Goal: Task Accomplishment & Management: Manage account settings

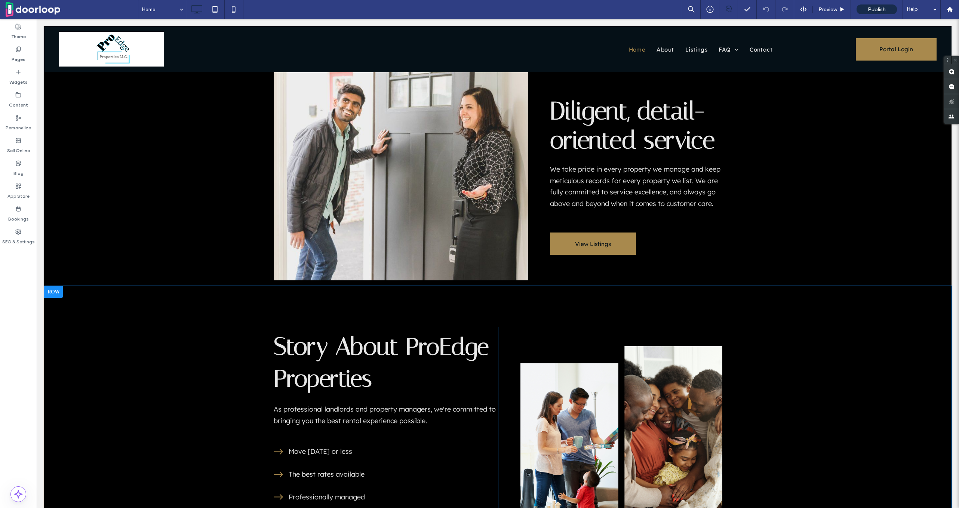
scroll to position [410, 0]
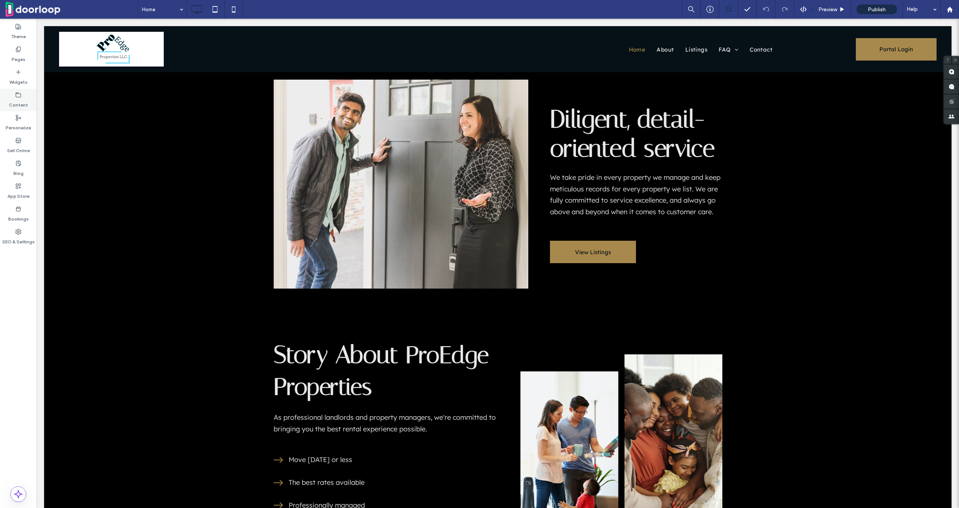
click at [15, 91] on div "Content" at bounding box center [18, 100] width 37 height 23
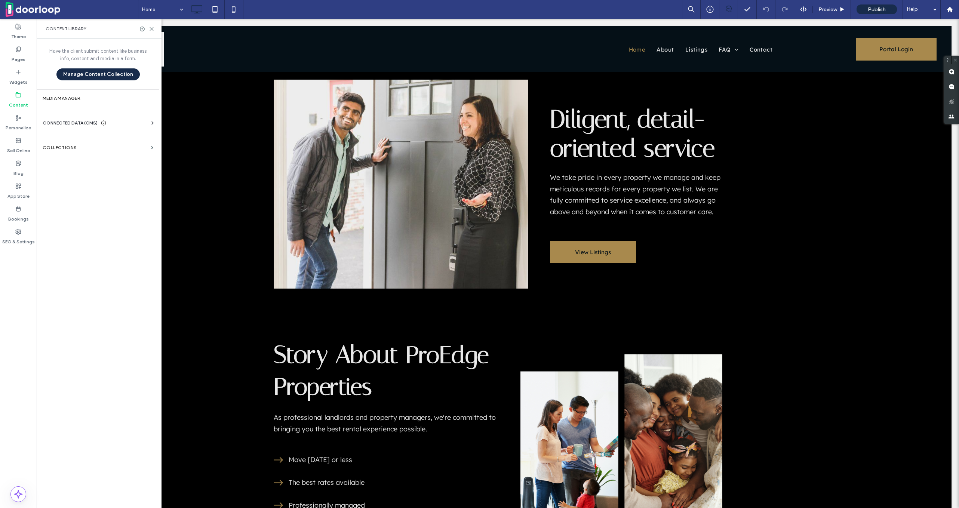
click at [58, 120] on span "CONNECTED DATA (CMS)" at bounding box center [70, 122] width 55 height 7
click at [90, 144] on section "Business Info" at bounding box center [100, 141] width 114 height 17
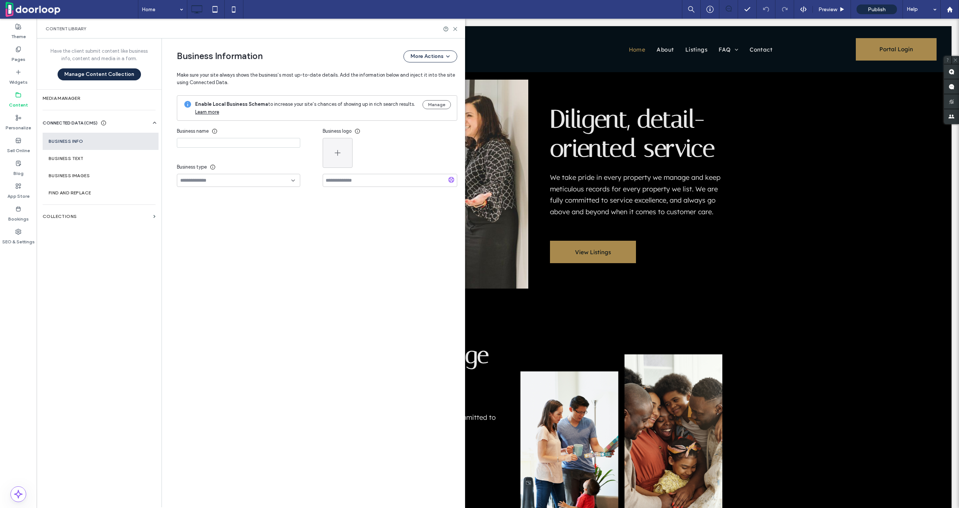
type input "**********"
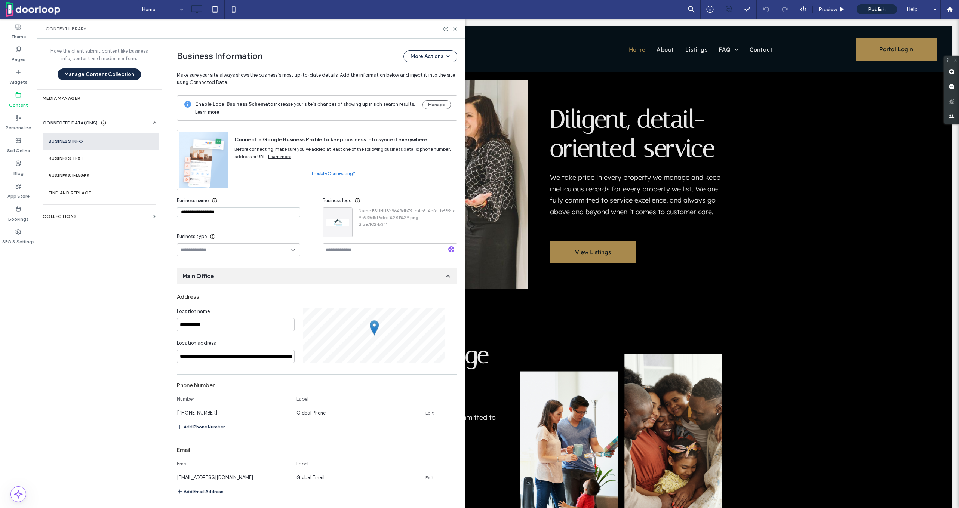
scroll to position [0, 0]
click at [344, 213] on icon "button" at bounding box center [345, 215] width 6 height 6
click at [370, 232] on span "Replace Image" at bounding box center [370, 232] width 33 height 7
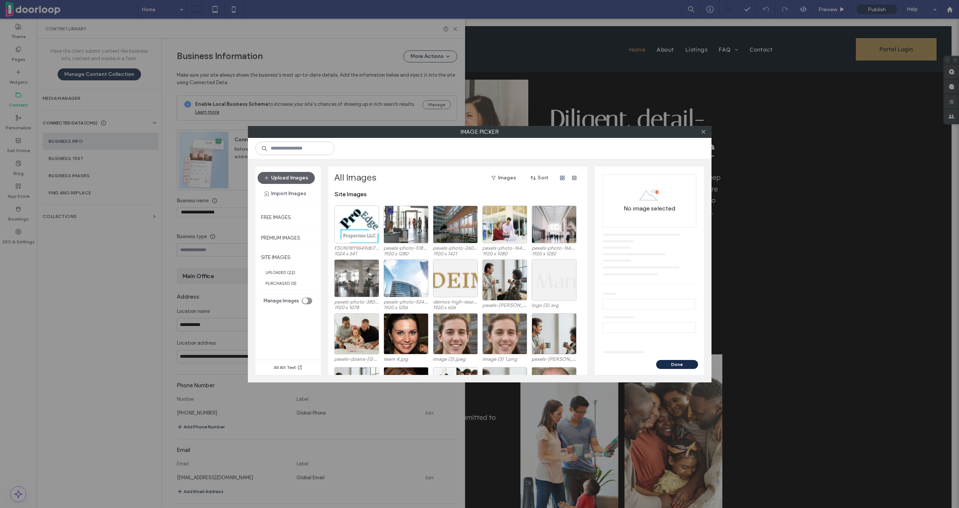
click at [286, 184] on div "Upload Images Import Images" at bounding box center [288, 186] width 61 height 28
click at [286, 181] on button "Upload Images" at bounding box center [286, 178] width 57 height 12
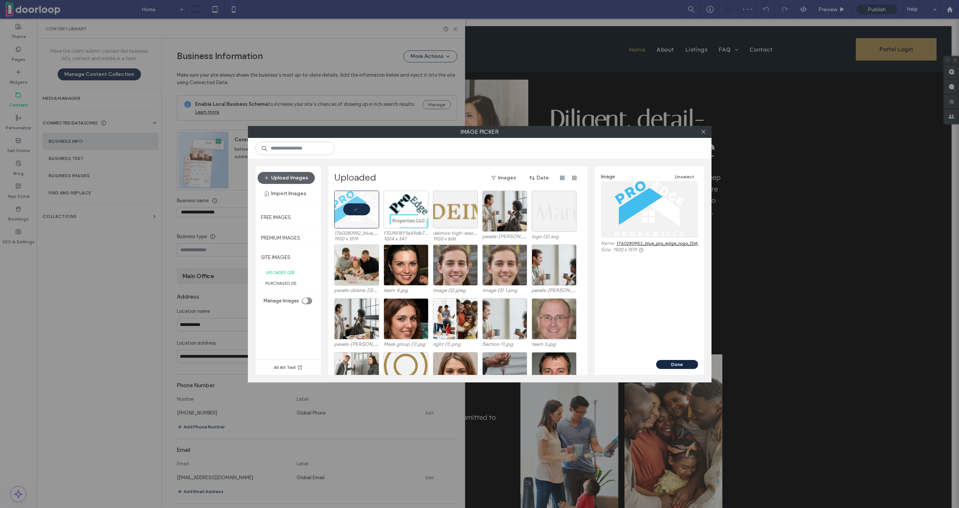
click at [675, 366] on button "Done" at bounding box center [677, 364] width 42 height 9
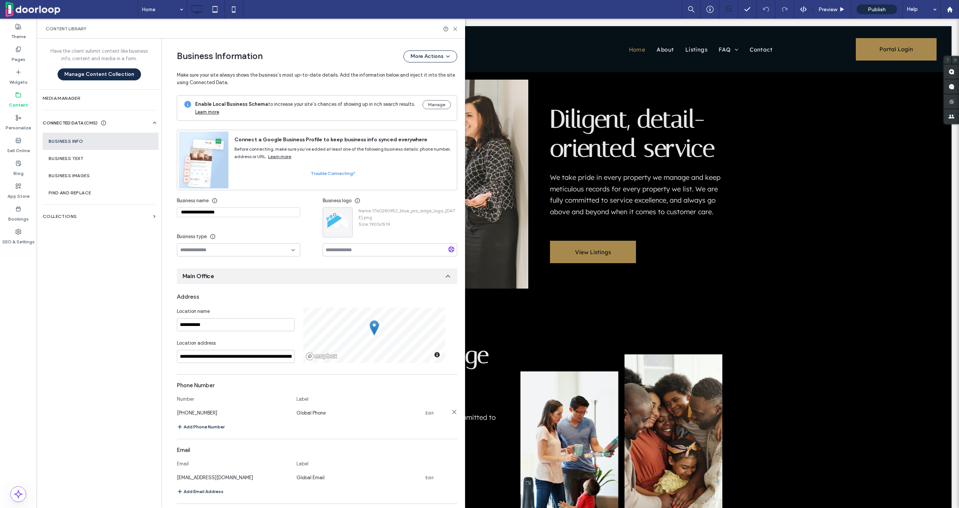
click at [428, 411] on link "Edit" at bounding box center [430, 413] width 8 height 6
type input "**********"
click at [425, 414] on button "Save" at bounding box center [431, 412] width 34 height 12
click at [458, 34] on div "Content Library" at bounding box center [251, 29] width 429 height 20
click at [458, 27] on div "Content Library" at bounding box center [251, 29] width 429 height 20
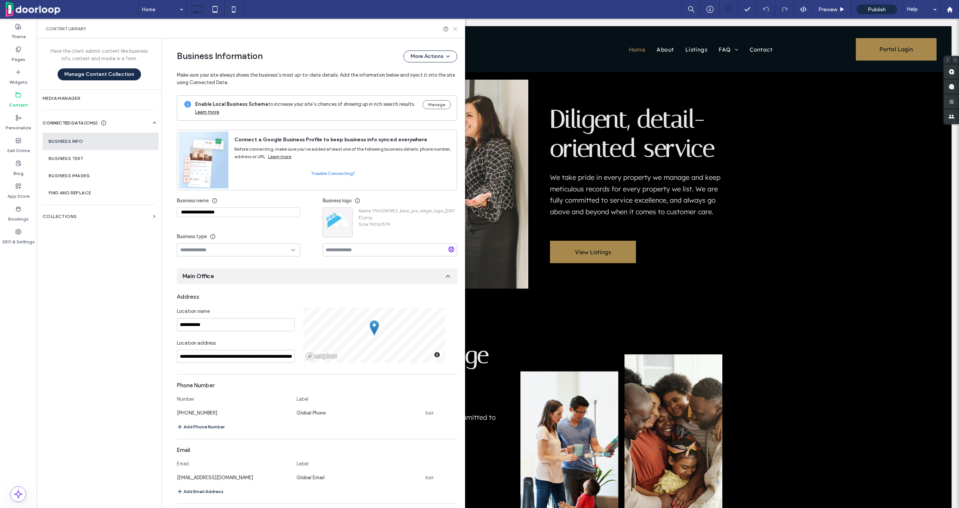
click at [456, 27] on icon at bounding box center [456, 29] width 6 height 6
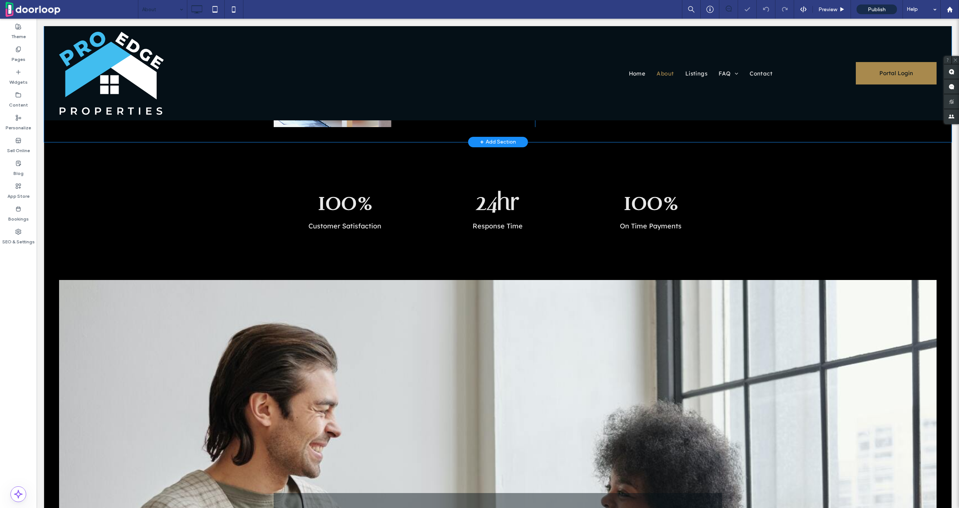
scroll to position [75, 0]
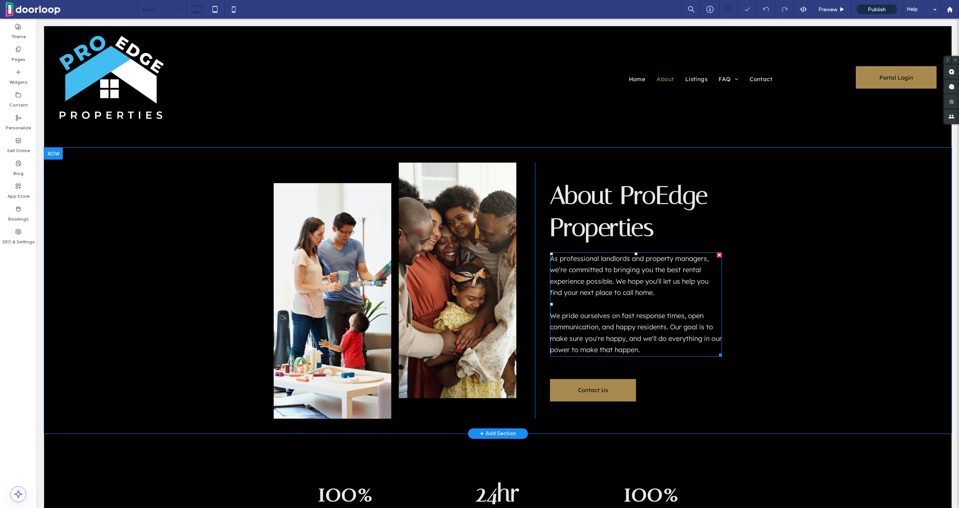
click at [605, 302] on p "﻿" at bounding box center [636, 305] width 172 height 12
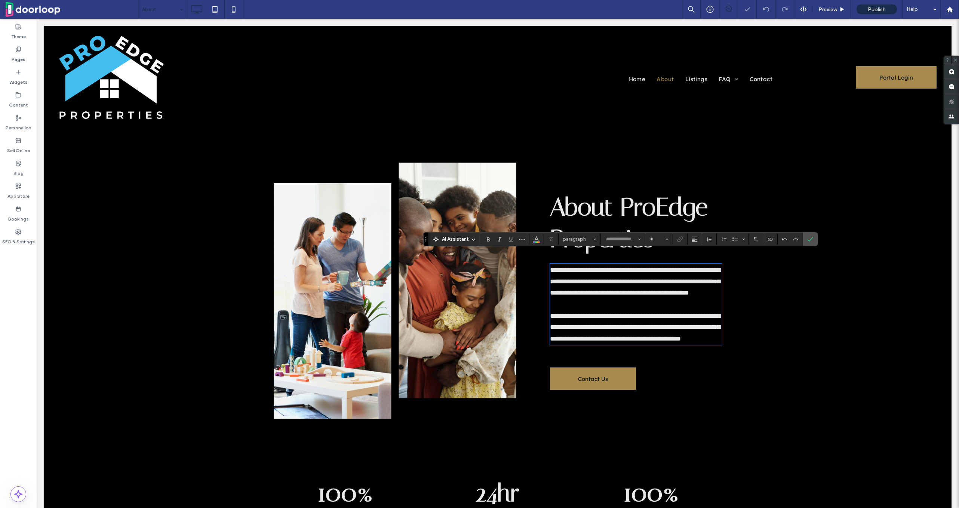
type input "******"
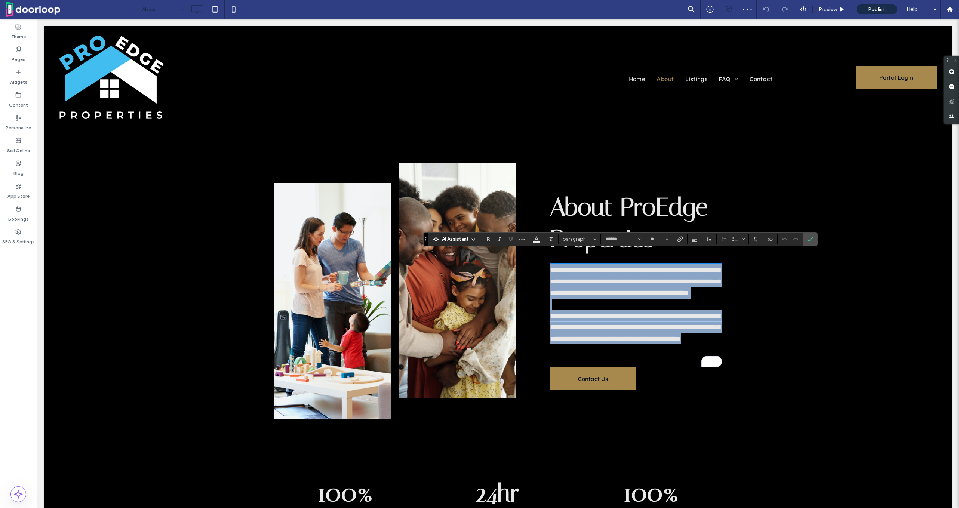
type input "**"
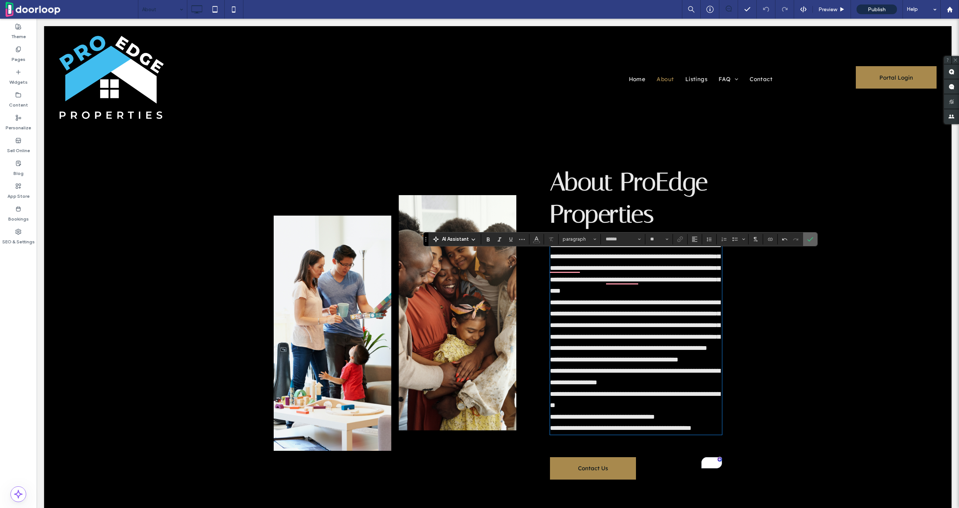
click at [803, 240] on section at bounding box center [810, 239] width 14 height 13
click at [803, 239] on section at bounding box center [810, 239] width 14 height 13
click at [808, 240] on use "Confirm" at bounding box center [811, 239] width 6 height 4
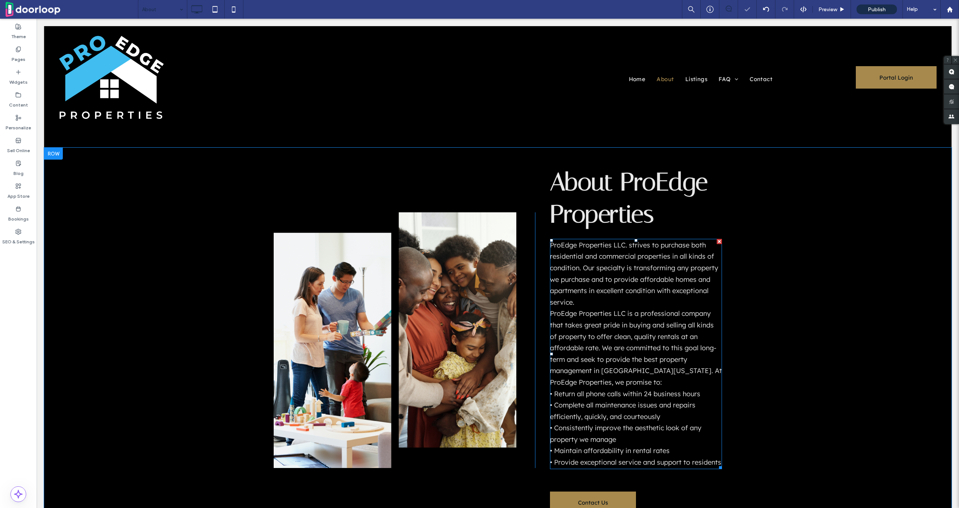
click at [600, 321] on span "ProEdge Properties LLC. strives to purchase both residential and commercial pro…" at bounding box center [636, 354] width 172 height 226
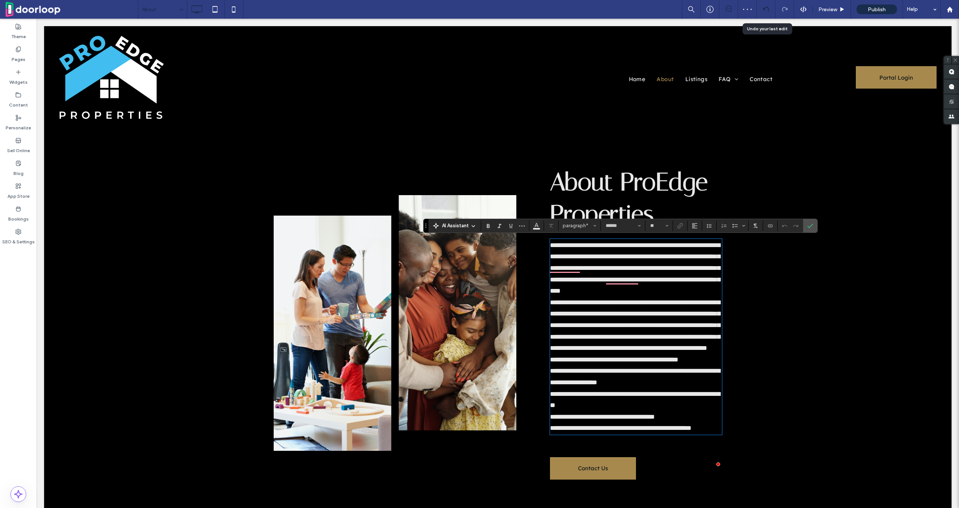
click at [774, 10] on div at bounding box center [766, 9] width 18 height 6
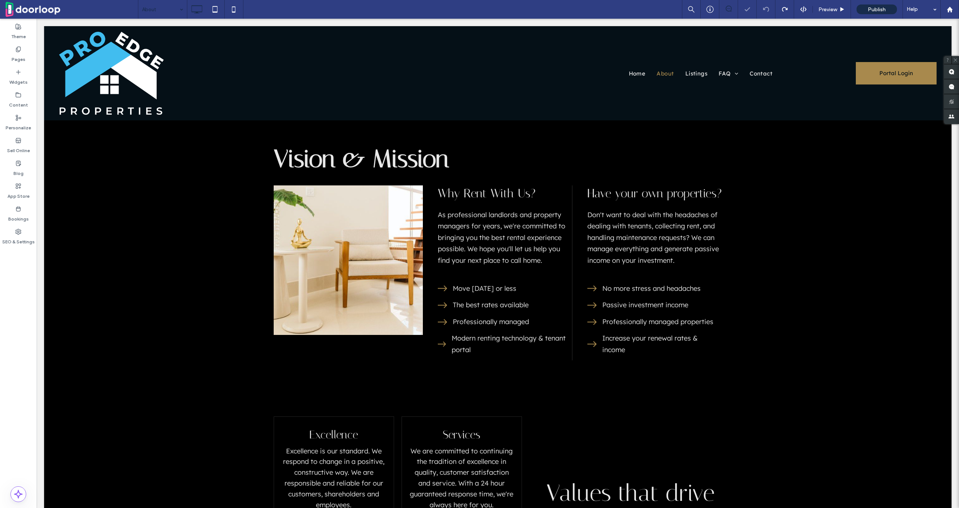
scroll to position [1100, 0]
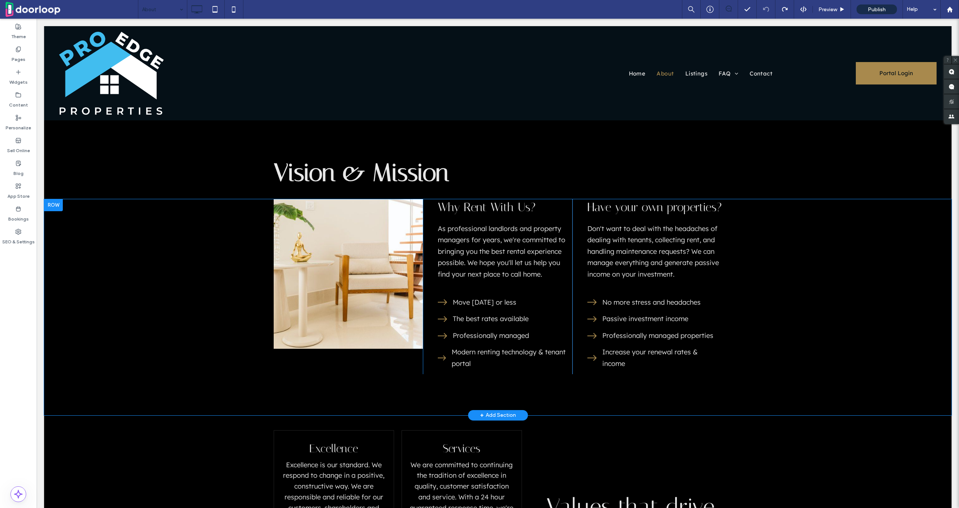
click at [582, 267] on div "Have your own properties? Don't want to deal with the headaches of dealing with…" at bounding box center [648, 286] width 150 height 175
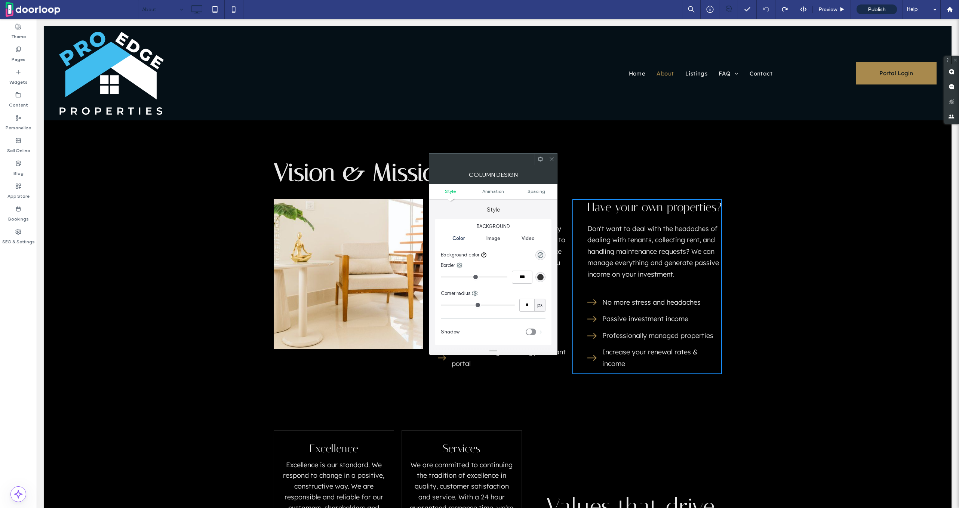
click at [539, 156] on icon at bounding box center [541, 159] width 6 height 6
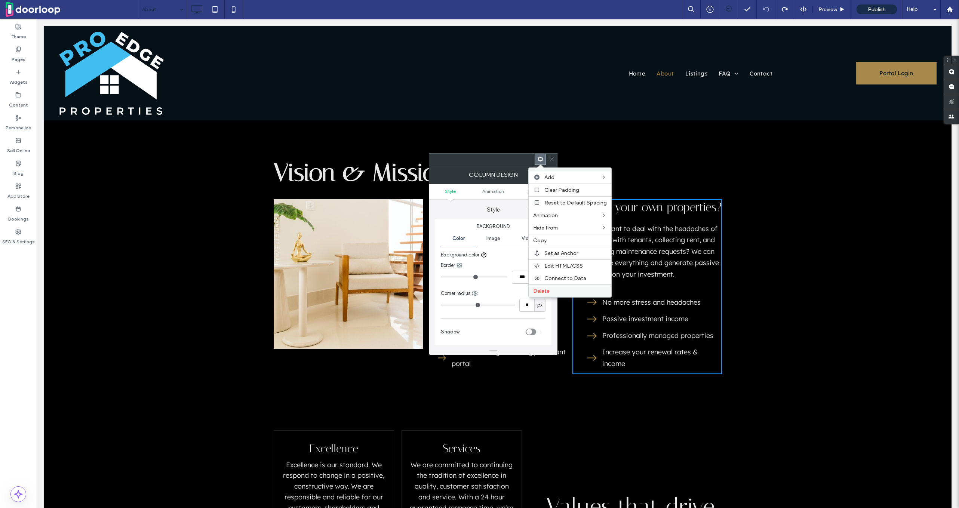
click at [545, 291] on span "Delete" at bounding box center [541, 291] width 16 height 6
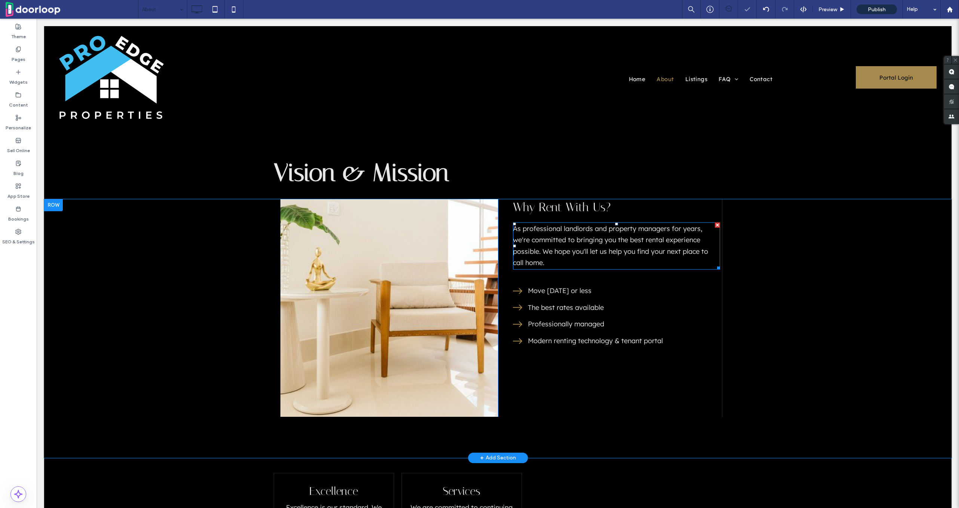
click at [578, 248] on span "As professional landlords and property managers for years, we're committed to b…" at bounding box center [610, 245] width 195 height 43
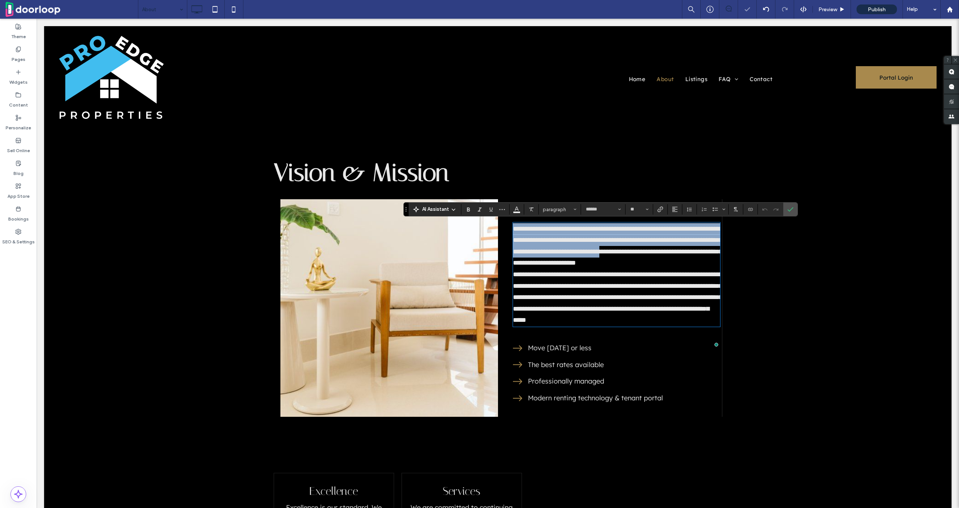
scroll to position [0, 0]
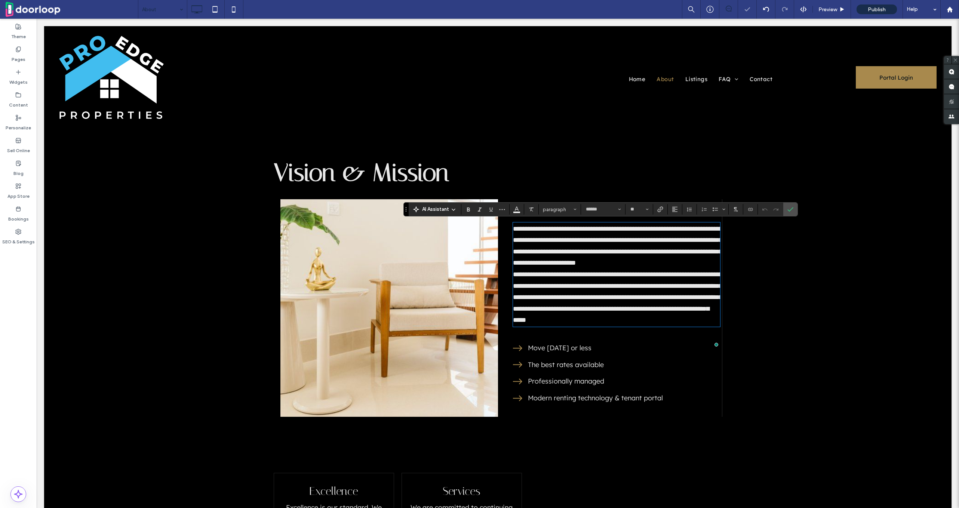
type input "**"
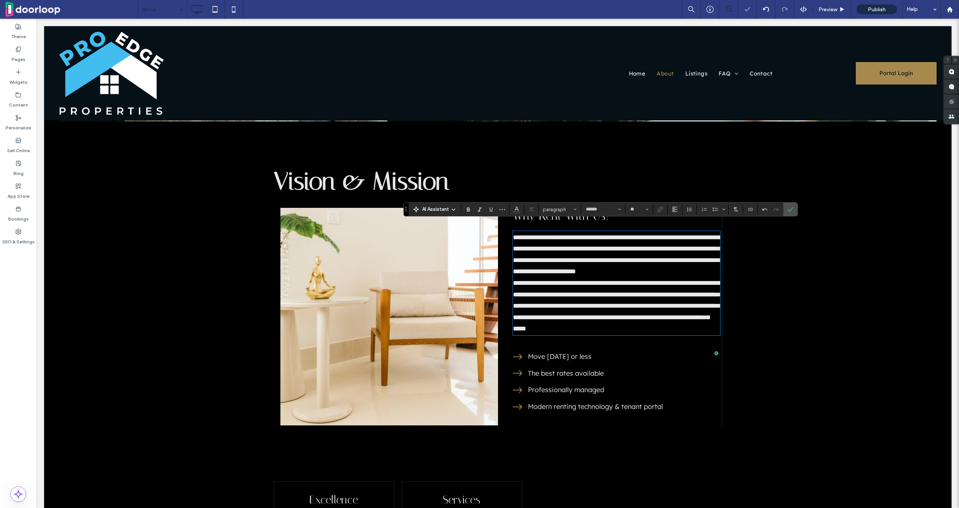
scroll to position [1108, 0]
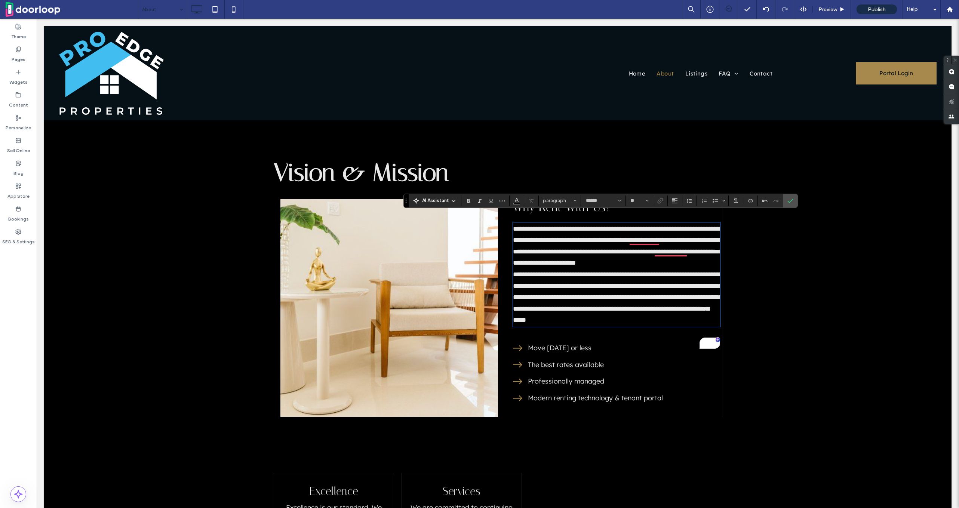
click at [549, 352] on span "Move in 30 days or less" at bounding box center [560, 348] width 64 height 9
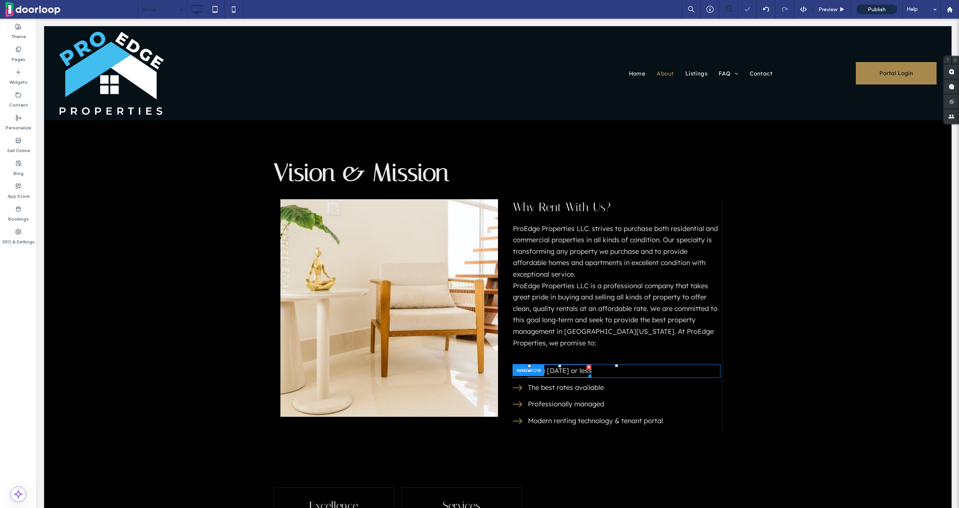
click at [561, 367] on span "Move in 30 days or less" at bounding box center [560, 371] width 64 height 9
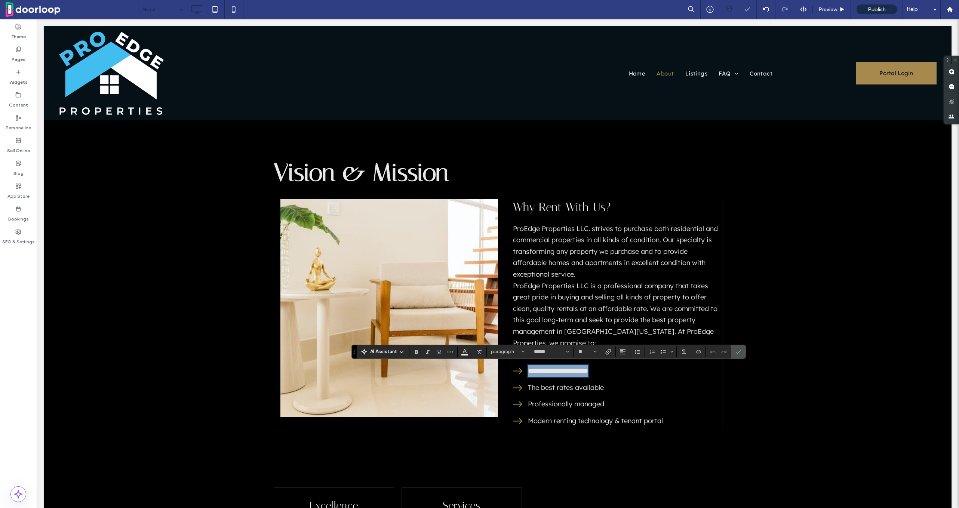
type input "**"
click at [604, 313] on p "ProEdge Properties LLC. strives to purchase both residential and commercial pro…" at bounding box center [616, 286] width 207 height 126
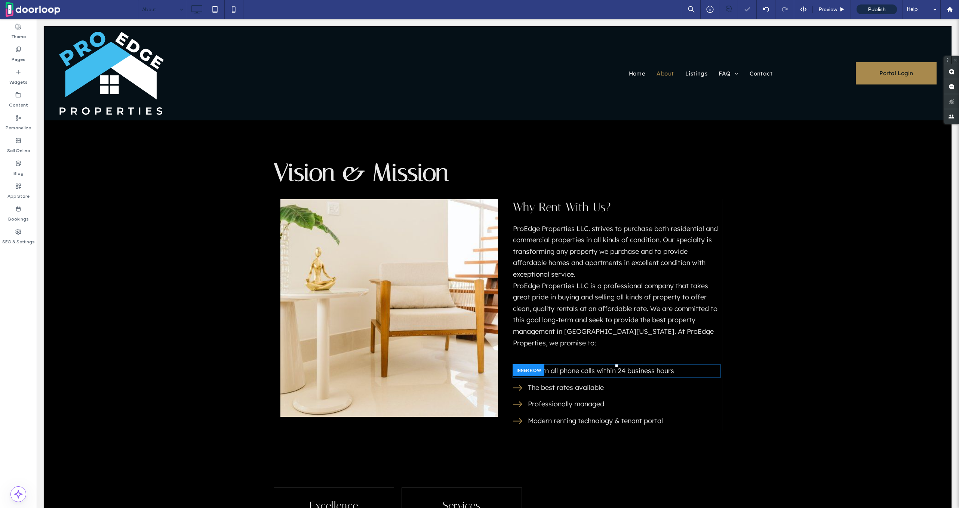
click at [522, 367] on div at bounding box center [528, 371] width 31 height 12
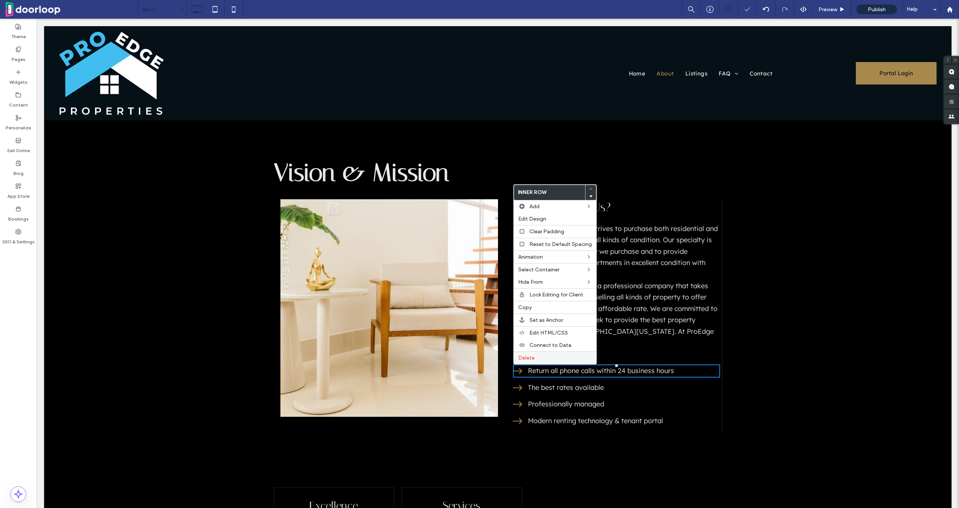
click at [533, 353] on div "Delete" at bounding box center [555, 358] width 83 height 13
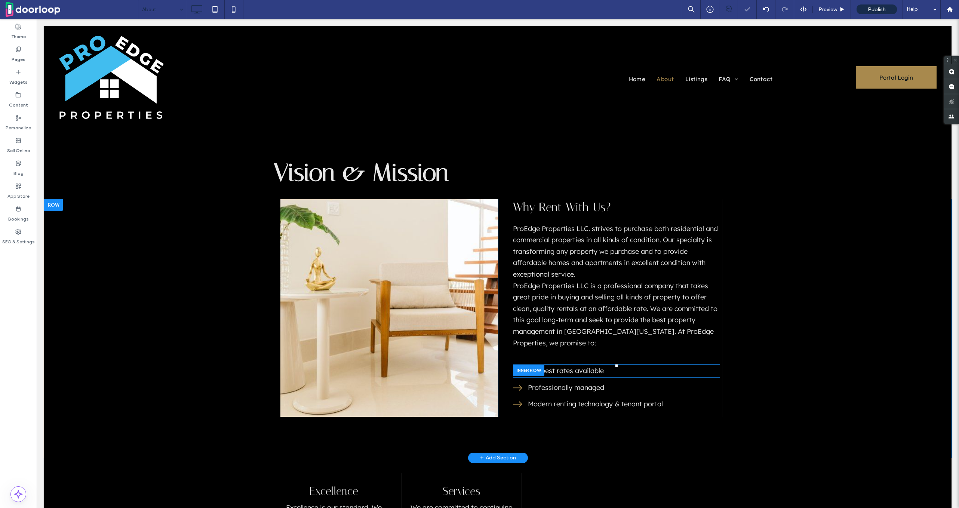
click at [517, 368] on div at bounding box center [528, 371] width 31 height 12
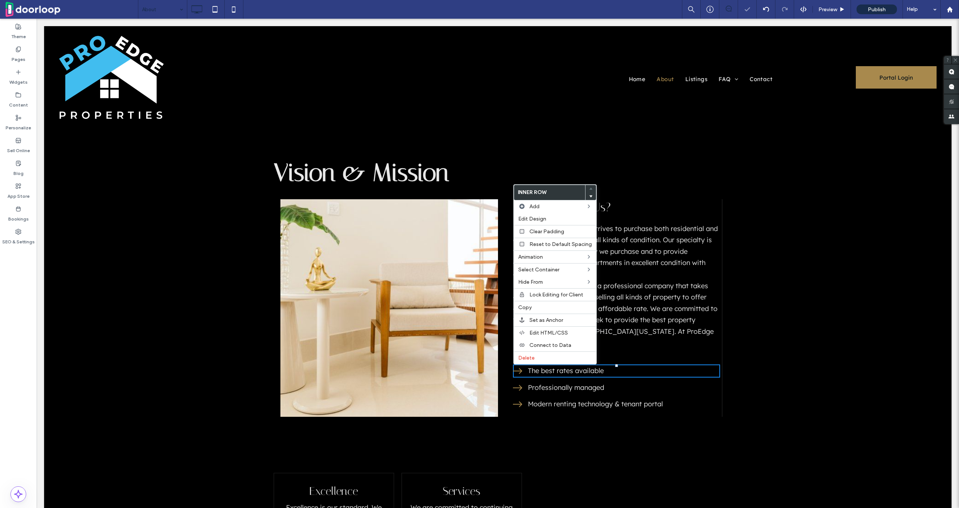
click at [528, 365] on div "The best rates available" at bounding box center [566, 371] width 76 height 13
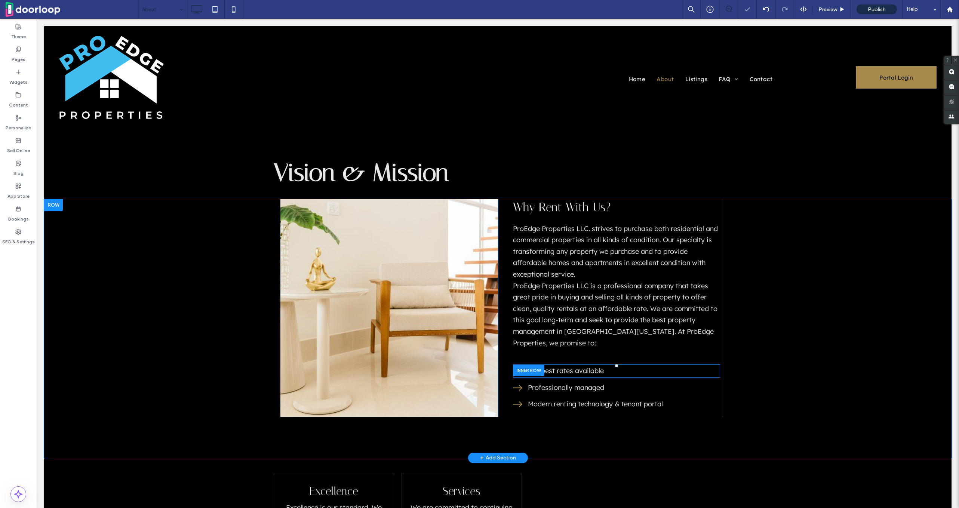
click at [525, 371] on div at bounding box center [528, 371] width 31 height 12
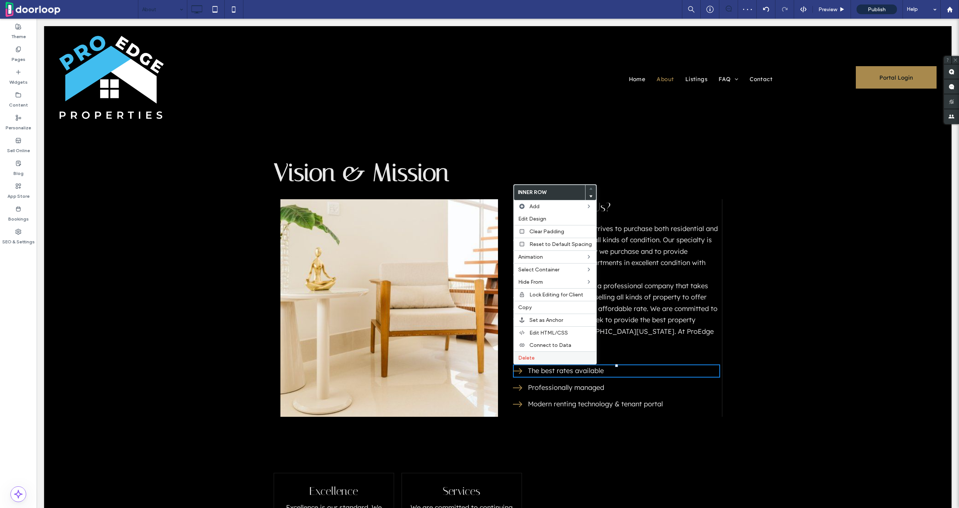
click at [532, 353] on div "Delete" at bounding box center [555, 358] width 83 height 13
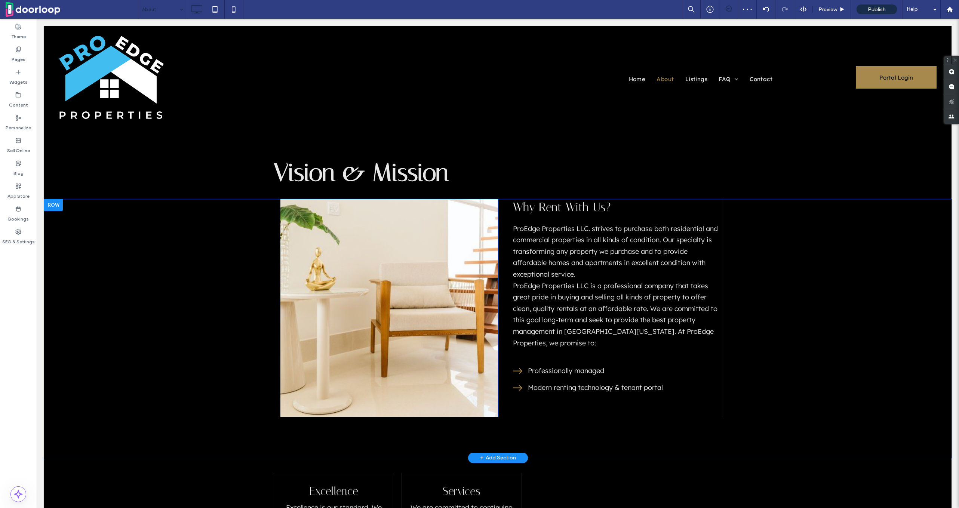
click at [527, 364] on div "Why Rent With Us? ProEdge Properties LLC. strives to purchase both residential …" at bounding box center [610, 308] width 224 height 218
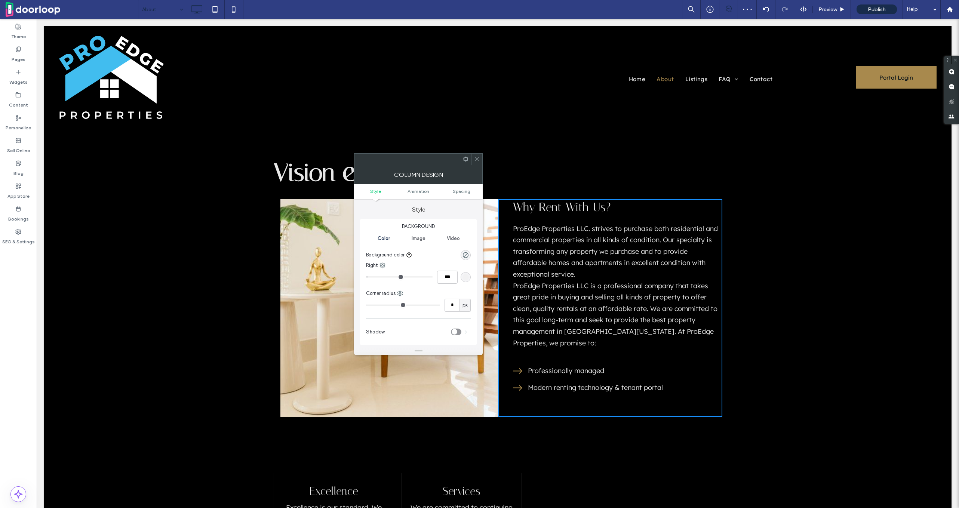
click at [474, 159] on div at bounding box center [476, 159] width 11 height 11
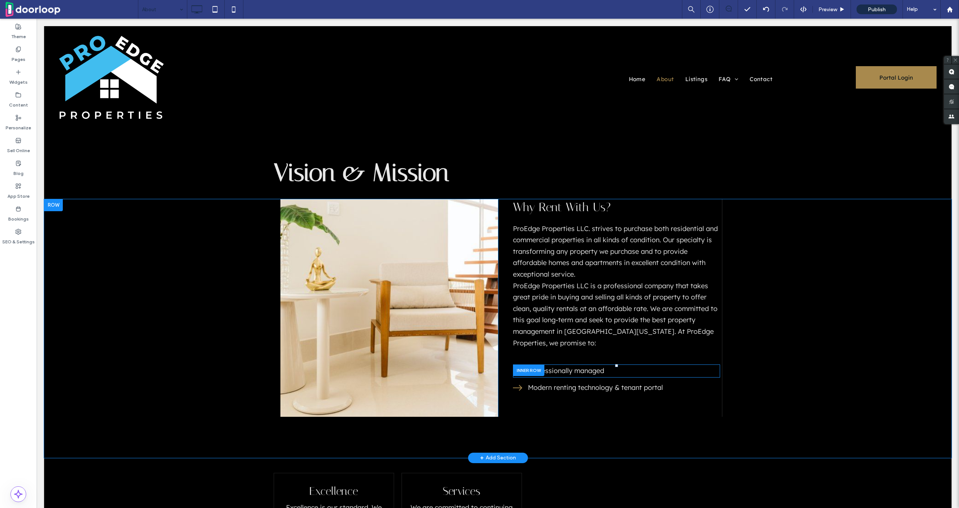
click at [518, 368] on div at bounding box center [528, 371] width 31 height 12
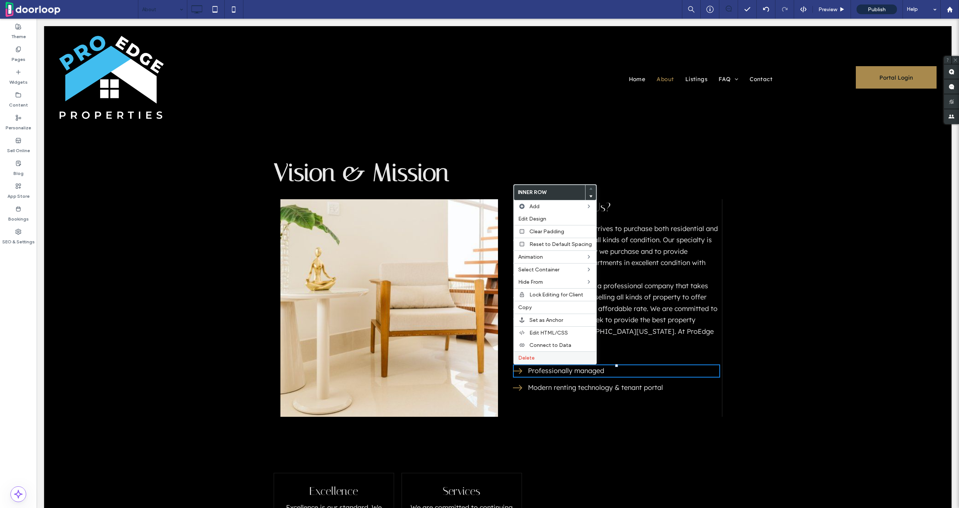
click at [525, 358] on span "Delete" at bounding box center [526, 358] width 16 height 6
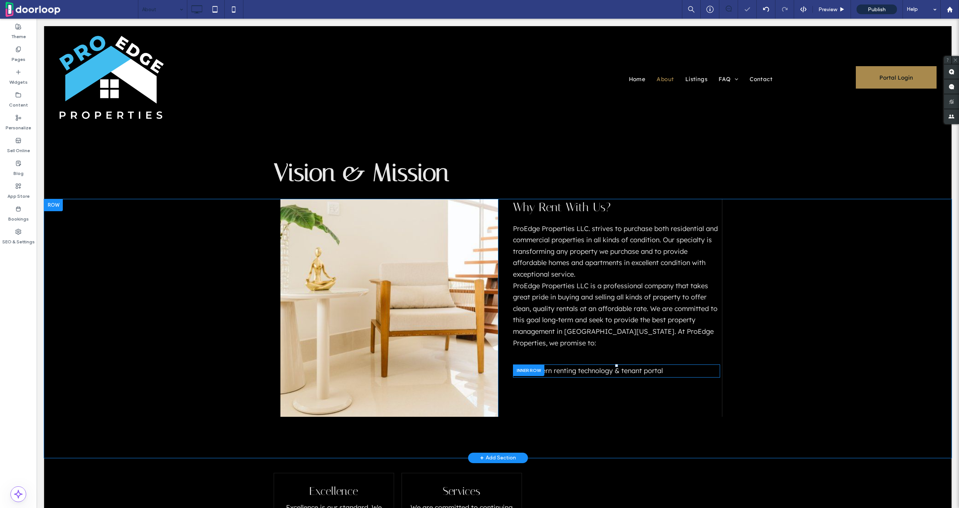
click at [522, 367] on div at bounding box center [528, 371] width 31 height 12
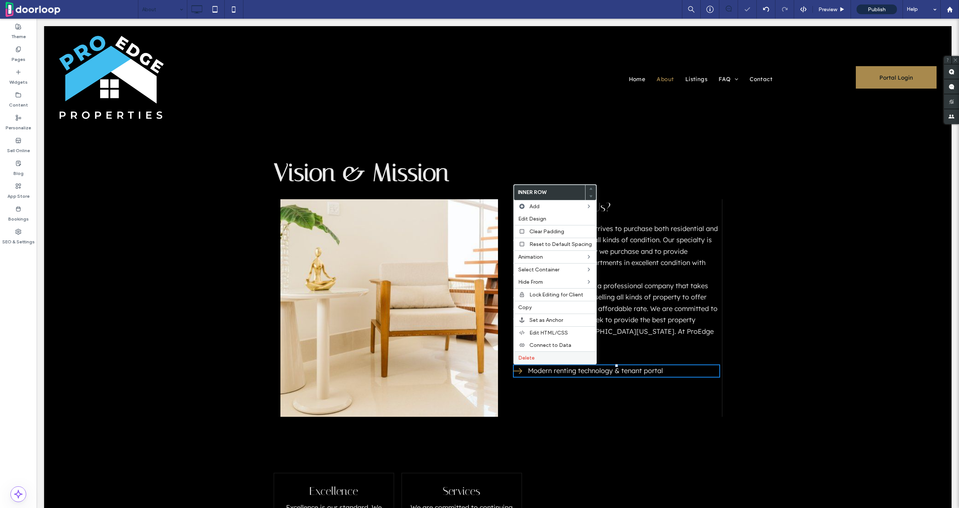
click at [528, 354] on div "Delete" at bounding box center [555, 358] width 83 height 13
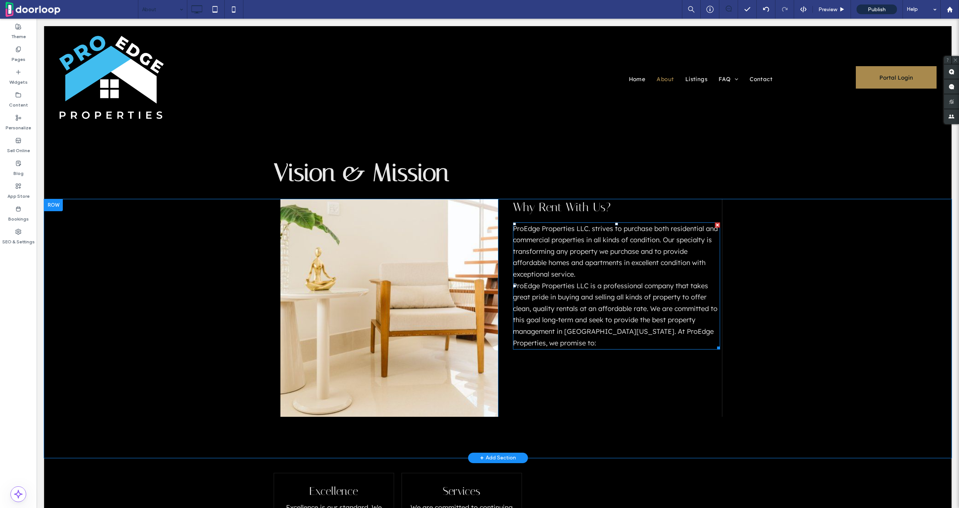
click at [596, 312] on span "ProEdge Properties LLC. strives to purchase both residential and commercial pro…" at bounding box center [615, 285] width 205 height 123
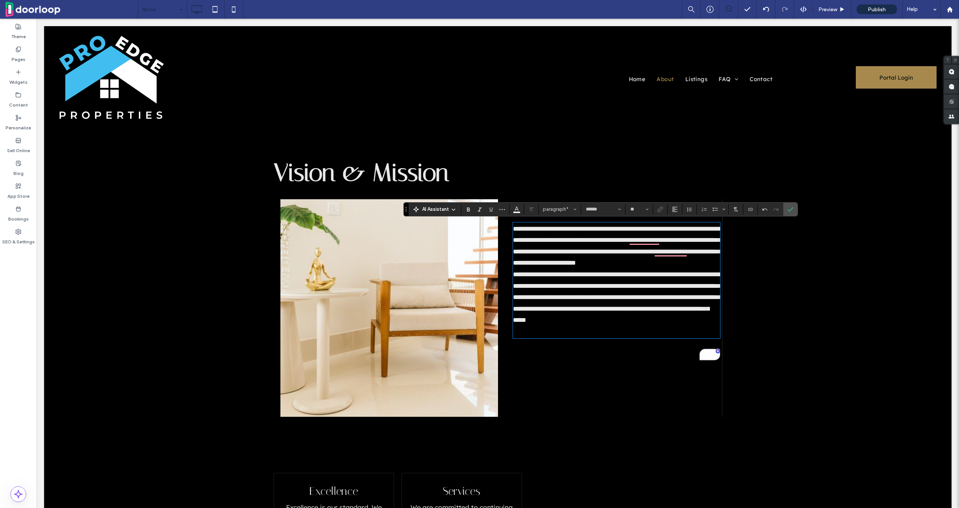
scroll to position [0, 0]
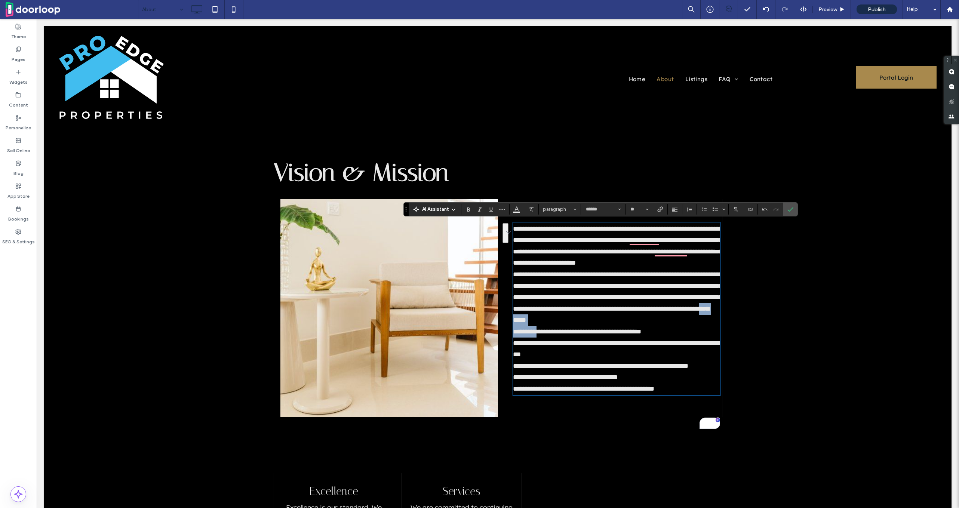
drag, startPoint x: 692, startPoint y: 422, endPoint x: 519, endPoint y: 345, distance: 188.6
click at [519, 345] on div "**********" at bounding box center [616, 309] width 207 height 172
click at [516, 351] on span "**********" at bounding box center [617, 360] width 209 height 64
drag, startPoint x: 516, startPoint y: 352, endPoint x: 646, endPoint y: 414, distance: 144.0
click at [646, 395] on p "**********" at bounding box center [616, 360] width 207 height 69
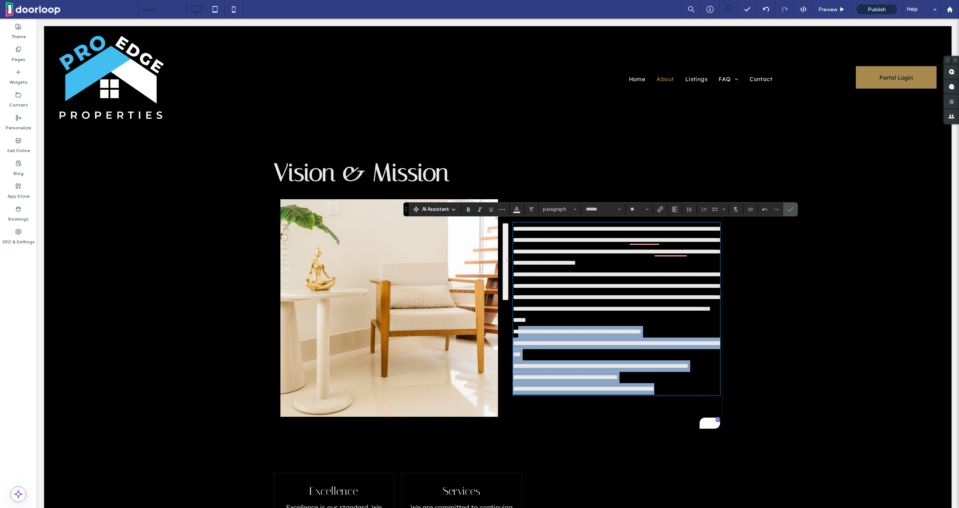
drag, startPoint x: 518, startPoint y: 353, endPoint x: 687, endPoint y: 438, distance: 189.7
click at [687, 417] on div "**********" at bounding box center [610, 308] width 224 height 218
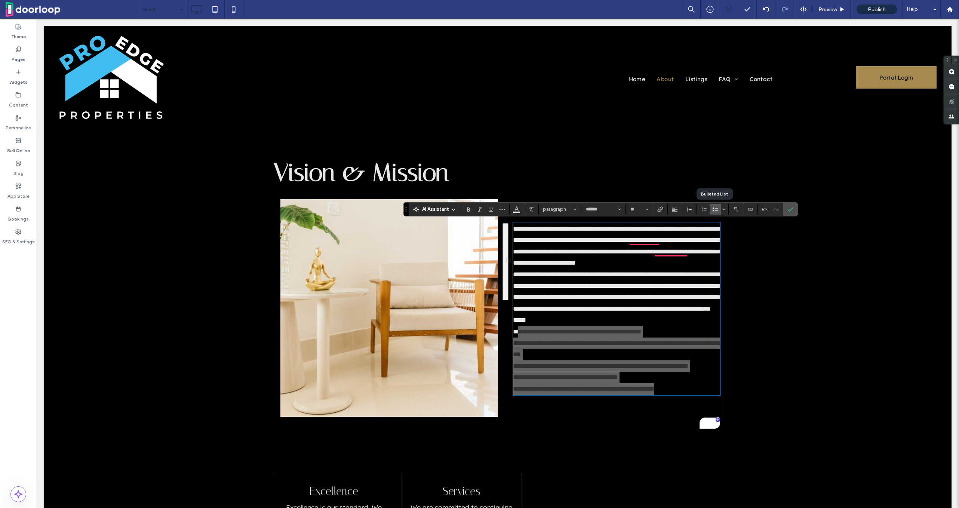
click at [713, 209] on icon "Bulleted List" at bounding box center [716, 209] width 6 height 6
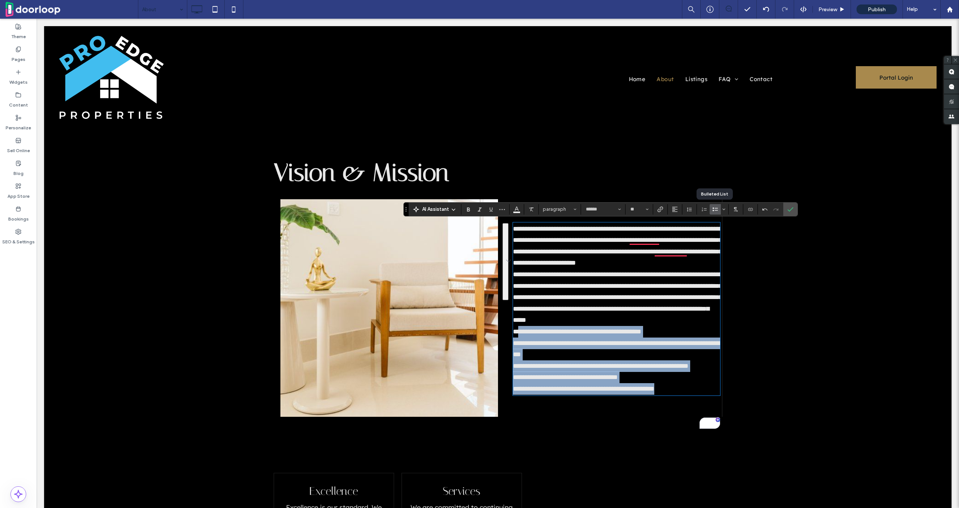
type input "**"
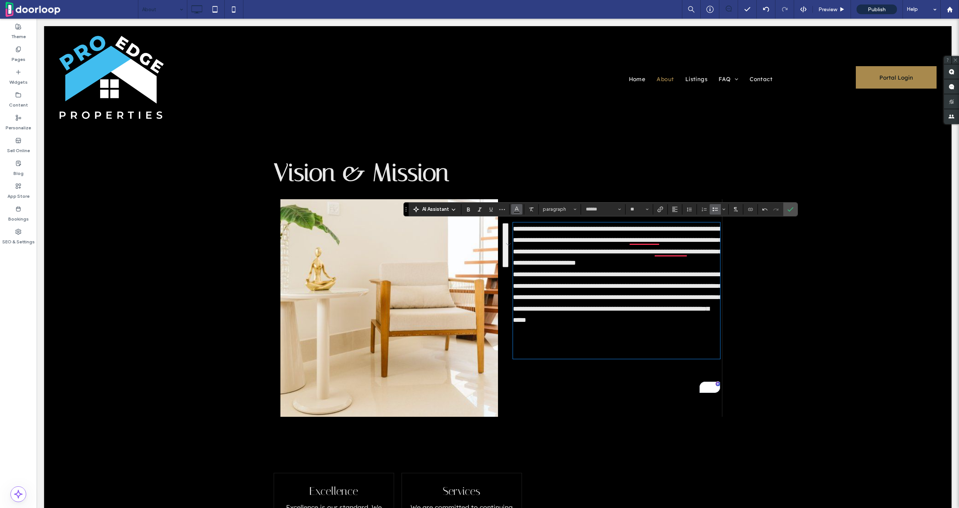
click at [515, 209] on icon "Color" at bounding box center [517, 209] width 6 height 6
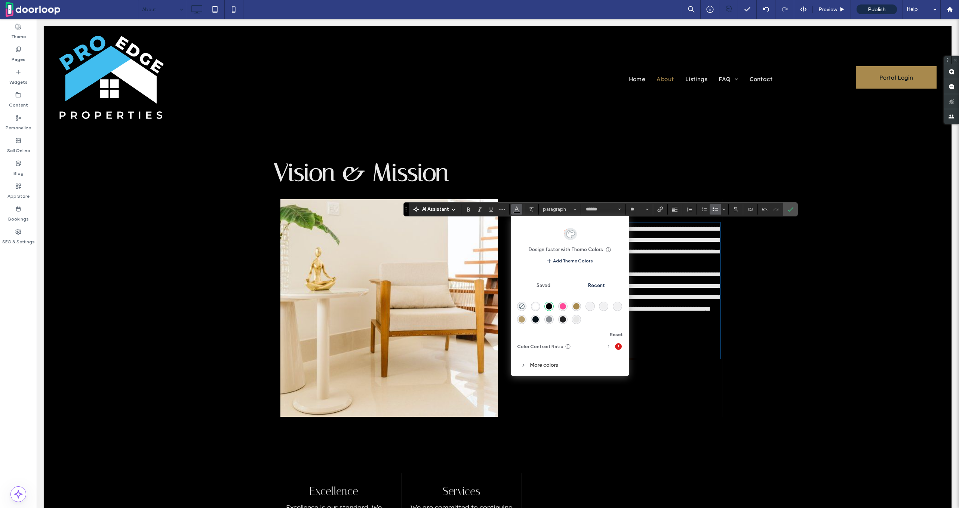
click at [534, 304] on div "rgba(255, 255, 255, 1)" at bounding box center [536, 306] width 6 height 6
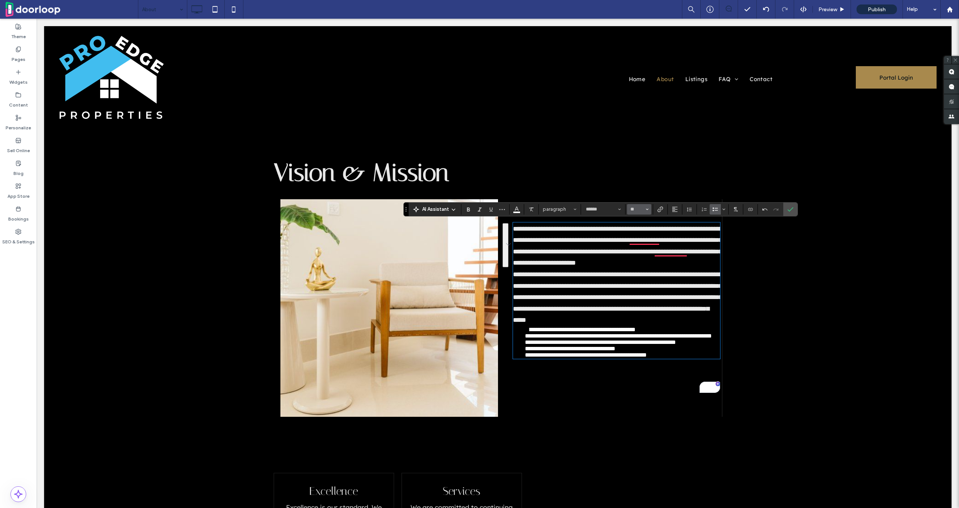
click at [647, 210] on icon "Size" at bounding box center [647, 209] width 3 height 3
click at [640, 297] on label "18" at bounding box center [639, 294] width 24 height 10
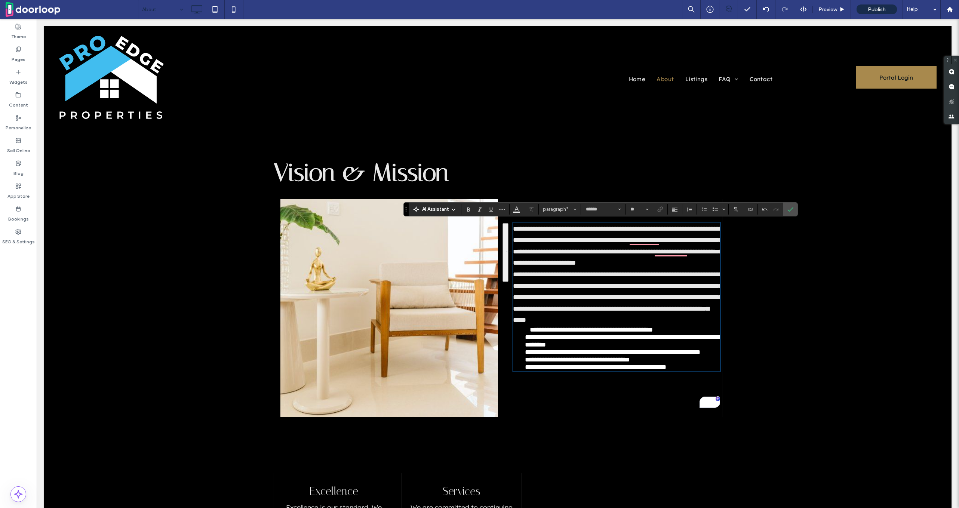
click at [582, 265] on span "**********" at bounding box center [617, 246] width 209 height 41
click at [562, 267] on span "**********" at bounding box center [617, 246] width 209 height 41
click at [586, 371] on li "**********" at bounding box center [622, 348] width 195 height 45
click at [527, 333] on span "*" at bounding box center [527, 330] width 5 height 6
type input "**"
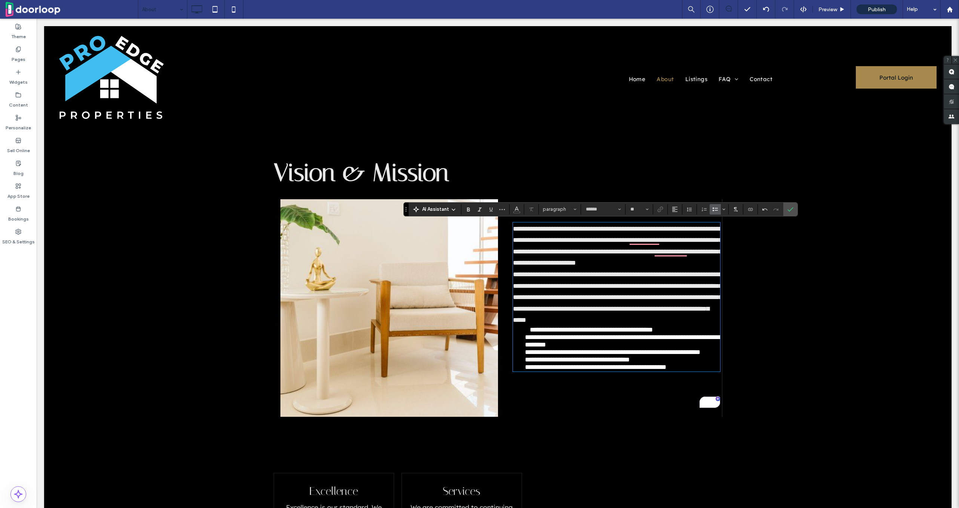
click at [528, 365] on span "**********" at bounding box center [623, 349] width 196 height 44
type input "**"
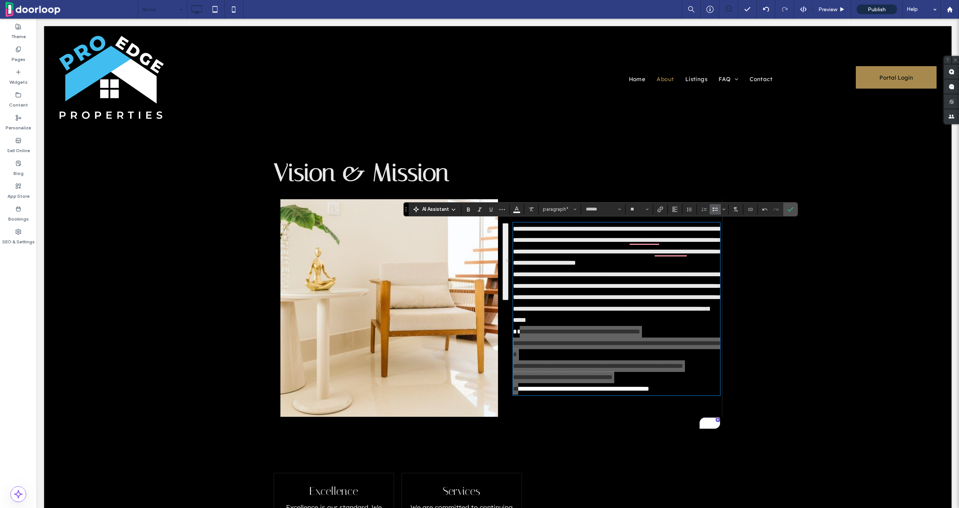
click at [717, 210] on icon "Bulleted List" at bounding box center [716, 209] width 6 height 6
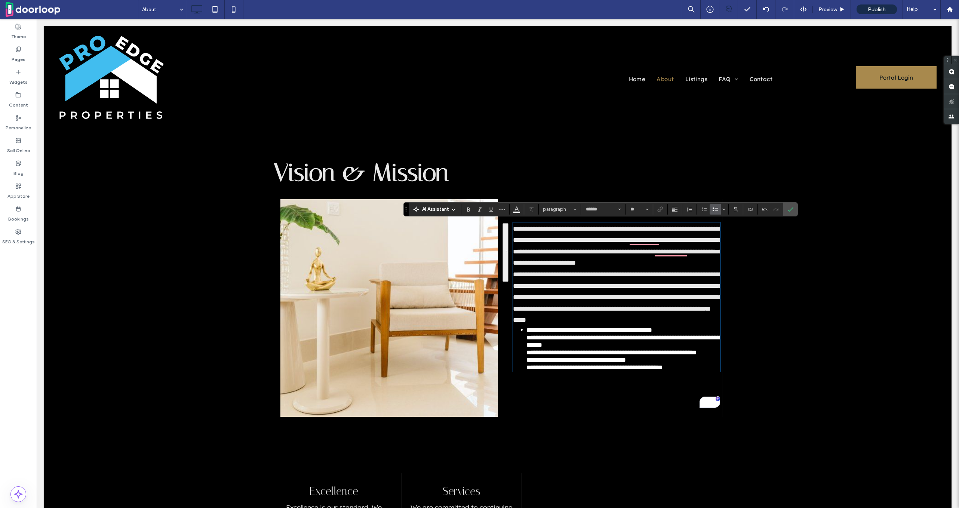
click at [527, 353] on li "**********" at bounding box center [624, 348] width 194 height 45
click at [525, 359] on ul "**********" at bounding box center [616, 348] width 207 height 45
click at [532, 334] on span "**********" at bounding box center [592, 330] width 120 height 7
click at [785, 211] on label "Confirm" at bounding box center [790, 209] width 11 height 13
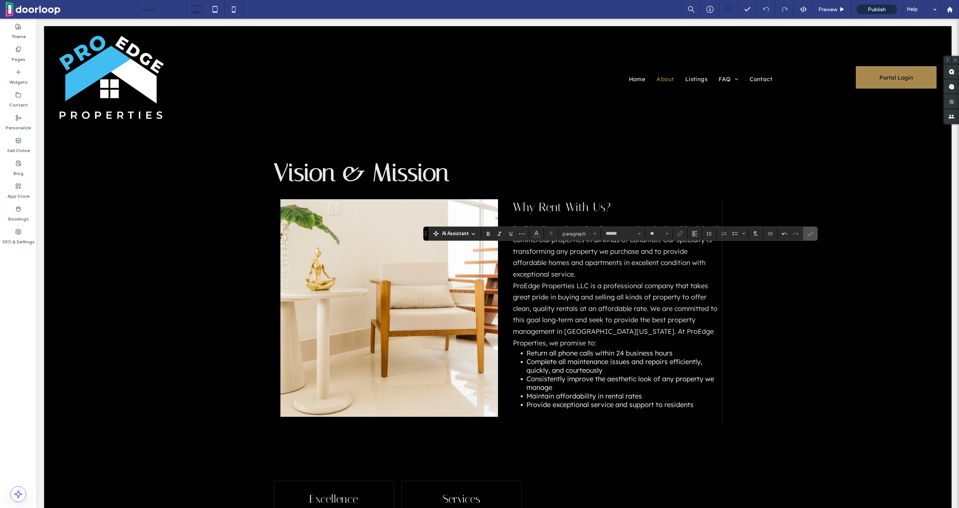
type input "**"
click at [805, 234] on label "Confirm" at bounding box center [810, 233] width 11 height 13
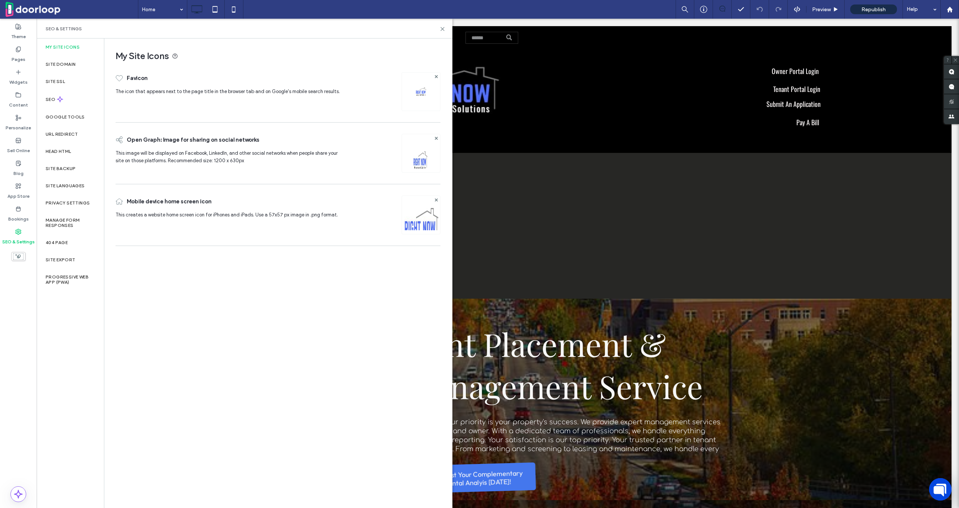
click at [67, 62] on label "Site Domain" at bounding box center [61, 64] width 30 height 5
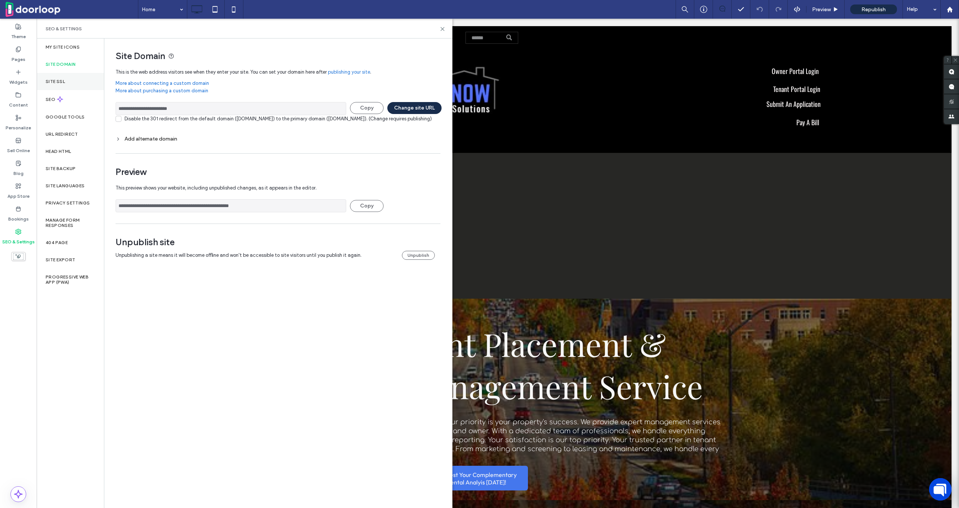
click at [63, 85] on div "Site SSL" at bounding box center [70, 81] width 67 height 17
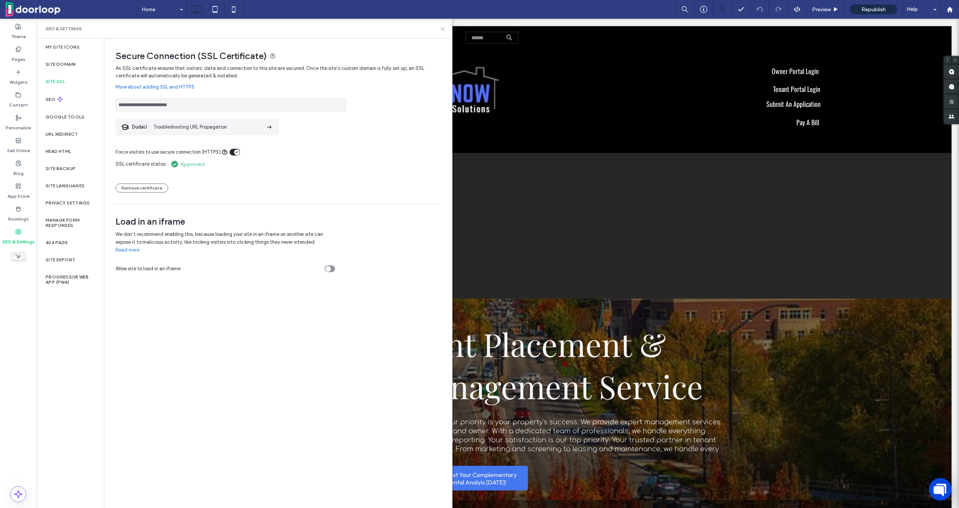
click at [445, 29] on icon at bounding box center [443, 29] width 6 height 6
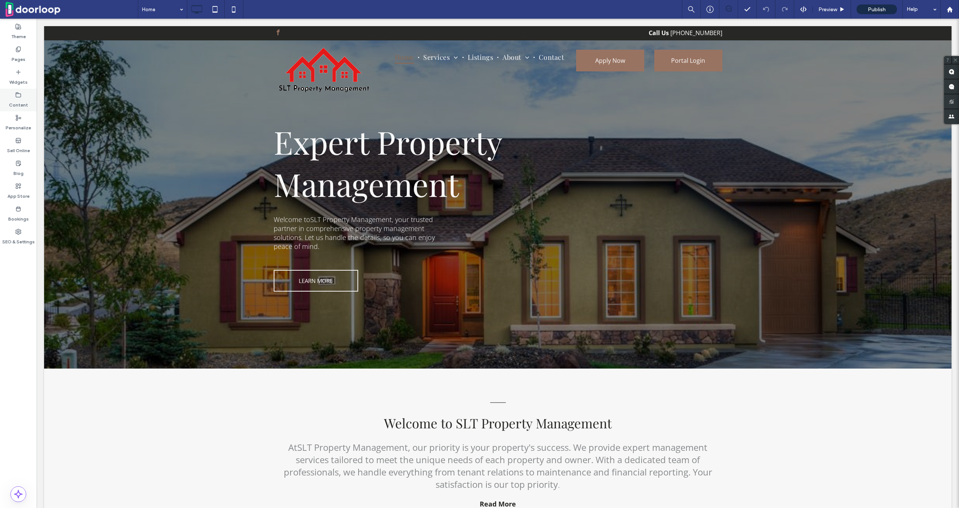
click at [16, 101] on label "Content" at bounding box center [18, 103] width 19 height 10
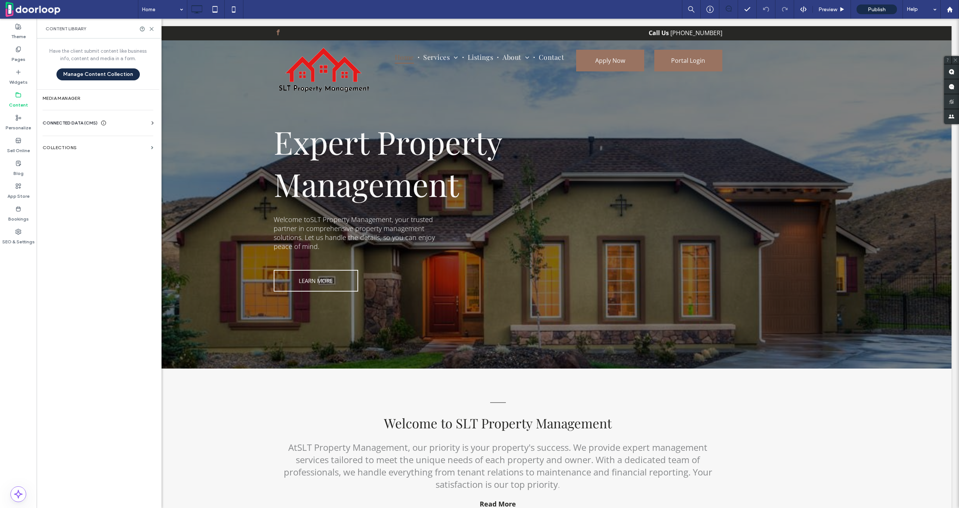
click at [82, 119] on div "CONNECTED DATA (CMS) Business Info Business Text Business Images Find and Repla…" at bounding box center [98, 122] width 123 height 19
click at [82, 121] on span "CONNECTED DATA (CMS)" at bounding box center [70, 122] width 55 height 7
click at [84, 142] on label "Business Info" at bounding box center [100, 141] width 102 height 5
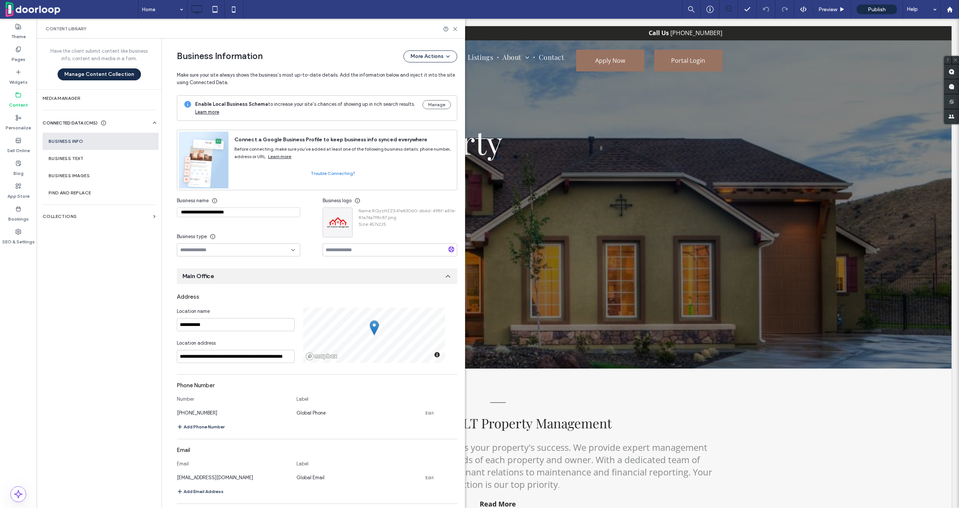
click at [353, 210] on div "Name : RQyzHZZS41e830d0-db6d-498f-a81e-81a74a7f8c87.png Size : 457x225" at bounding box center [405, 223] width 105 height 30
click at [342, 214] on icon "button" at bounding box center [345, 215] width 6 height 6
click at [364, 233] on span "Replace Image" at bounding box center [370, 232] width 33 height 7
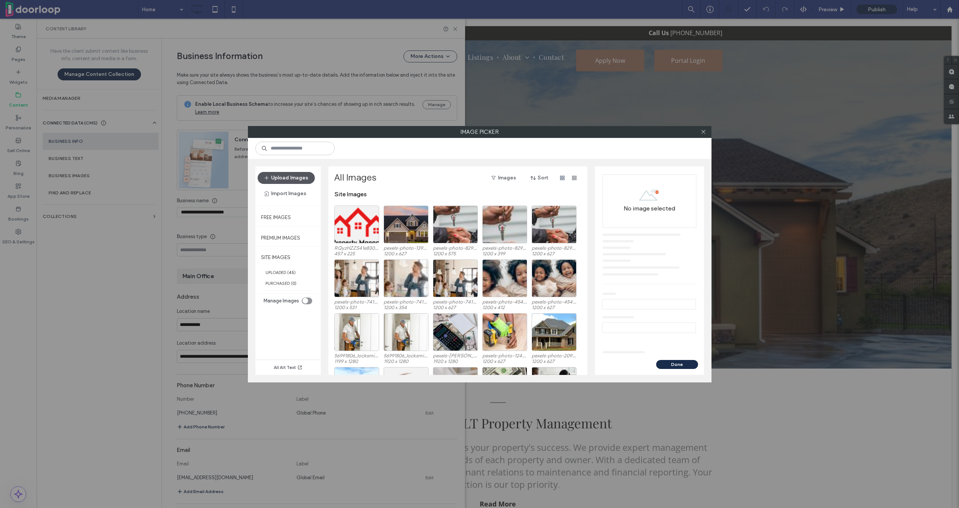
click at [272, 174] on button "Upload Images" at bounding box center [286, 178] width 57 height 12
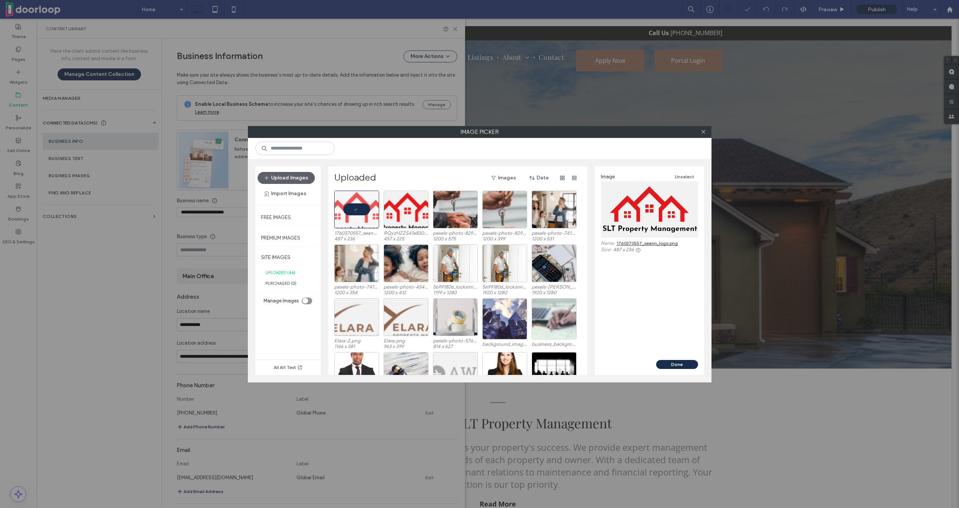
click at [670, 358] on div "Image Unselect Name: 1760370557_seann_logo.png Size: 487 x 236" at bounding box center [649, 263] width 109 height 194
click at [670, 363] on button "Done" at bounding box center [677, 364] width 42 height 9
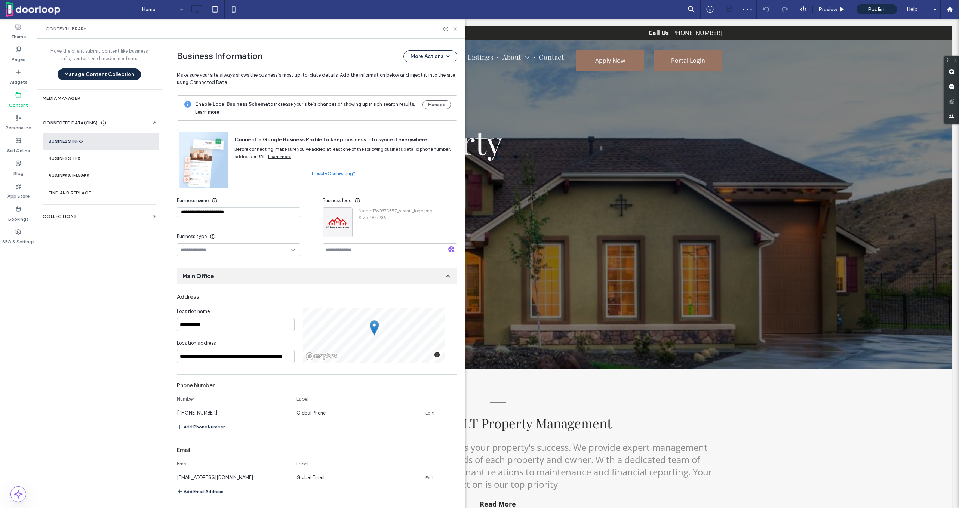
click at [454, 30] on use at bounding box center [455, 28] width 3 height 3
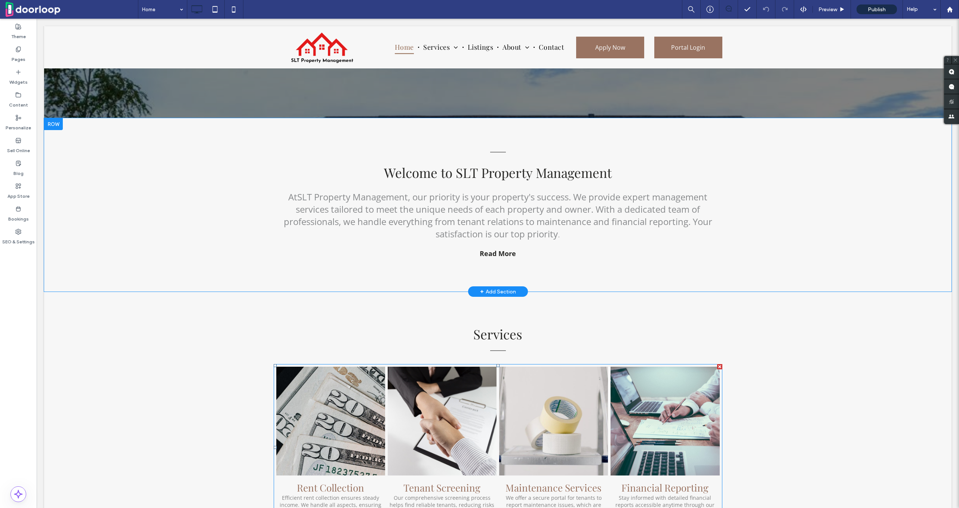
scroll to position [306, 0]
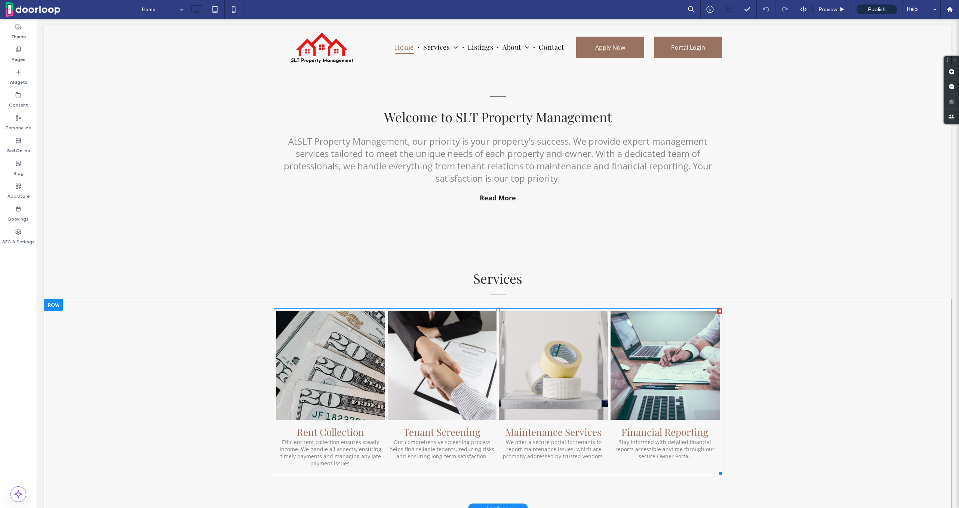
click at [340, 375] on link at bounding box center [331, 366] width 116 height 116
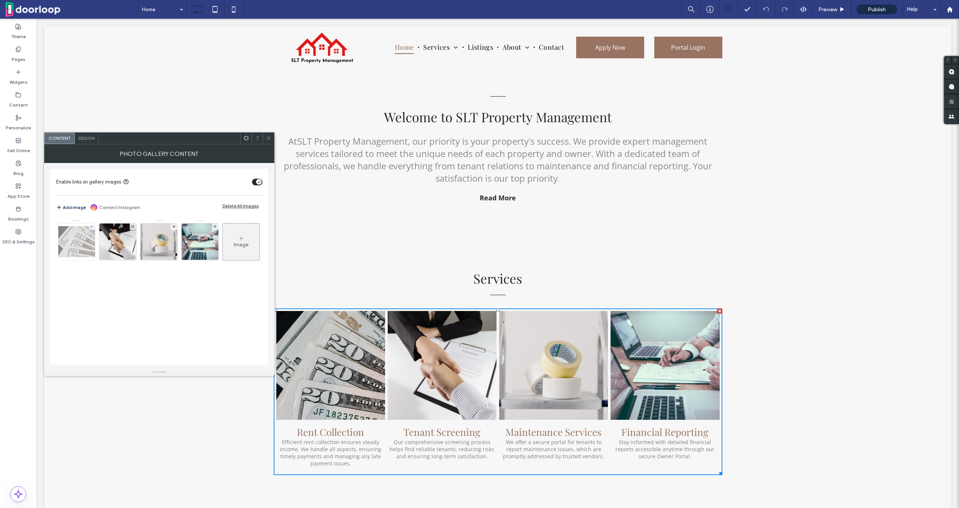
click at [83, 240] on img at bounding box center [77, 241] width 60 height 31
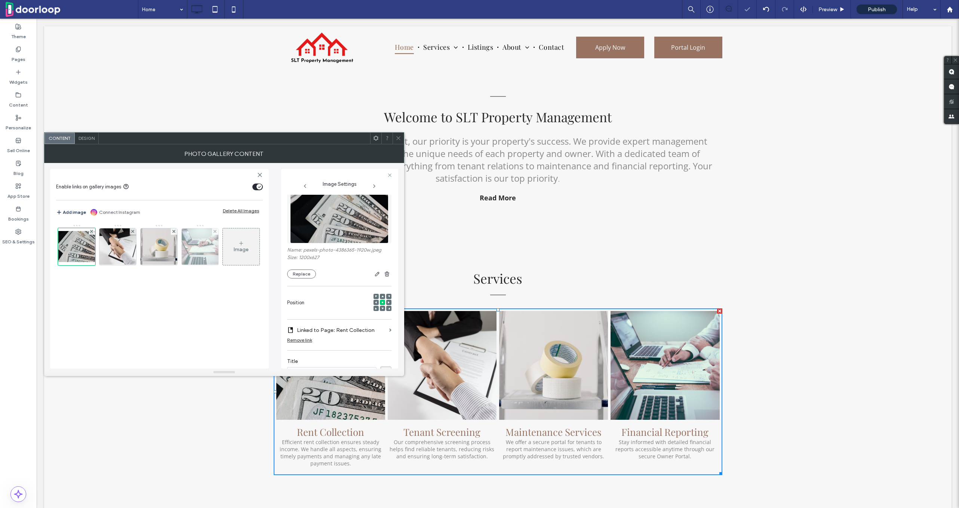
scroll to position [0, 0]
click at [367, 234] on img at bounding box center [339, 218] width 98 height 52
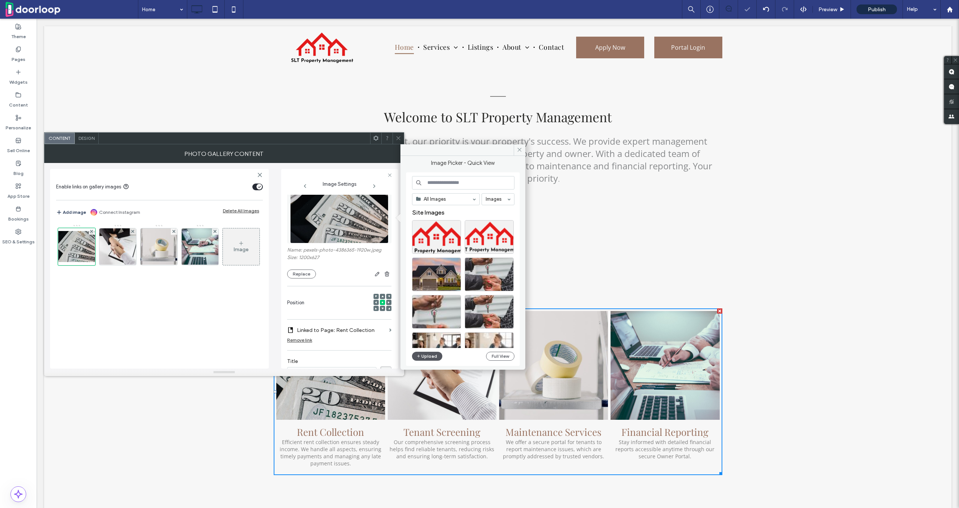
click at [432, 358] on button "Upload" at bounding box center [427, 356] width 31 height 9
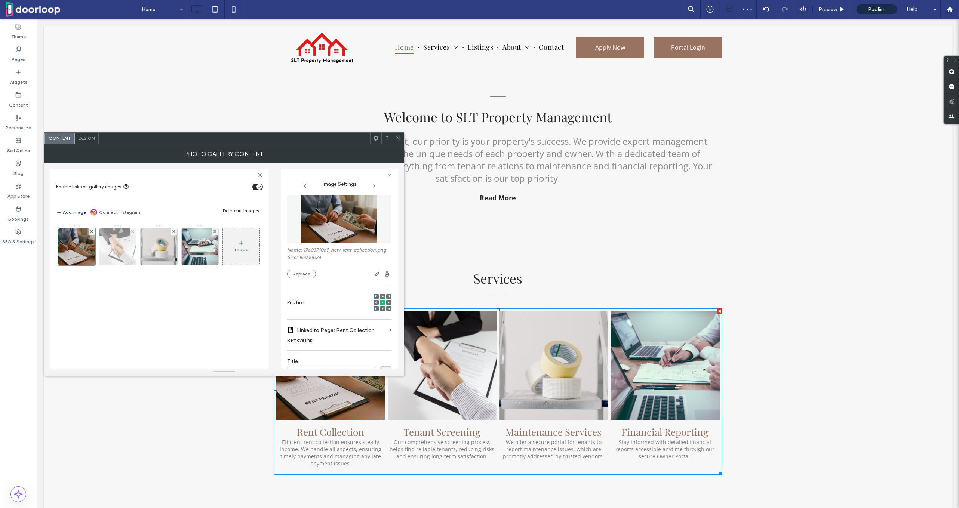
click at [114, 246] on img at bounding box center [118, 247] width 55 height 37
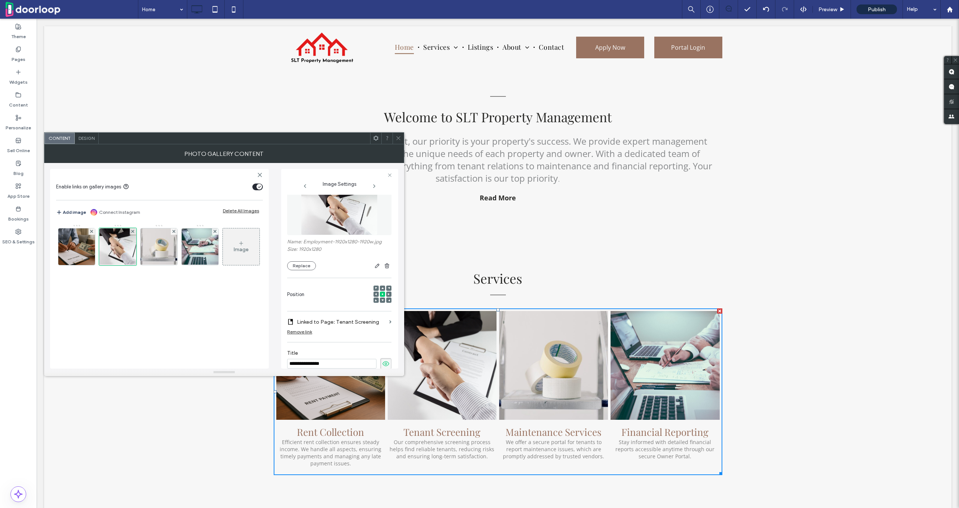
click at [352, 222] on img at bounding box center [339, 210] width 77 height 52
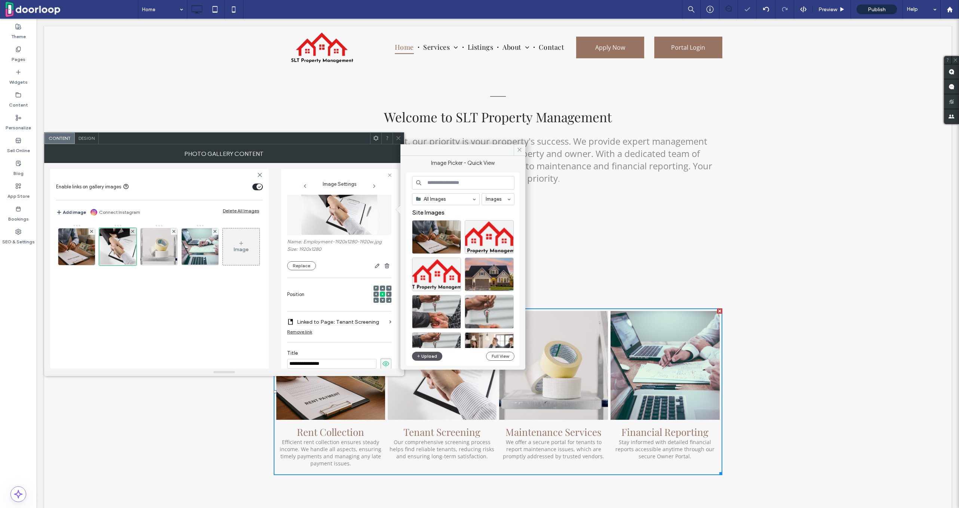
click at [424, 358] on button "Upload" at bounding box center [427, 356] width 31 height 9
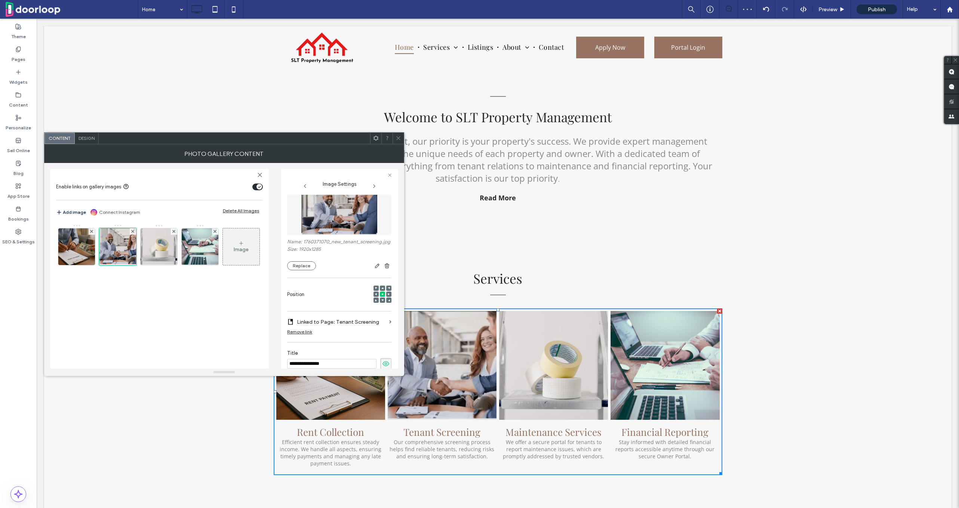
click at [398, 138] on use at bounding box center [398, 139] width 4 height 4
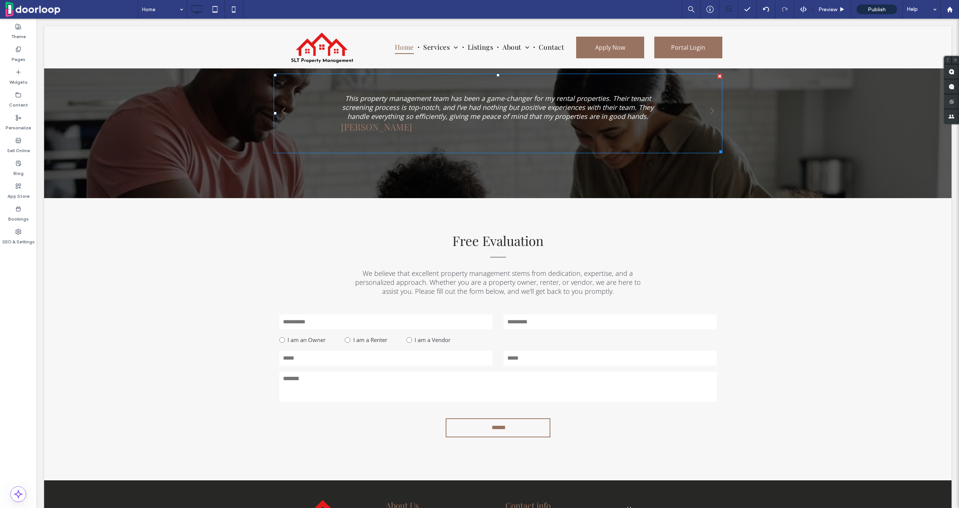
scroll to position [1345, 0]
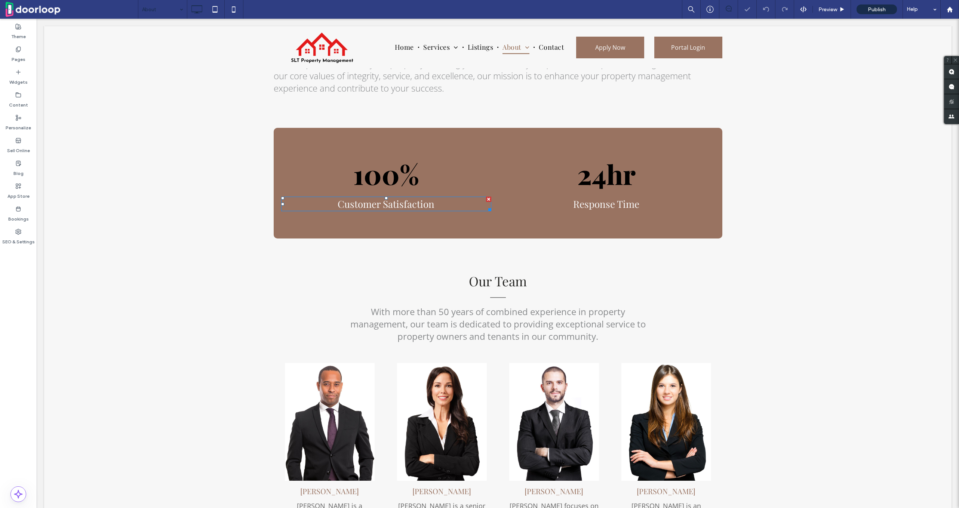
scroll to position [432, 0]
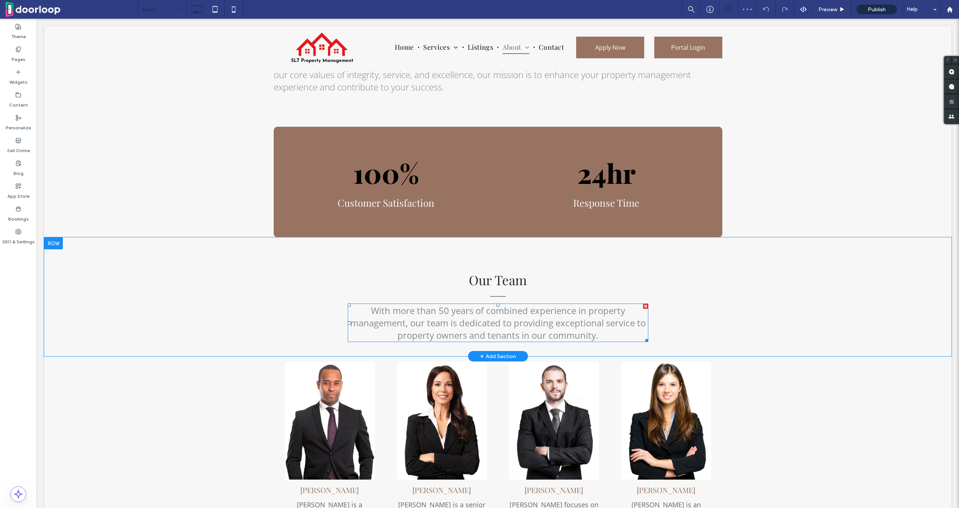
click at [445, 304] on span "With more than 50 years of combined experience in property management, our team…" at bounding box center [497, 322] width 295 height 37
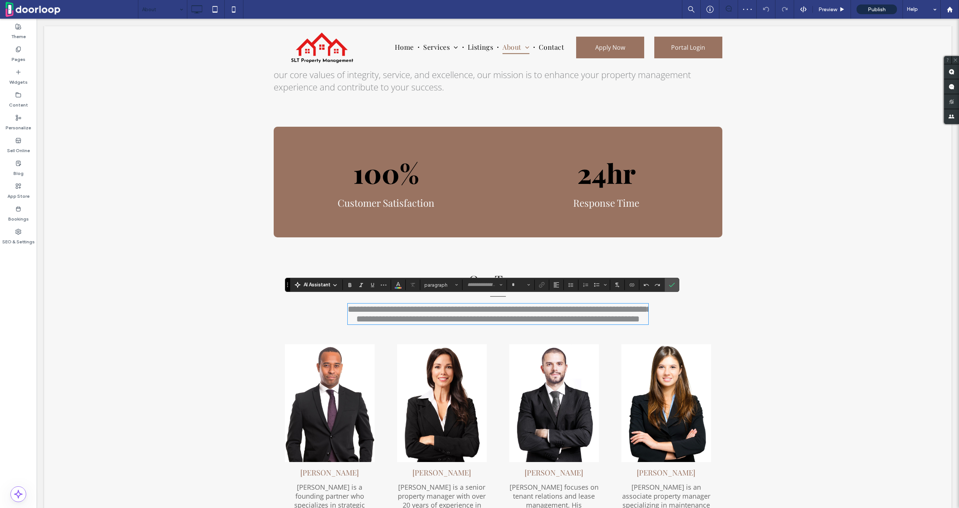
type input "*********"
type input "**"
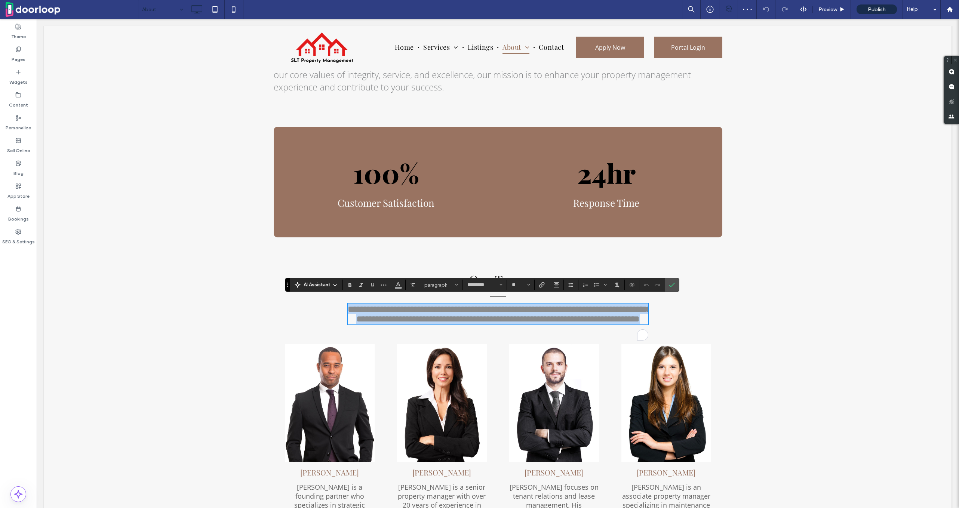
click at [444, 305] on span "**********" at bounding box center [500, 314] width 304 height 19
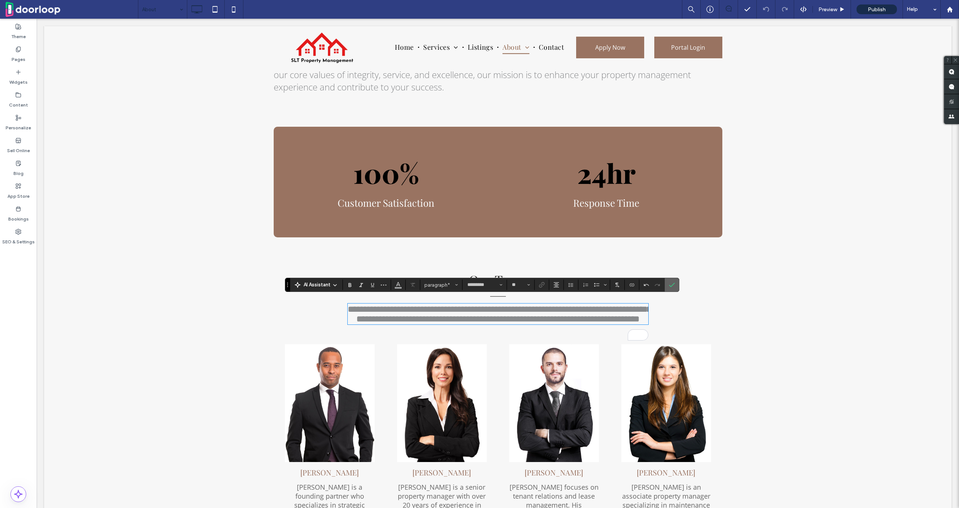
click at [676, 284] on label "Confirm" at bounding box center [672, 284] width 11 height 13
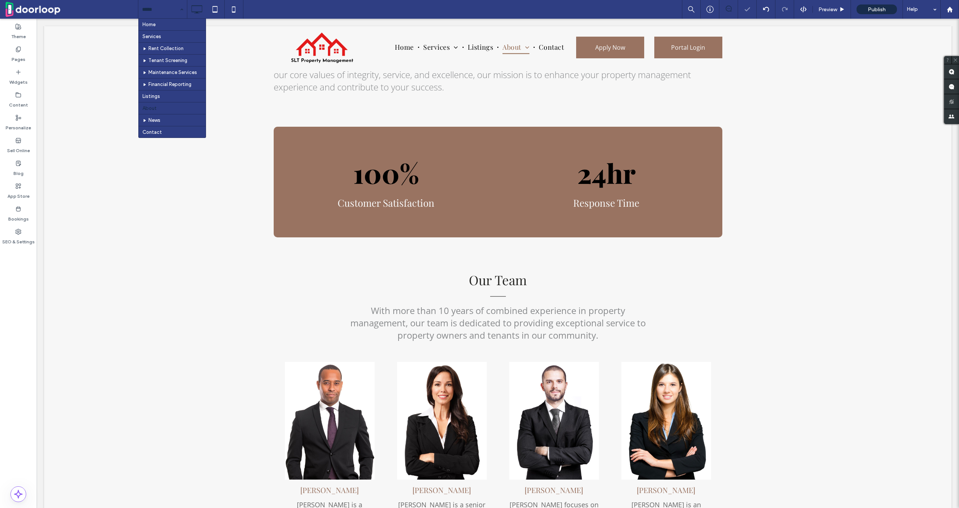
click at [163, 18] on input at bounding box center [160, 9] width 37 height 19
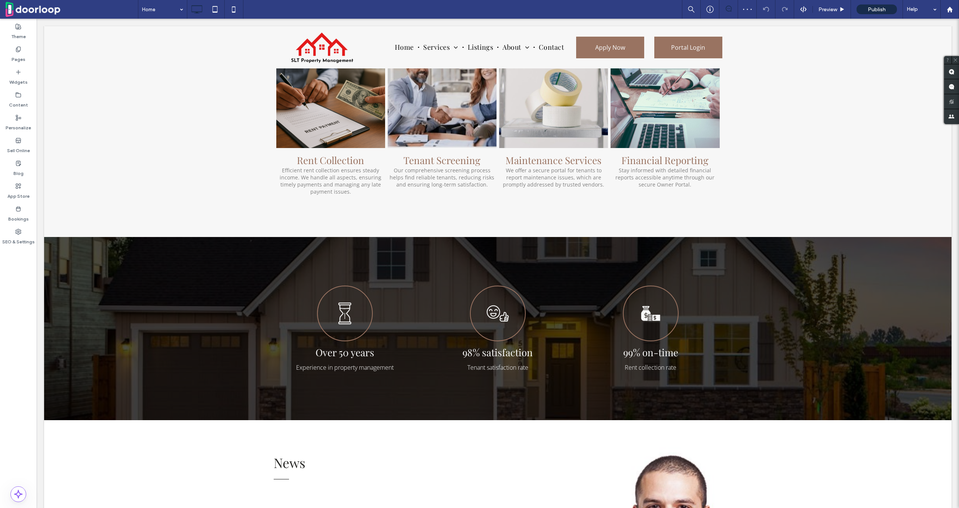
scroll to position [635, 0]
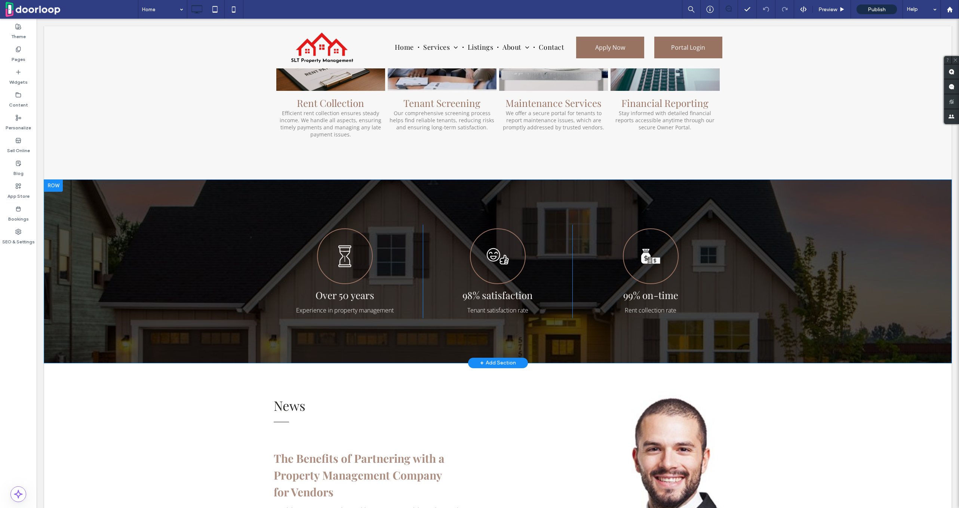
click at [344, 303] on div "Over 50 years Experience in property management Click To Paste" at bounding box center [349, 272] width 150 height 94
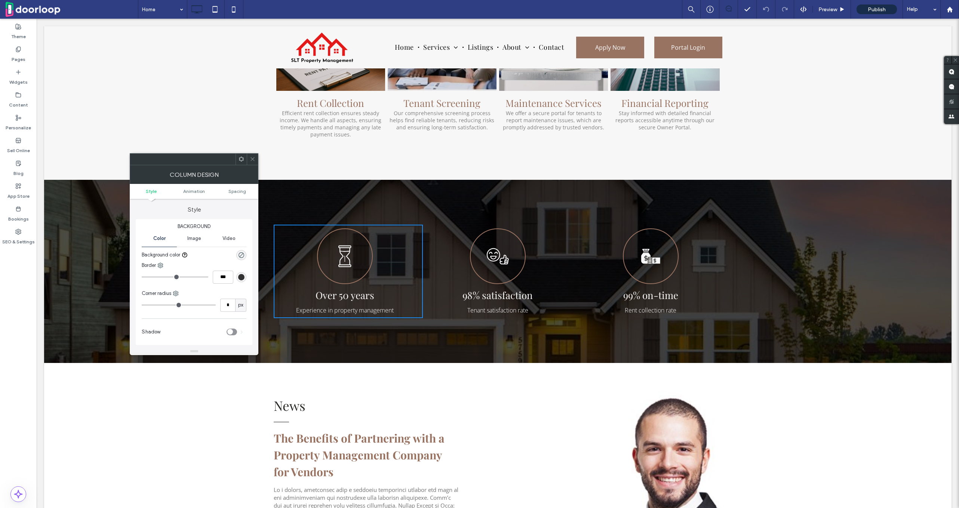
click at [344, 299] on span "Over 50 years" at bounding box center [345, 295] width 59 height 13
click at [255, 157] on icon at bounding box center [253, 159] width 6 height 6
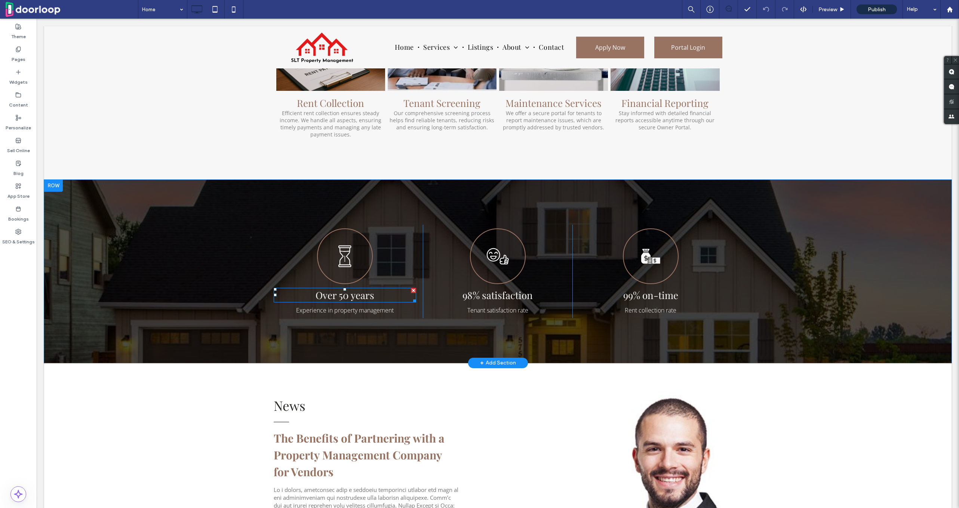
click at [347, 296] on span "Over 50 years" at bounding box center [345, 295] width 59 height 13
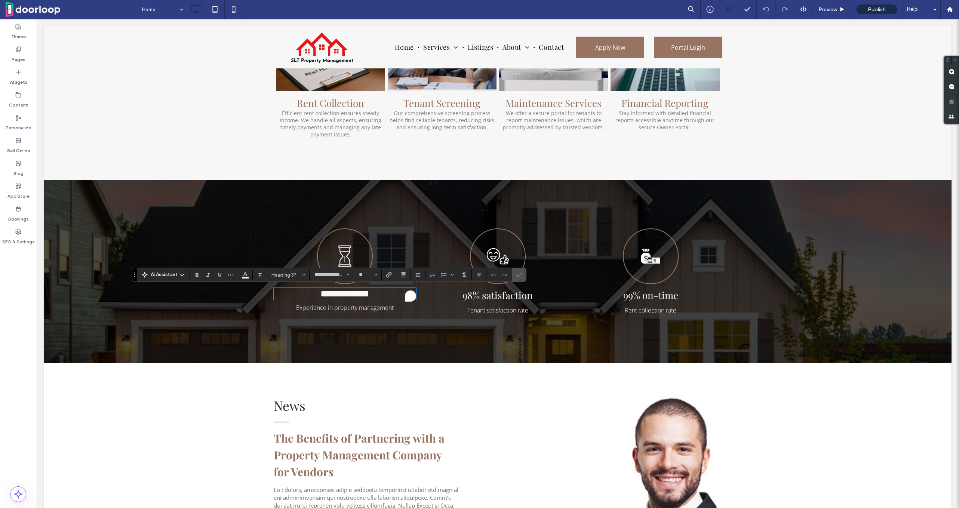
click at [342, 296] on span "**********" at bounding box center [345, 293] width 49 height 9
drag, startPoint x: 518, startPoint y: 276, endPoint x: 482, endPoint y: 257, distance: 41.5
click at [518, 276] on icon "Confirm" at bounding box center [519, 275] width 6 height 6
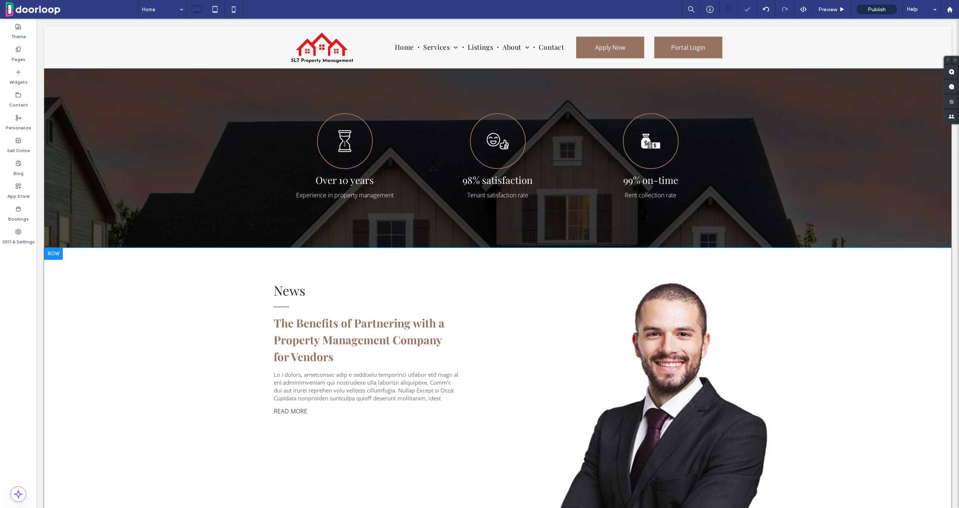
scroll to position [789, 0]
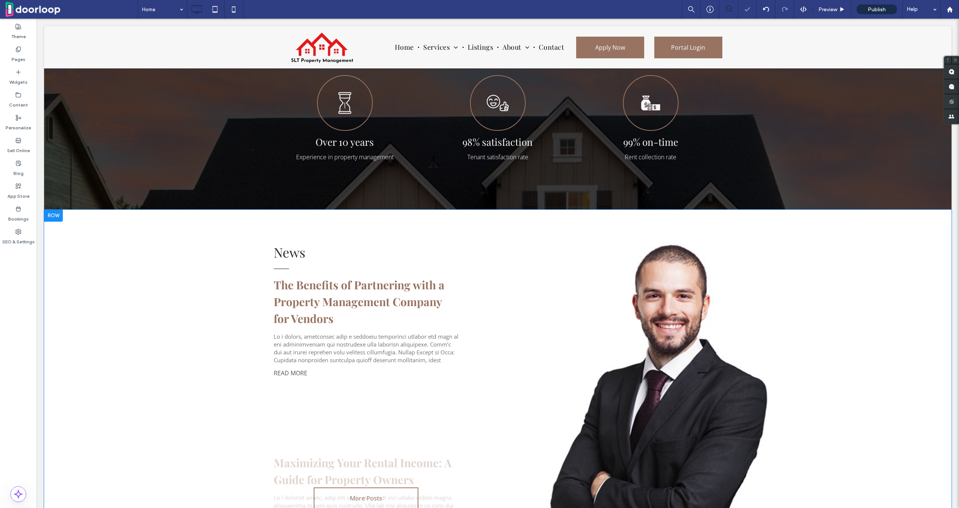
click at [679, 389] on div "News The Benefits of Partnering with a Property Management Company for Vendors …" at bounding box center [498, 378] width 449 height 277
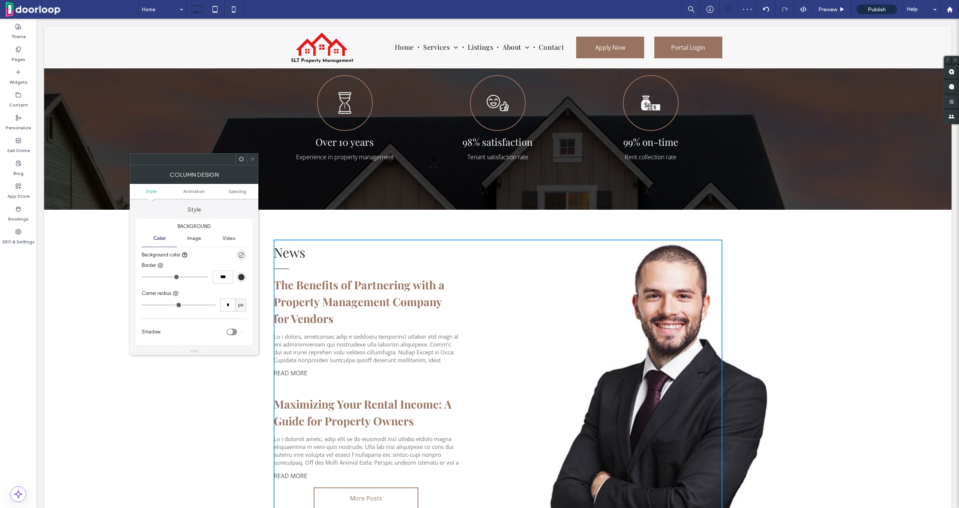
click at [235, 160] on div at bounding box center [182, 159] width 105 height 11
click at [238, 160] on div at bounding box center [241, 159] width 11 height 11
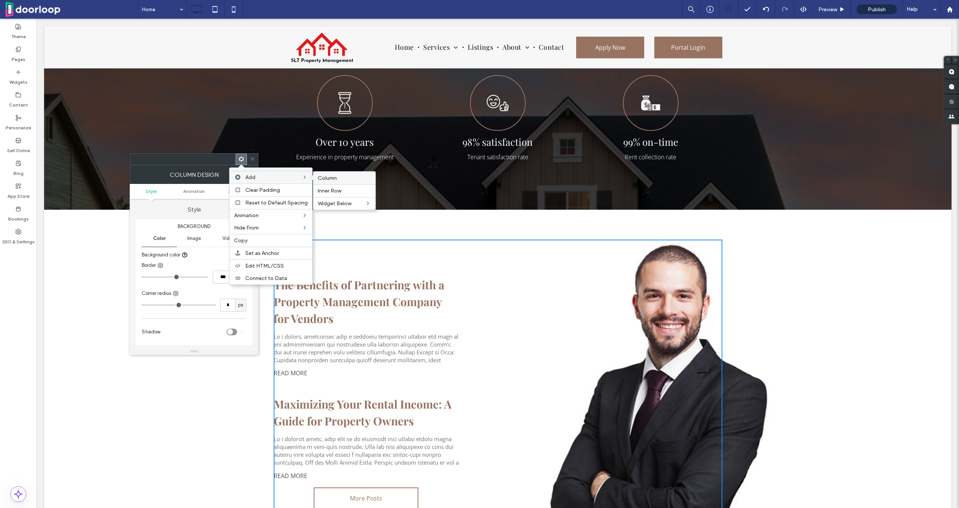
click at [341, 178] on label "Column" at bounding box center [344, 178] width 53 height 6
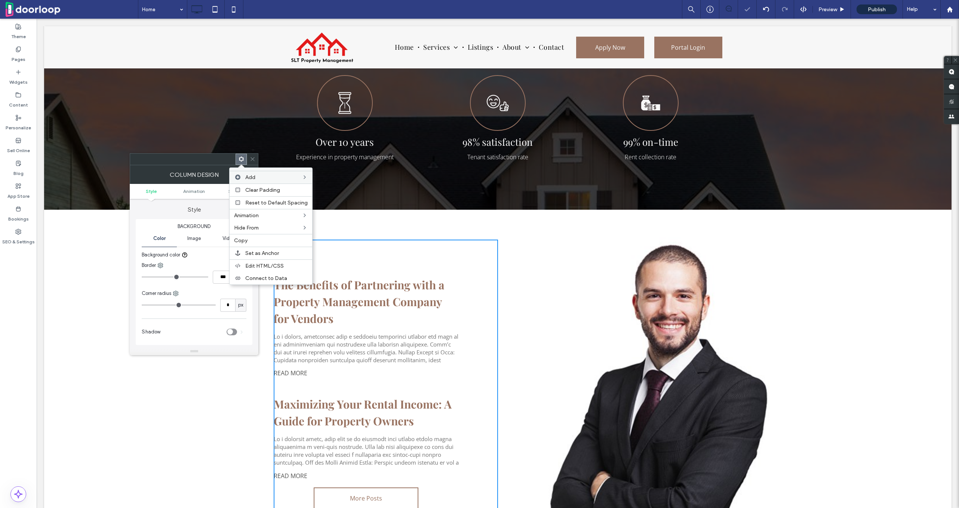
click at [596, 338] on div "Click To Paste Click To Paste" at bounding box center [610, 378] width 224 height 277
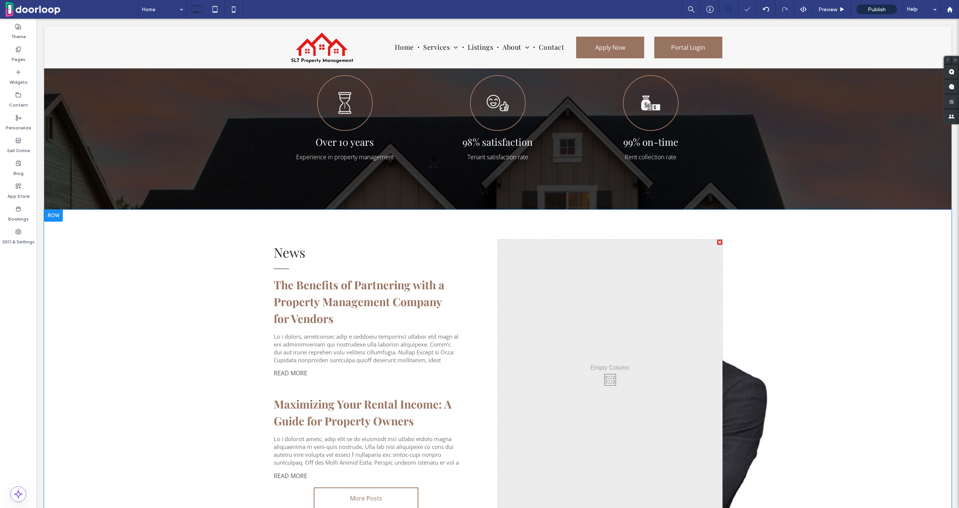
click at [623, 347] on div "Click To Paste Click To Paste" at bounding box center [610, 378] width 224 height 277
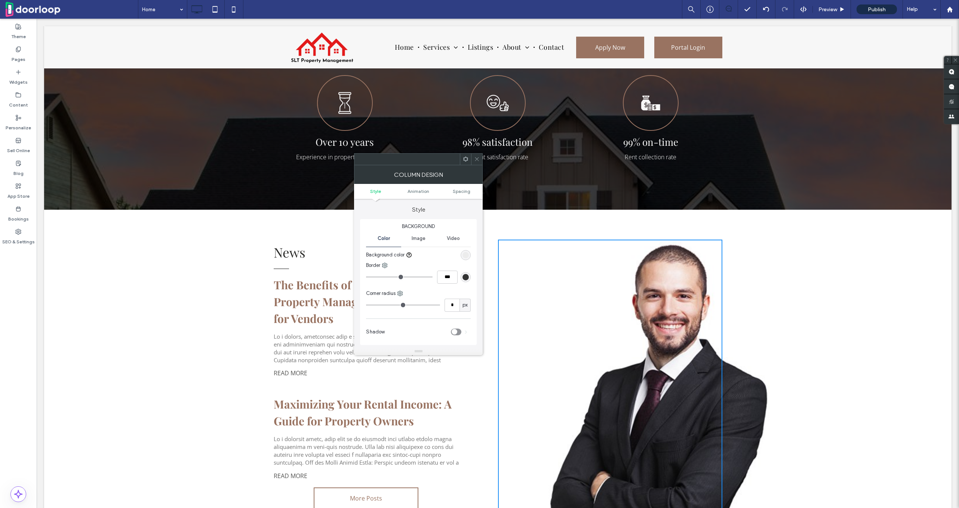
click at [417, 240] on span "Image" at bounding box center [419, 239] width 14 height 6
click at [407, 277] on div "Add multiple images for a background slider" at bounding box center [419, 281] width 104 height 13
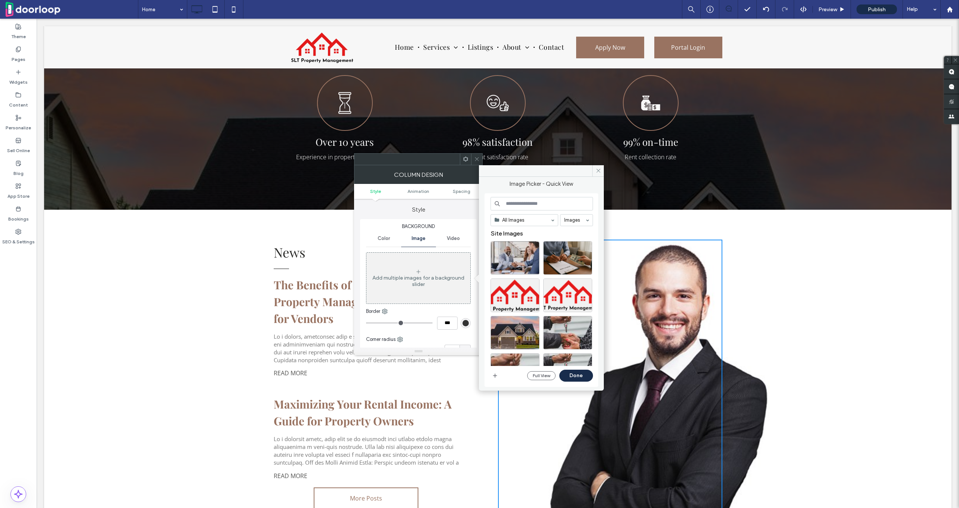
click at [488, 377] on div "All Images Images Site Images Full View Done" at bounding box center [542, 290] width 114 height 194
click at [491, 377] on span "button" at bounding box center [495, 375] width 9 height 9
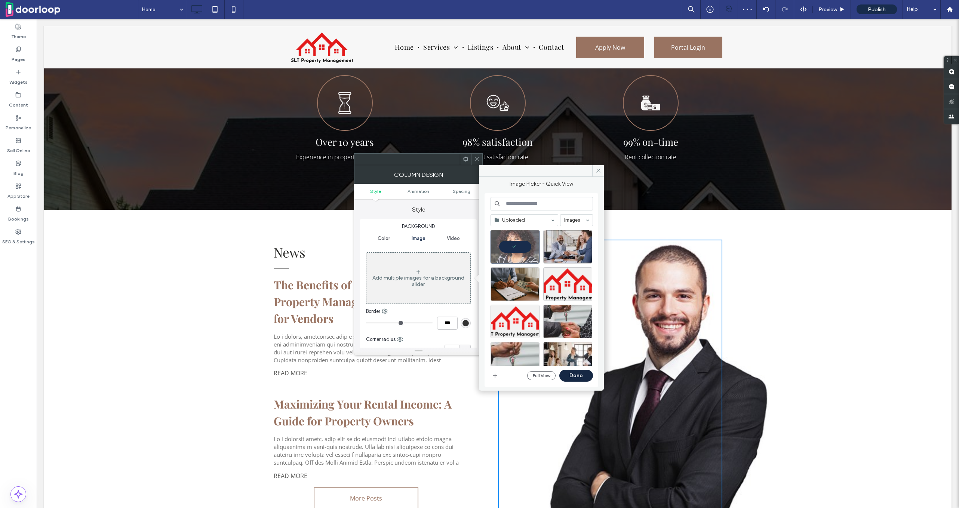
click at [568, 377] on button "Done" at bounding box center [577, 376] width 34 height 12
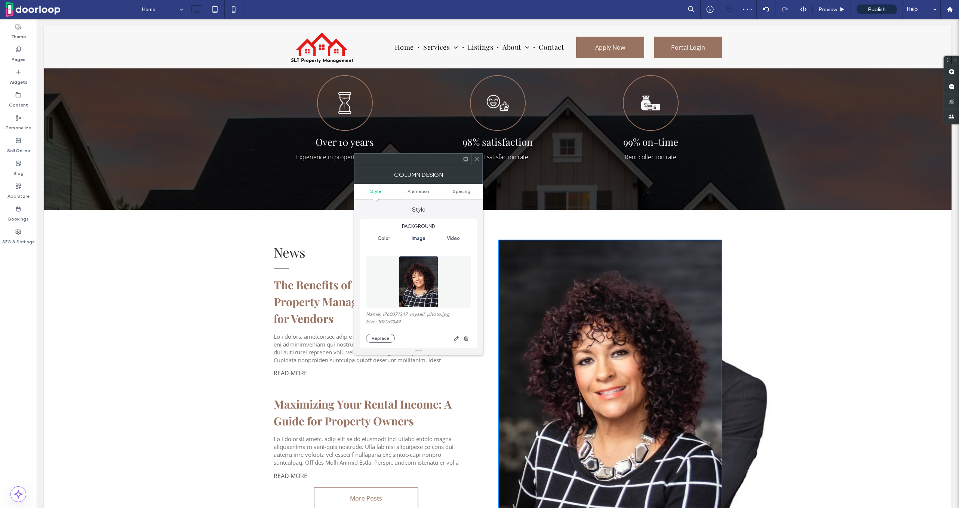
click at [478, 156] on icon at bounding box center [477, 159] width 6 height 6
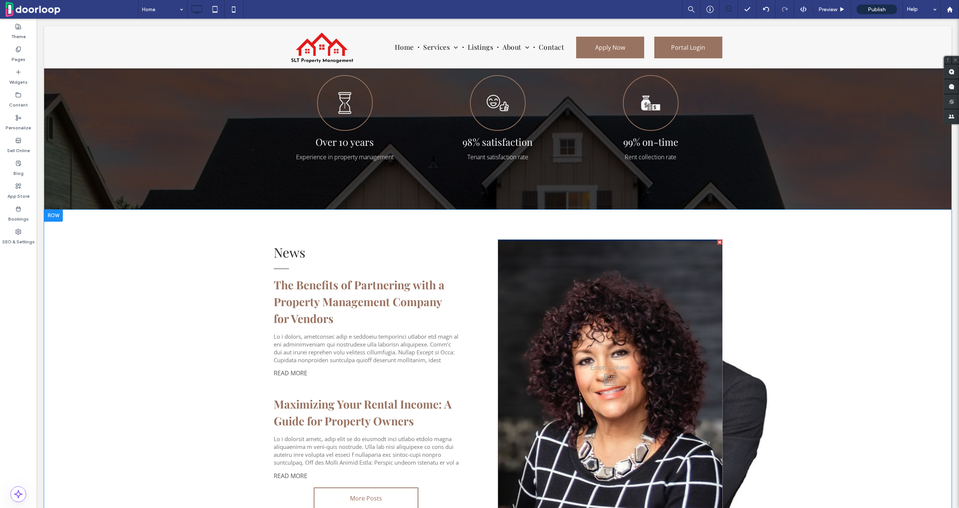
click at [799, 392] on div "News The Benefits of Partnering with a Property Management Company for Vendors …" at bounding box center [498, 378] width 908 height 337
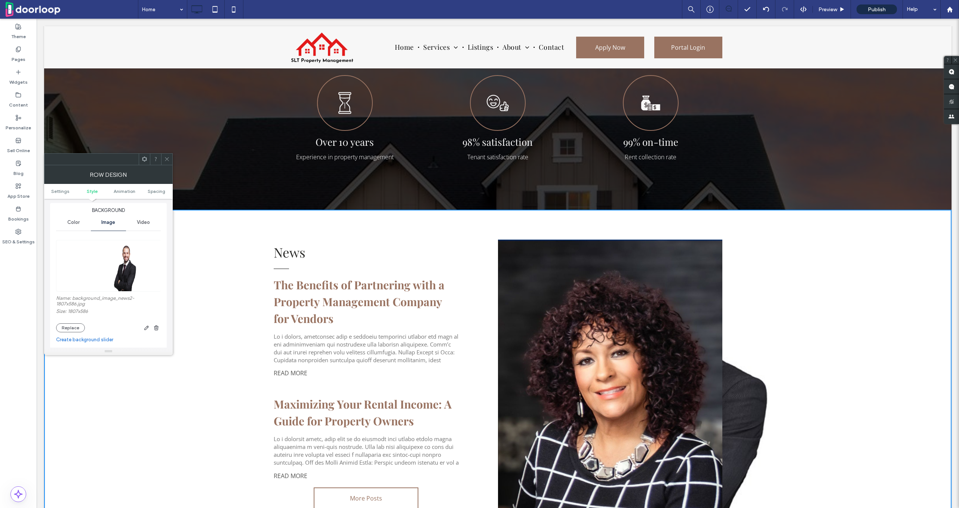
scroll to position [83, 0]
click at [158, 324] on use "button" at bounding box center [156, 324] width 4 height 5
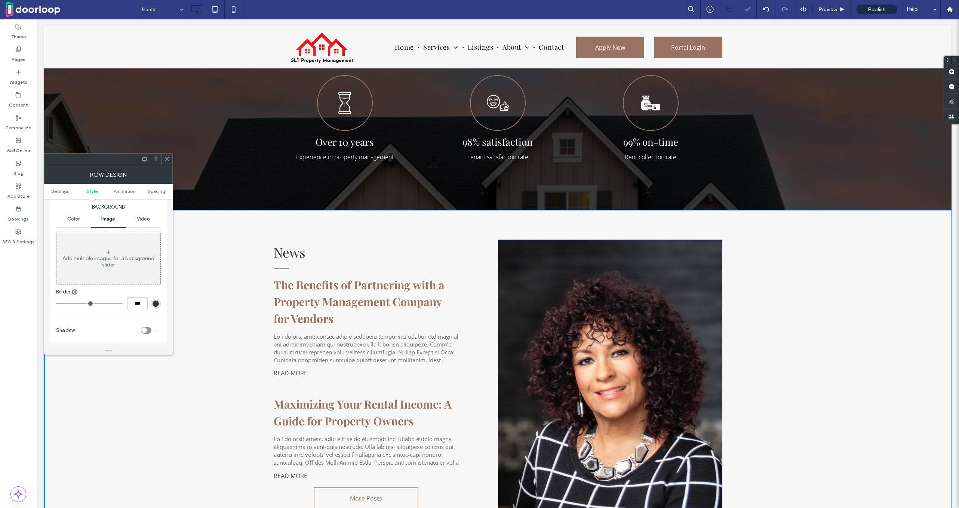
click at [167, 159] on icon at bounding box center [167, 159] width 6 height 6
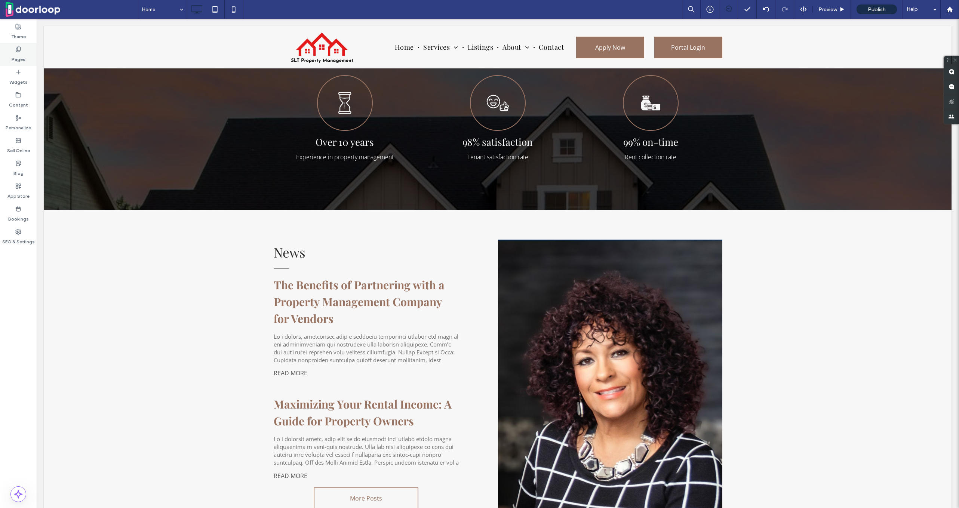
click at [16, 52] on use at bounding box center [18, 49] width 4 height 5
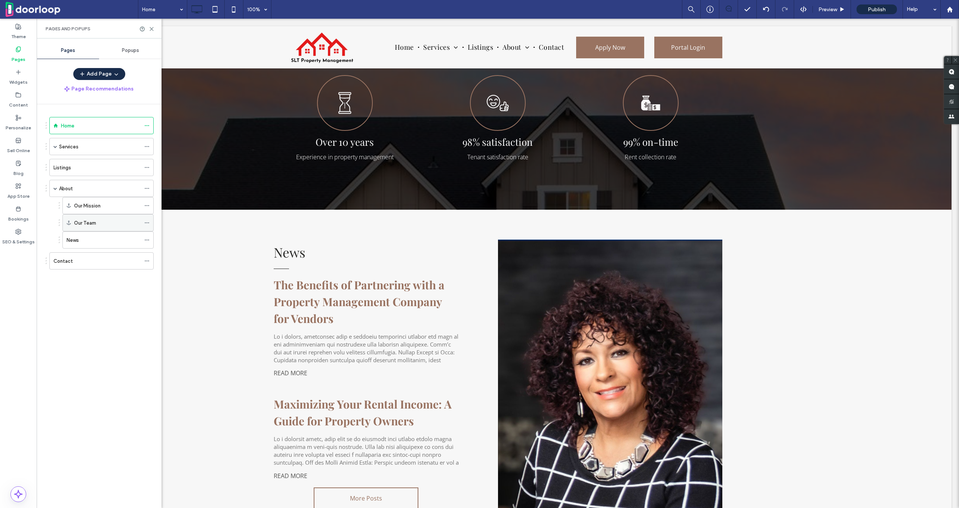
click at [149, 221] on icon at bounding box center [146, 222] width 5 height 5
click at [174, 265] on span "Delete" at bounding box center [173, 266] width 16 height 6
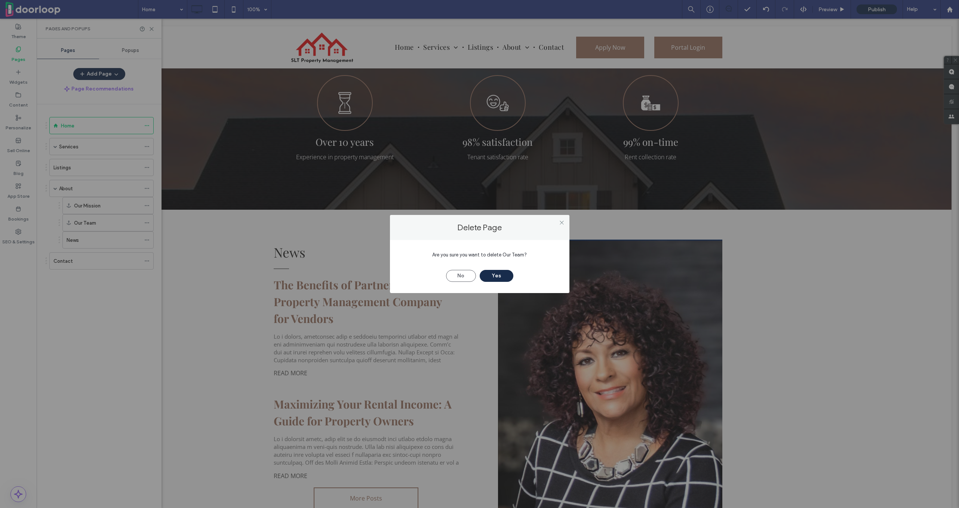
click at [513, 278] on div "No Yes" at bounding box center [479, 272] width 157 height 19
click at [502, 278] on button "Yes" at bounding box center [497, 276] width 34 height 12
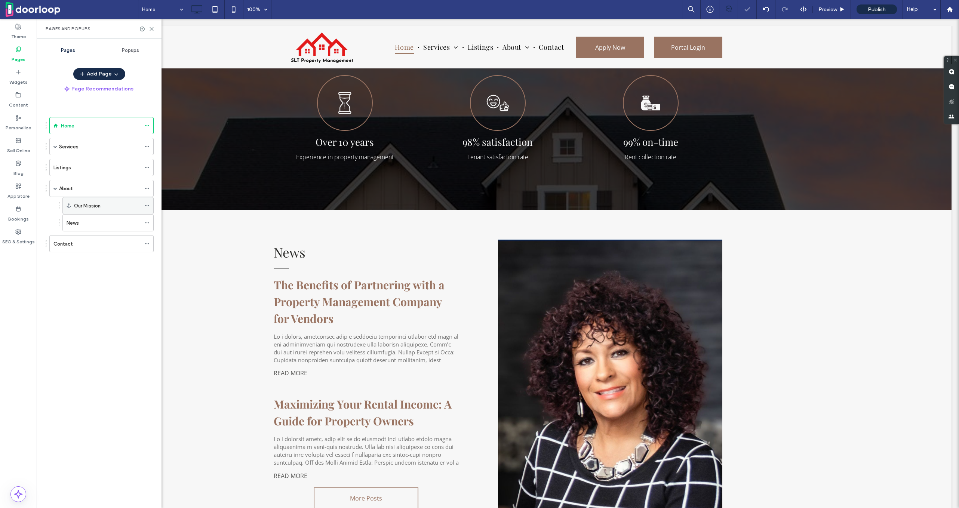
click at [83, 199] on div "Our Mission" at bounding box center [107, 205] width 67 height 16
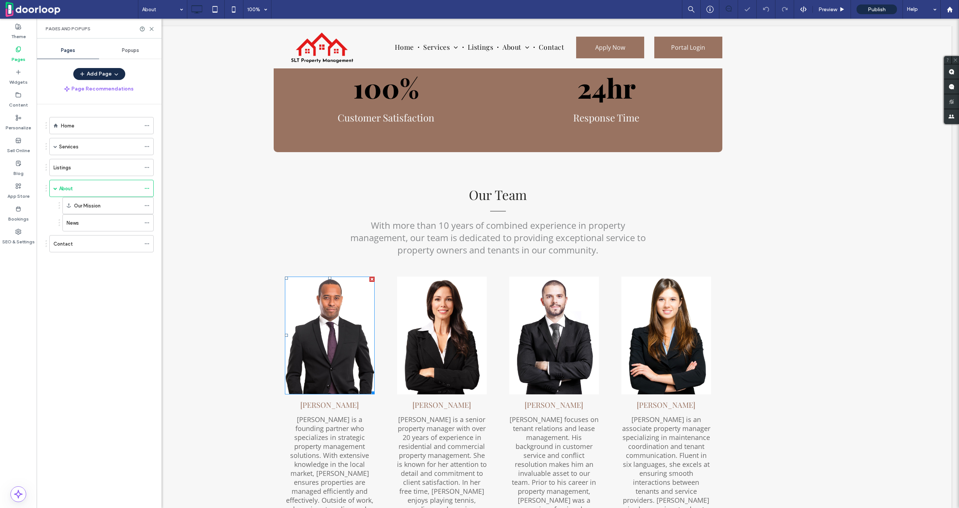
scroll to position [497, 0]
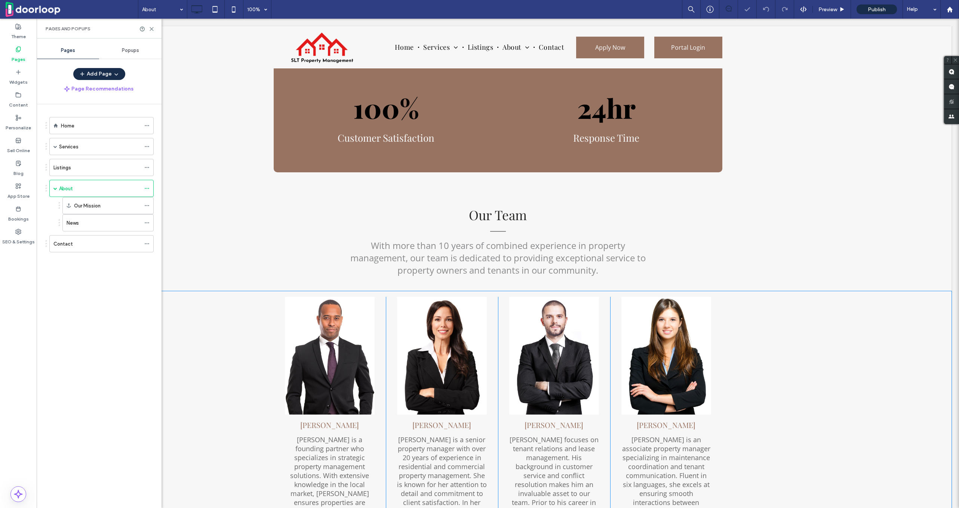
click at [243, 310] on div "Jonathan Moore Jonathan is a founding partner who specializes in strategic prop…" at bounding box center [498, 446] width 908 height 311
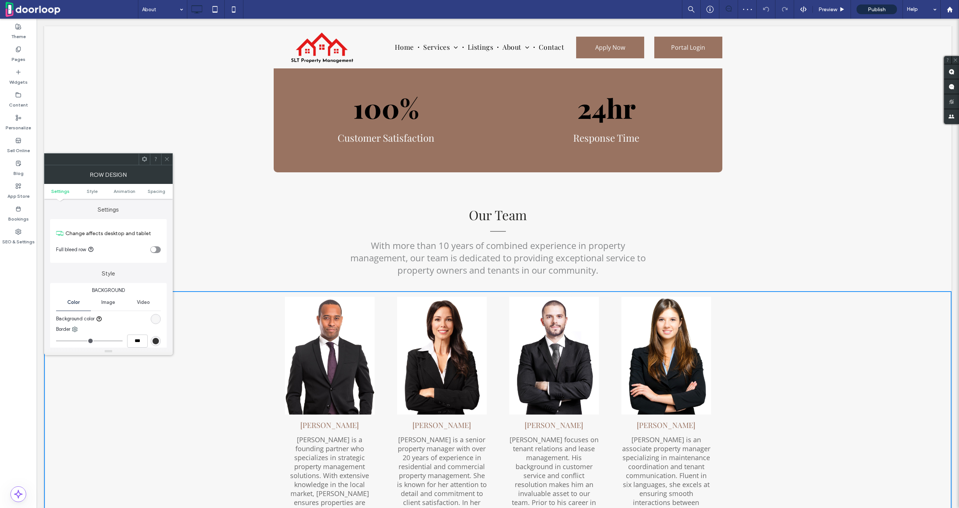
click at [168, 148] on div "100% Customer Satisfaction Click To Paste 24hr Response Time Click To Paste Cli…" at bounding box center [498, 117] width 908 height 111
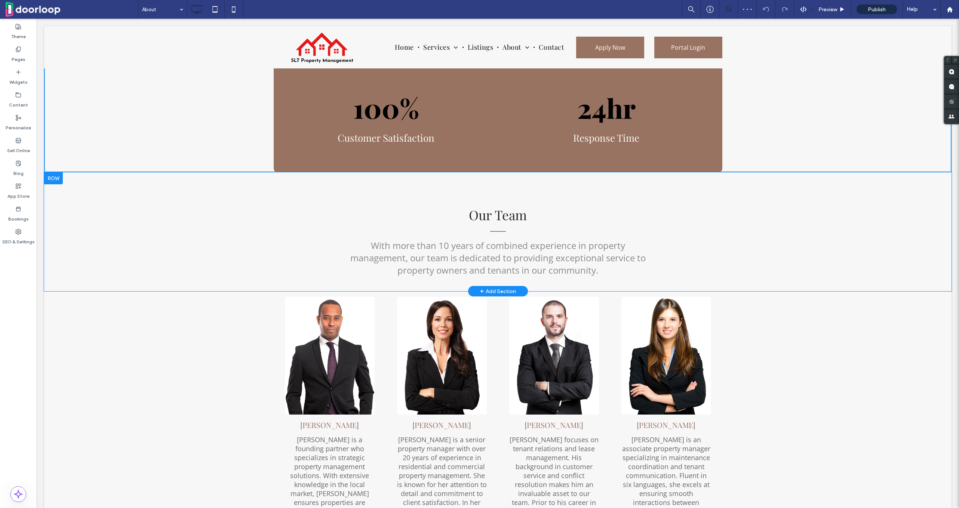
click at [56, 174] on div at bounding box center [53, 178] width 19 height 12
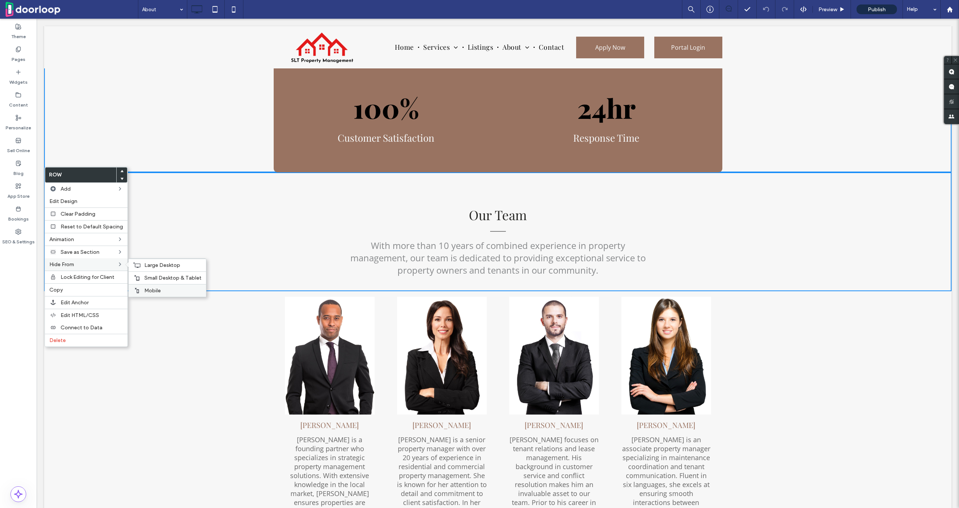
click at [157, 286] on div "Mobile" at bounding box center [167, 290] width 77 height 13
click at [157, 280] on span "Small Desktop & Tablet" at bounding box center [172, 278] width 57 height 6
click at [157, 272] on div "Small Desktop & Tablet" at bounding box center [167, 278] width 77 height 13
click at [157, 268] on div "Large Desktop" at bounding box center [167, 265] width 77 height 13
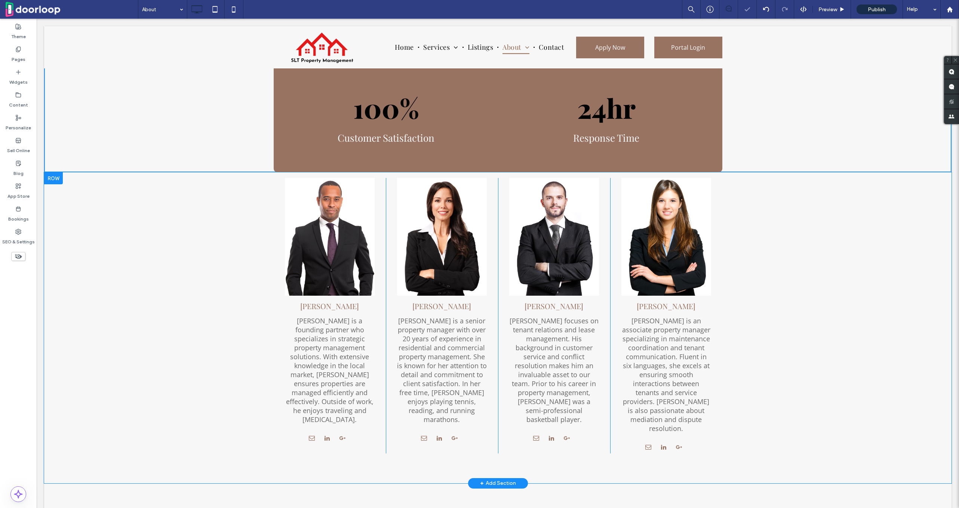
click at [157, 275] on div "Jonathan Moore Jonathan is a founding partner who specializes in strategic prop…" at bounding box center [498, 327] width 908 height 311
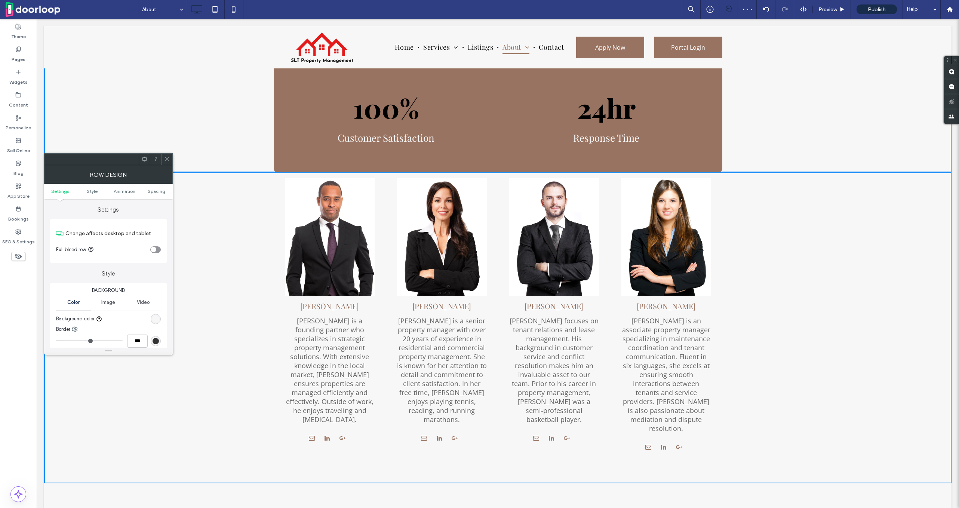
click at [143, 156] on icon at bounding box center [145, 159] width 6 height 6
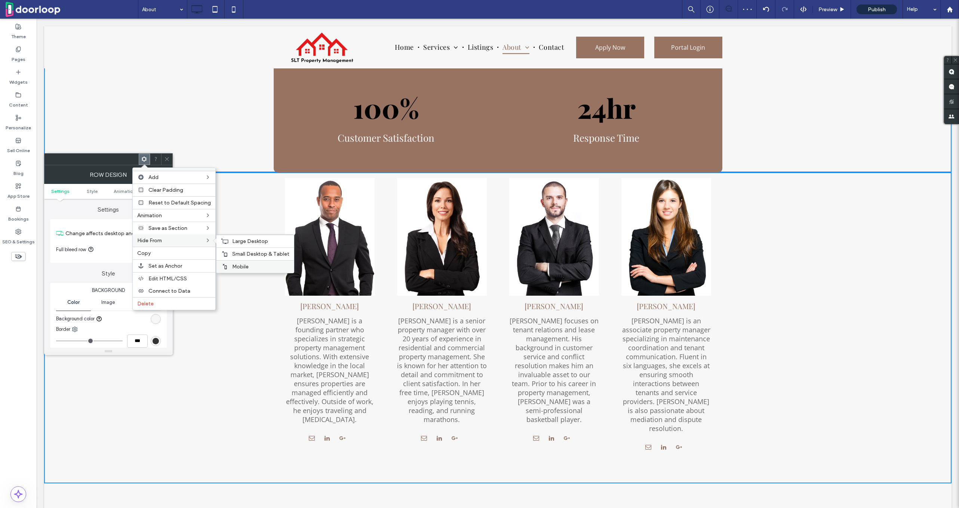
click at [245, 268] on span "Mobile" at bounding box center [240, 267] width 16 height 6
click at [245, 255] on span "Small Desktop & Tablet" at bounding box center [260, 254] width 57 height 6
click at [245, 240] on span "Large Desktop" at bounding box center [250, 241] width 36 height 6
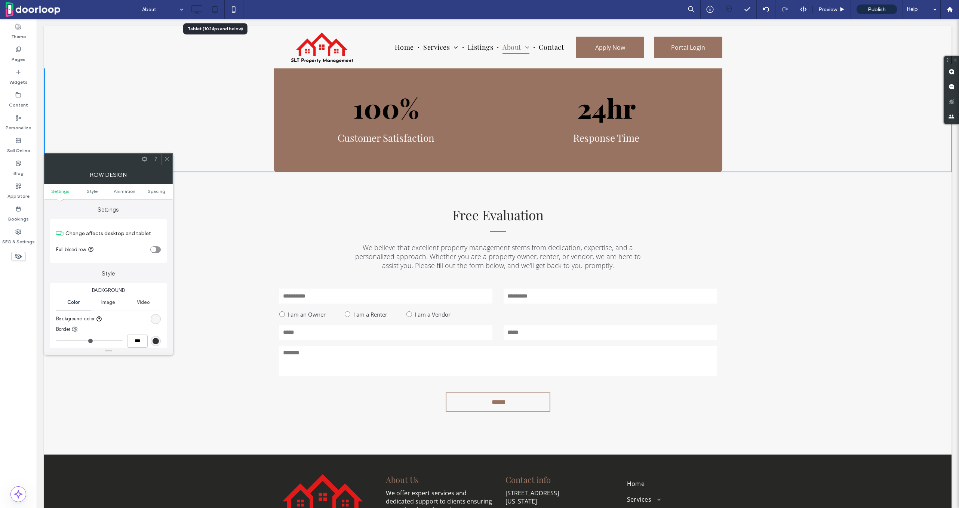
click at [214, 11] on icon at bounding box center [215, 9] width 15 height 15
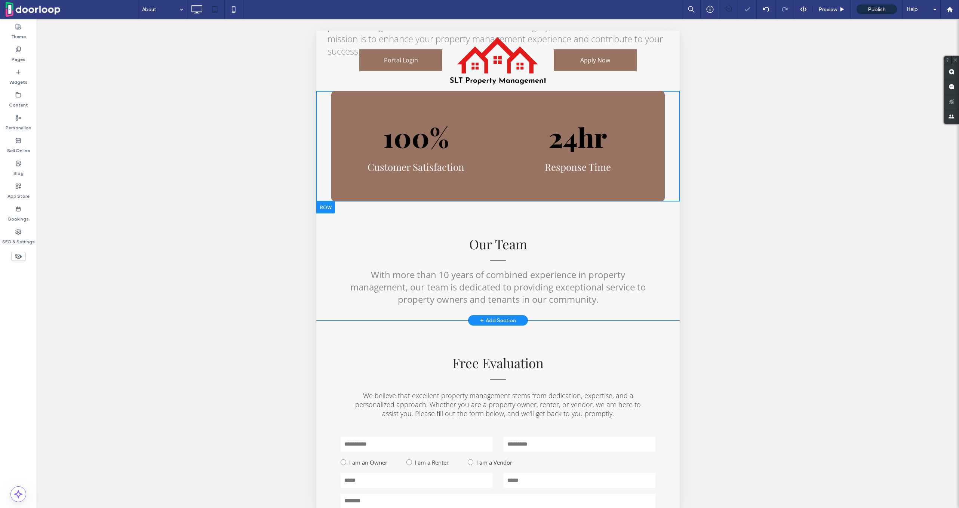
click at [328, 202] on div at bounding box center [325, 208] width 19 height 12
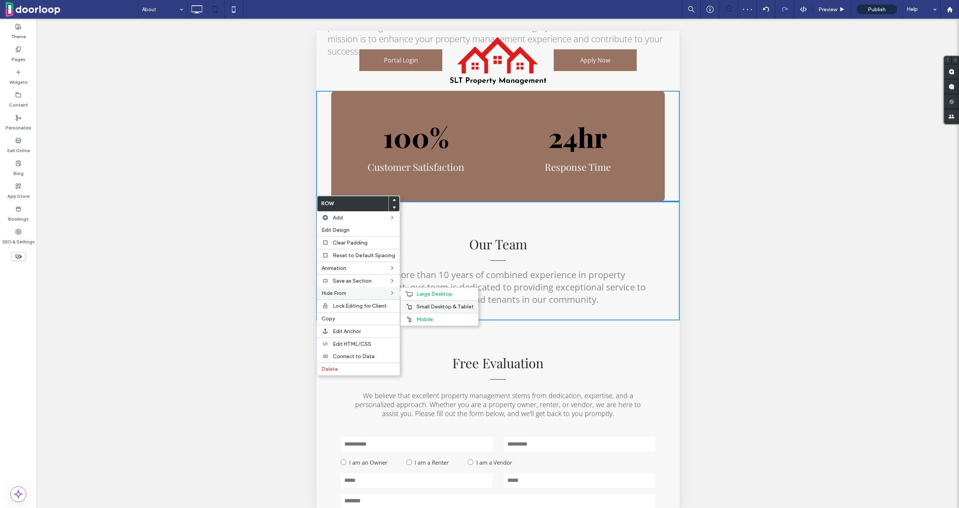
click at [441, 308] on span "Small Desktop & Tablet" at bounding box center [445, 307] width 57 height 6
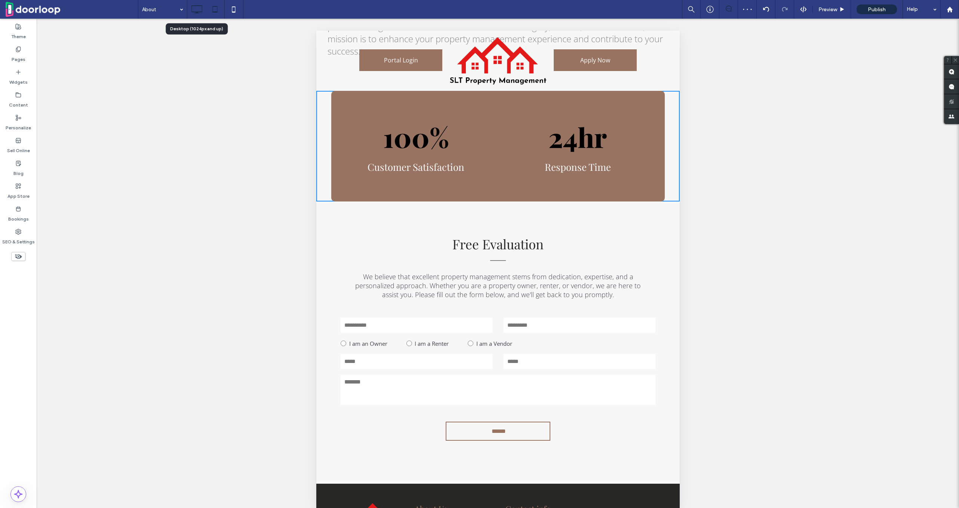
click at [197, 8] on icon at bounding box center [196, 9] width 15 height 15
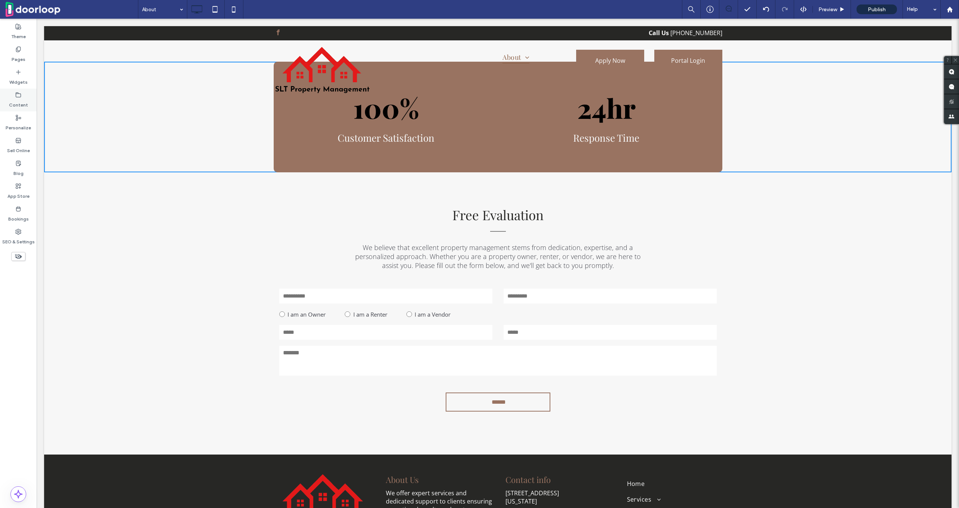
click at [20, 98] on label "Content" at bounding box center [18, 103] width 19 height 10
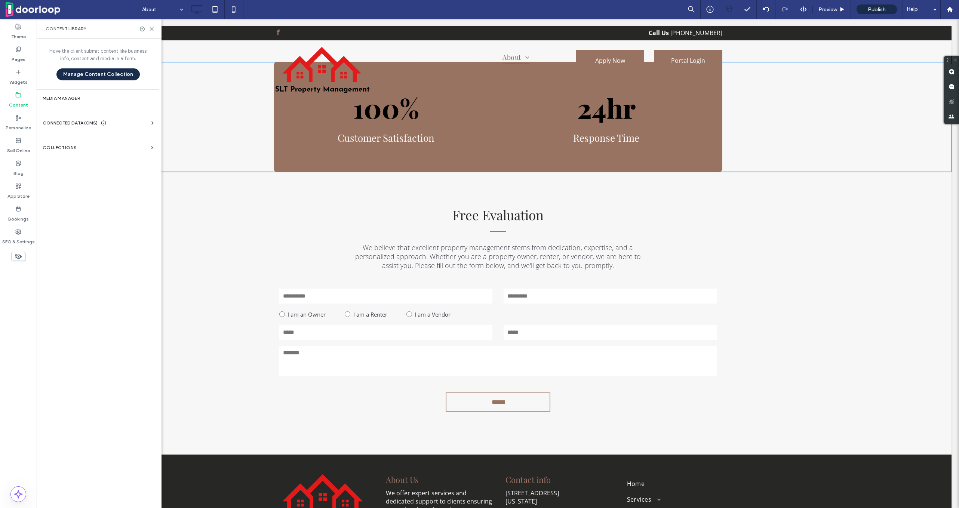
click at [59, 126] on span "CONNECTED DATA (CMS)" at bounding box center [70, 122] width 55 height 7
click at [59, 136] on section "Business Info" at bounding box center [100, 141] width 114 height 17
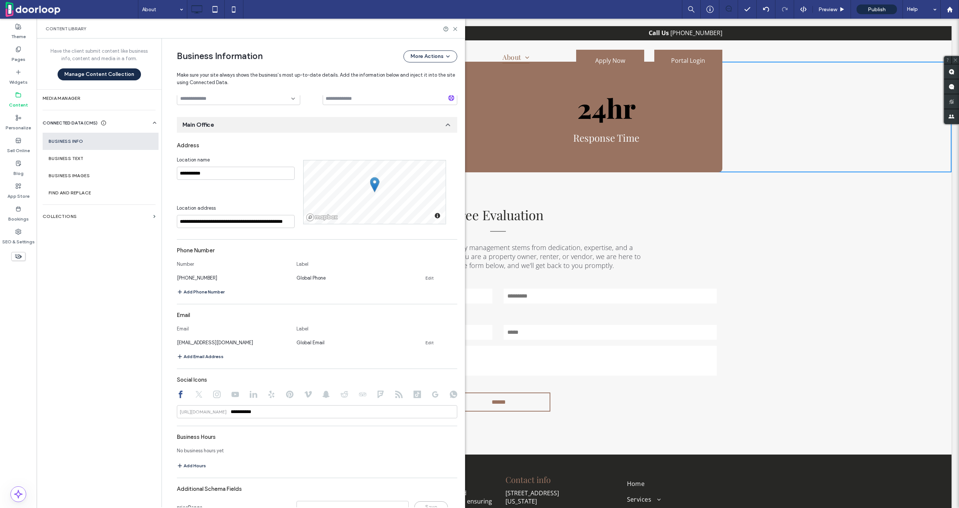
scroll to position [162, 0]
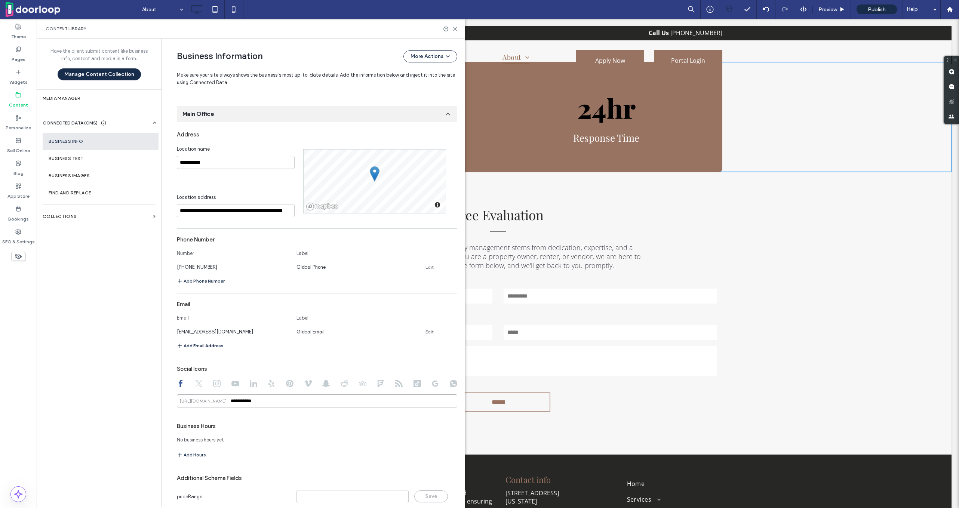
click at [257, 400] on input "**********" at bounding box center [317, 401] width 281 height 13
paste input "***"
type input "**********"
click at [274, 362] on div "Social Icons" at bounding box center [317, 369] width 281 height 14
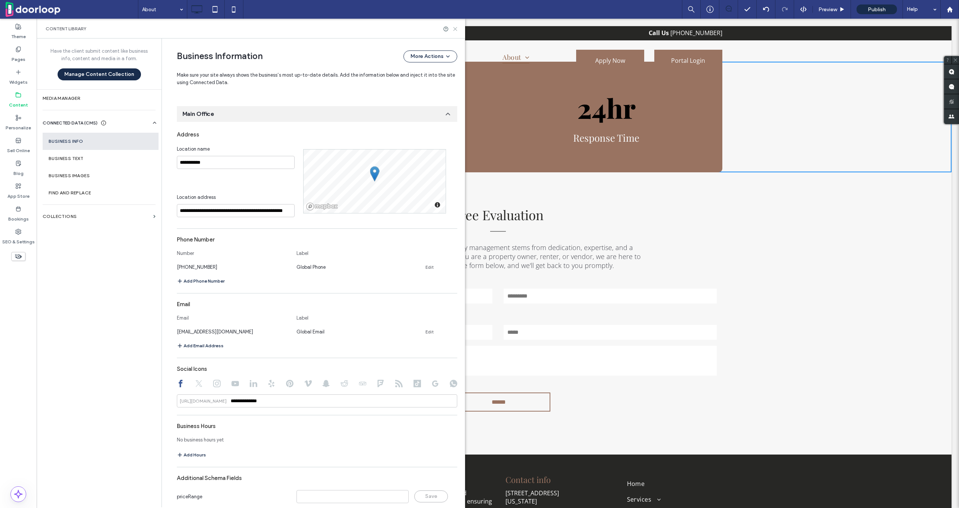
click at [453, 28] on icon at bounding box center [456, 29] width 6 height 6
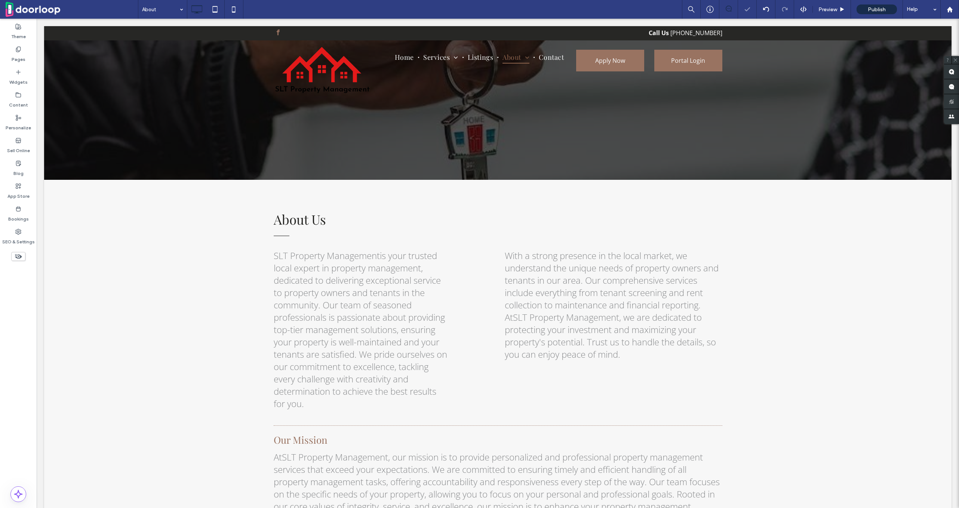
scroll to position [0, 0]
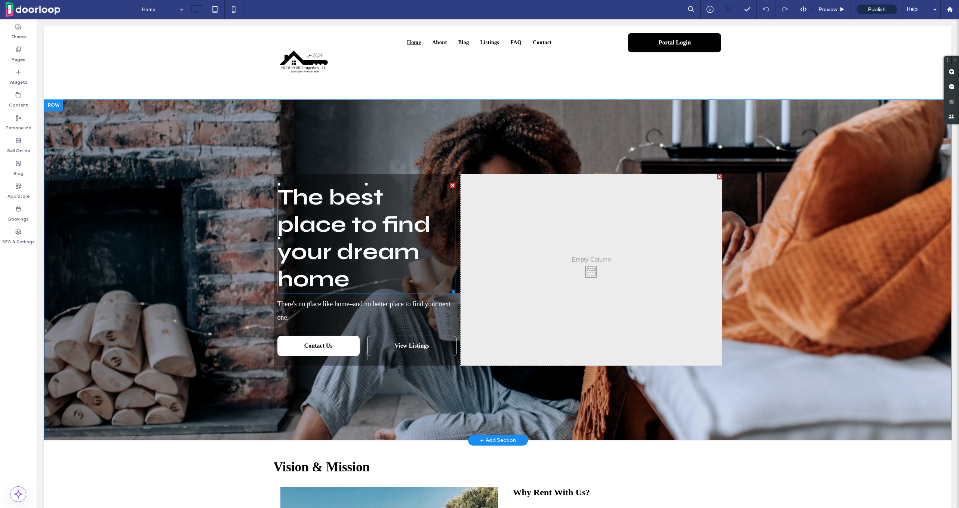
click at [330, 263] on span "The best place to find your dream home" at bounding box center [354, 238] width 153 height 109
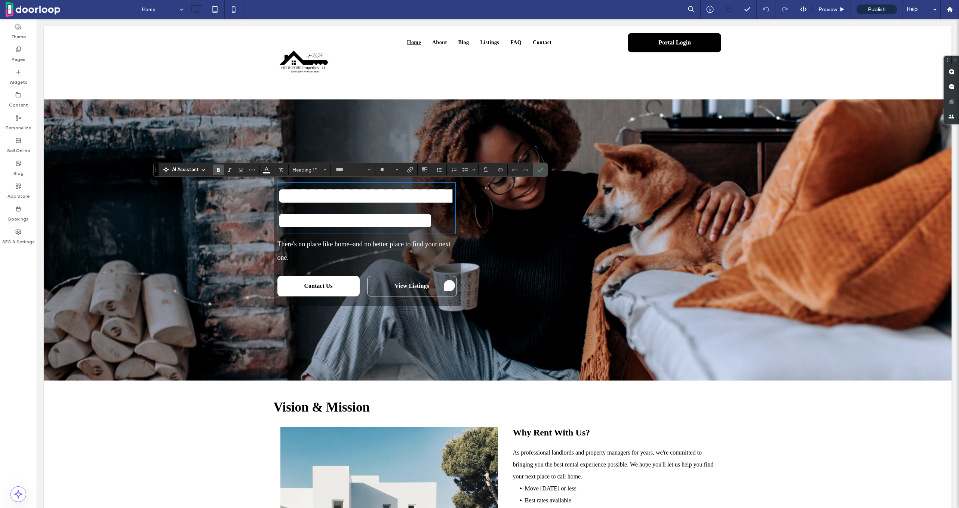
type input "*******"
type input "**"
type input "****"
type input "**"
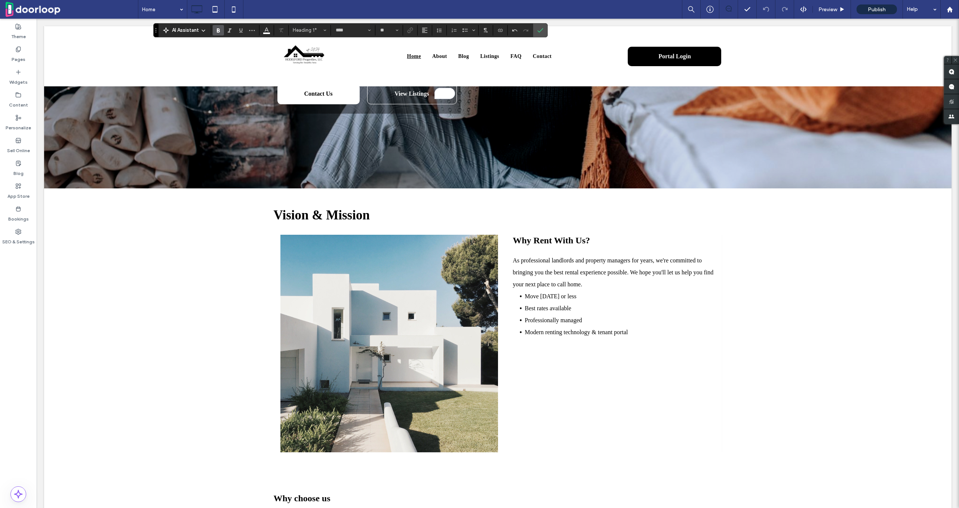
scroll to position [197, 0]
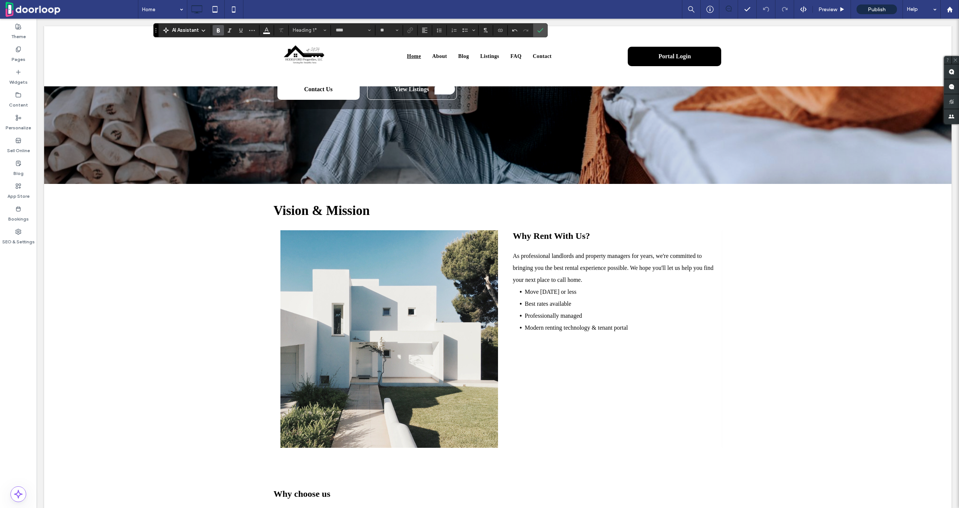
click at [546, 283] on span "As professional landlords and property managers for years, we're committed to b…" at bounding box center [613, 268] width 201 height 30
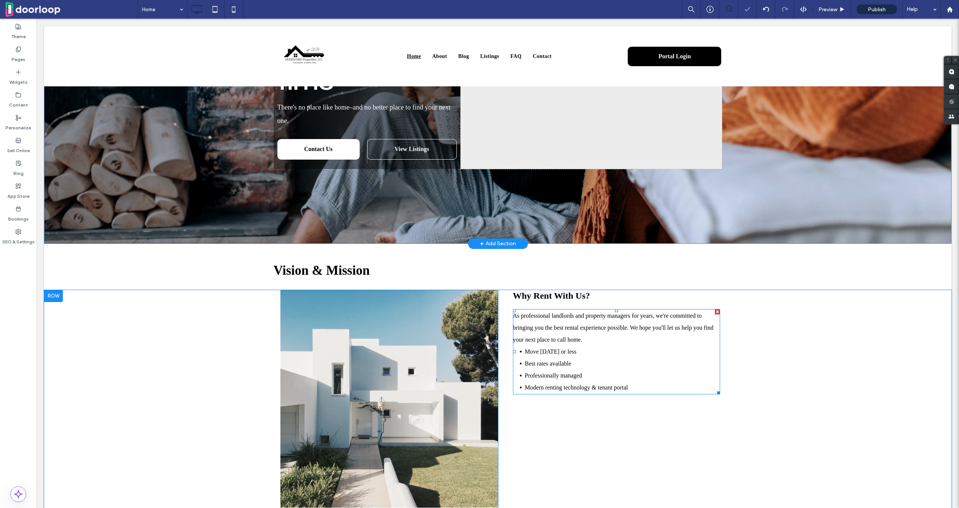
click at [546, 335] on span "As professional landlords and property managers for years, we're committed to b…" at bounding box center [613, 328] width 201 height 30
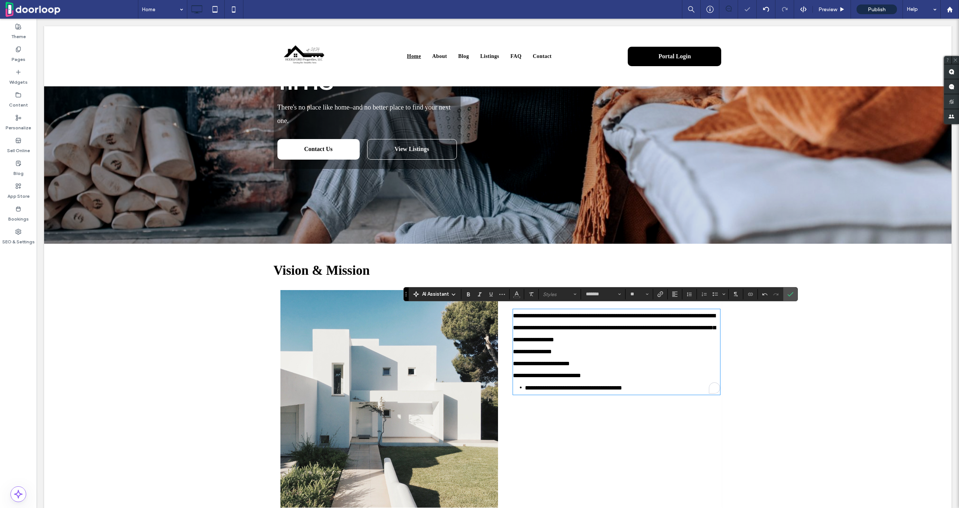
scroll to position [0, 0]
click at [517, 352] on span "**********" at bounding box center [532, 352] width 39 height 6
click at [716, 293] on use "Bulleted List" at bounding box center [715, 294] width 5 height 4
click at [790, 290] on span "Confirm" at bounding box center [791, 294] width 6 height 13
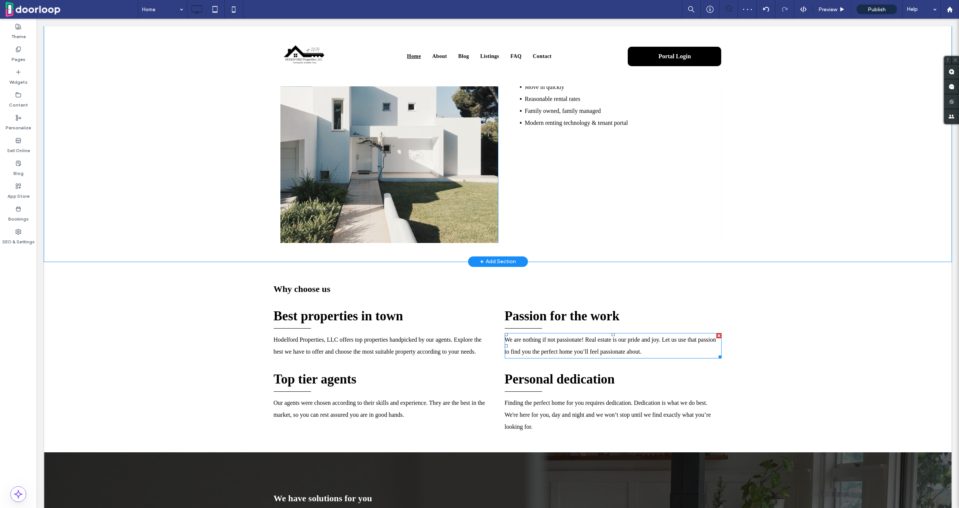
scroll to position [467, 0]
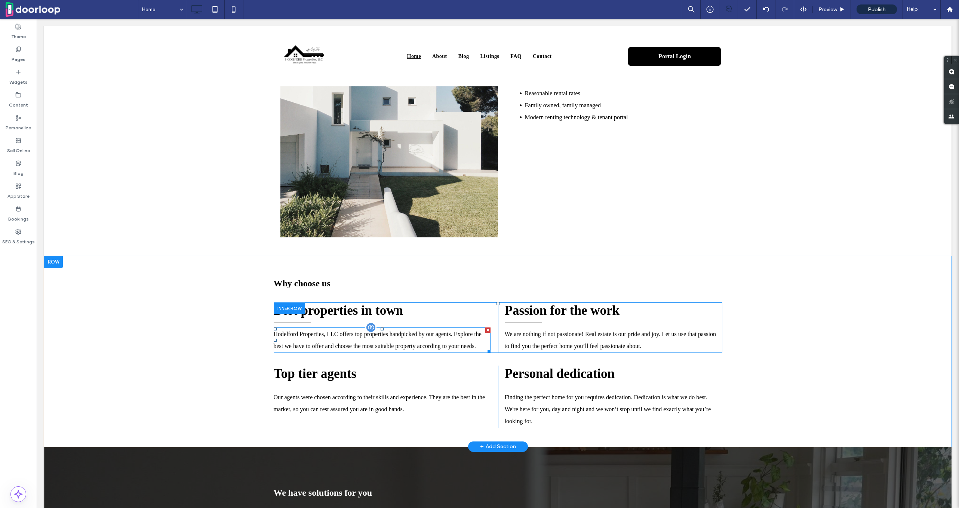
click at [355, 344] on span "offers top properties handpicked by our agents. Explore the best we have to off…" at bounding box center [378, 340] width 208 height 18
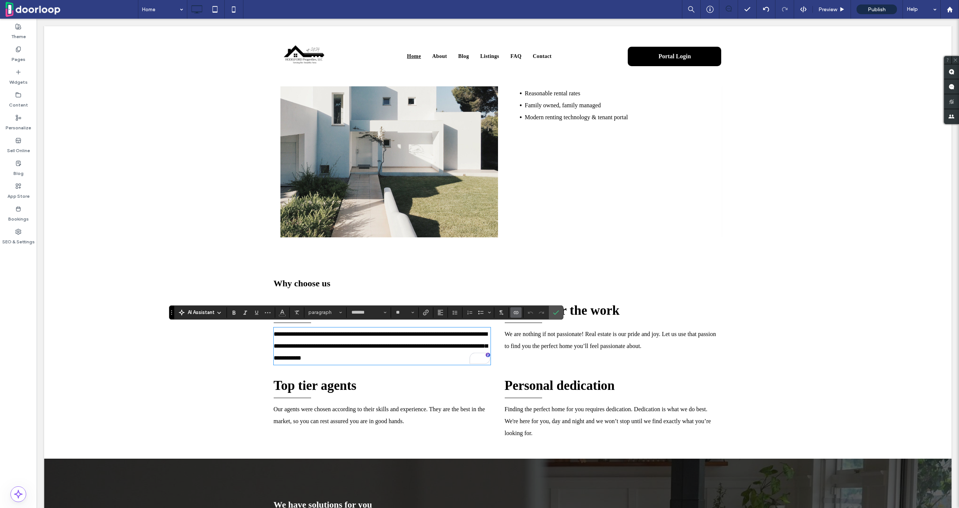
scroll to position [0, 0]
click at [553, 310] on icon "Confirm" at bounding box center [556, 313] width 6 height 6
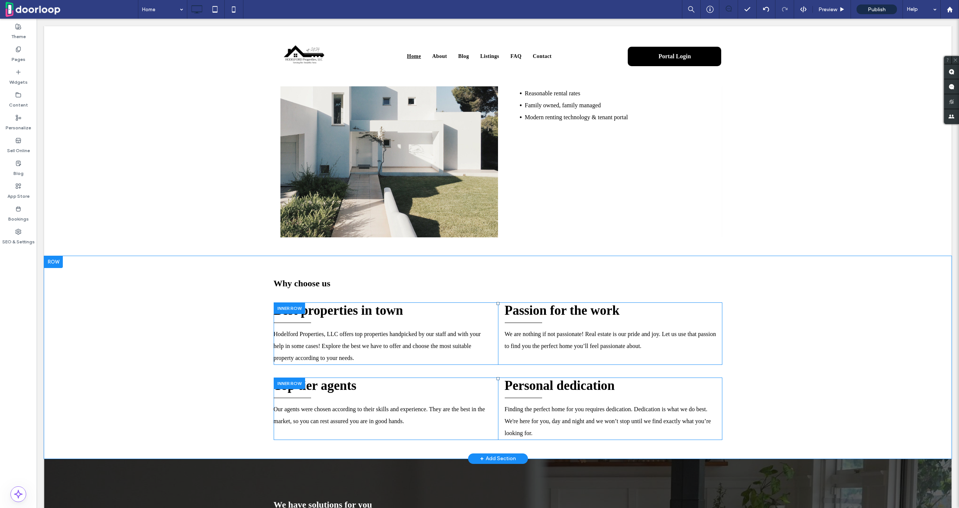
click at [385, 397] on div "Top tier agents Our agents were chosen according to their skills and experience…" at bounding box center [386, 409] width 224 height 62
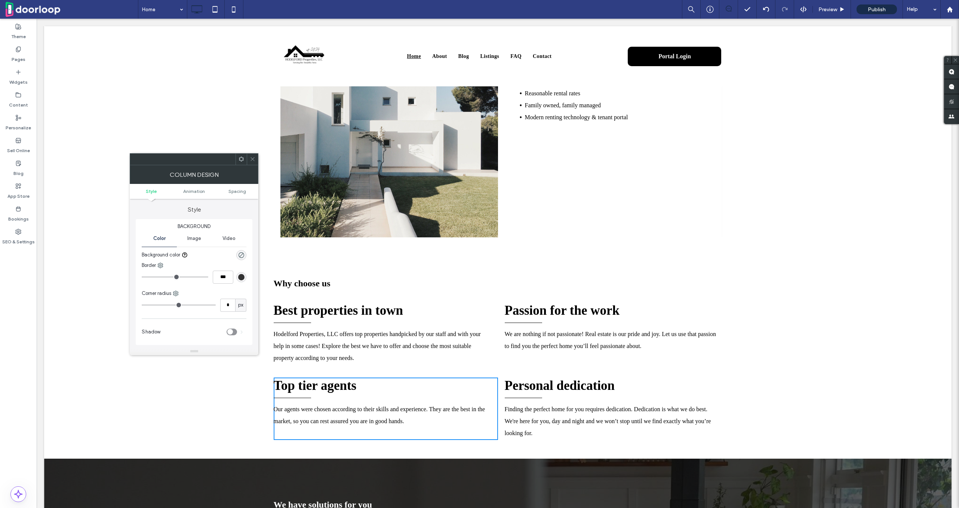
click at [240, 158] on use at bounding box center [241, 159] width 5 height 5
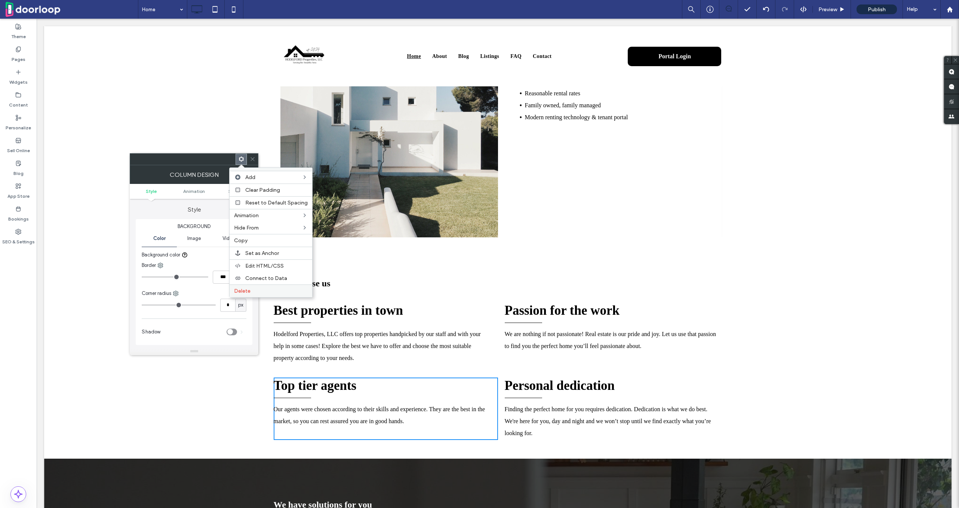
click at [264, 286] on div "Delete" at bounding box center [271, 291] width 83 height 13
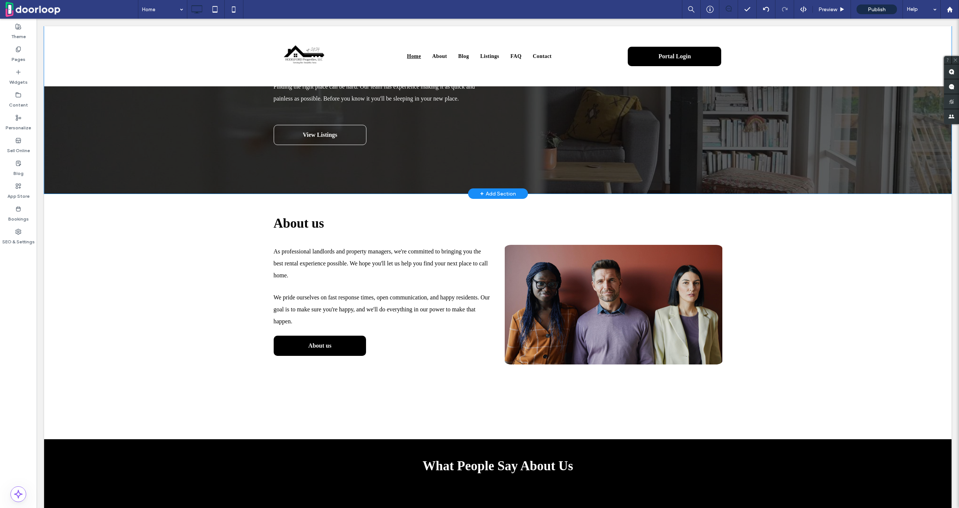
scroll to position [951, 0]
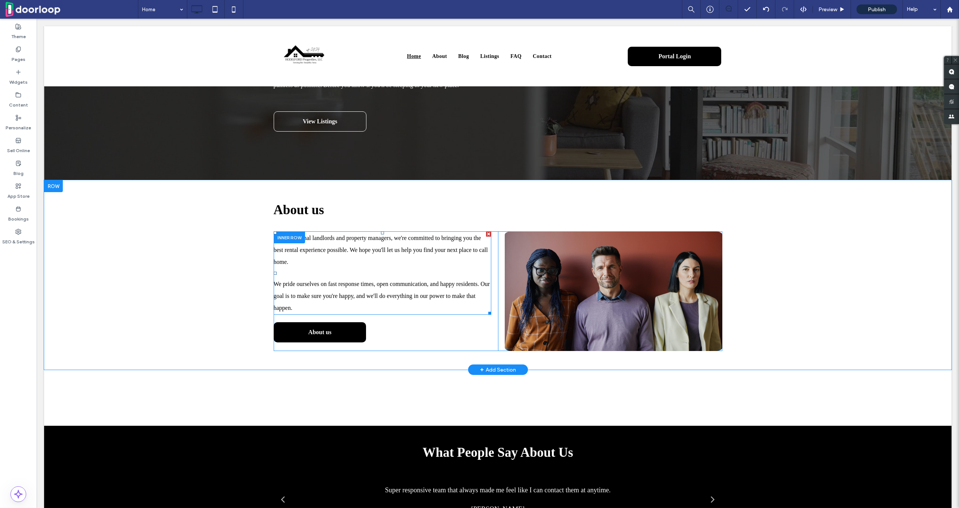
click at [308, 286] on p "We pride ourselves on fast response times, open communication, and happy reside…" at bounding box center [383, 296] width 218 height 36
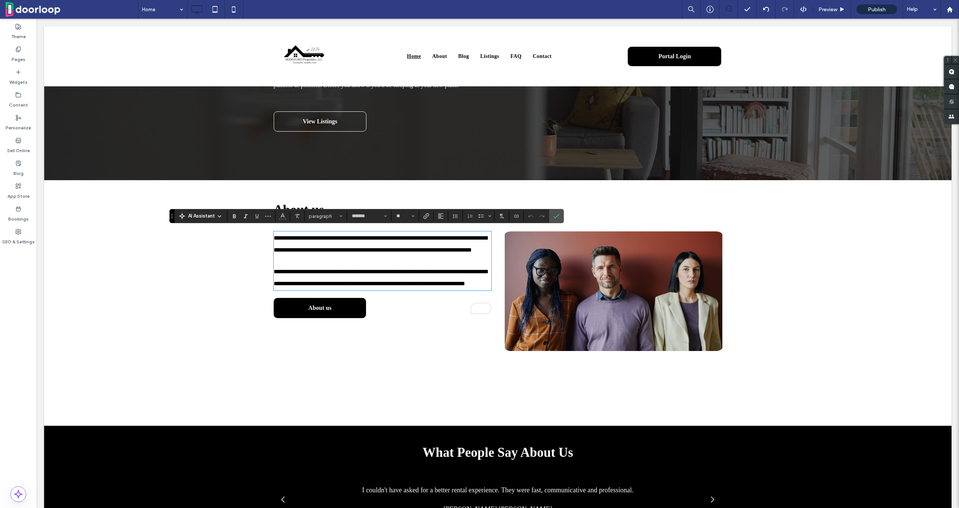
scroll to position [0, 0]
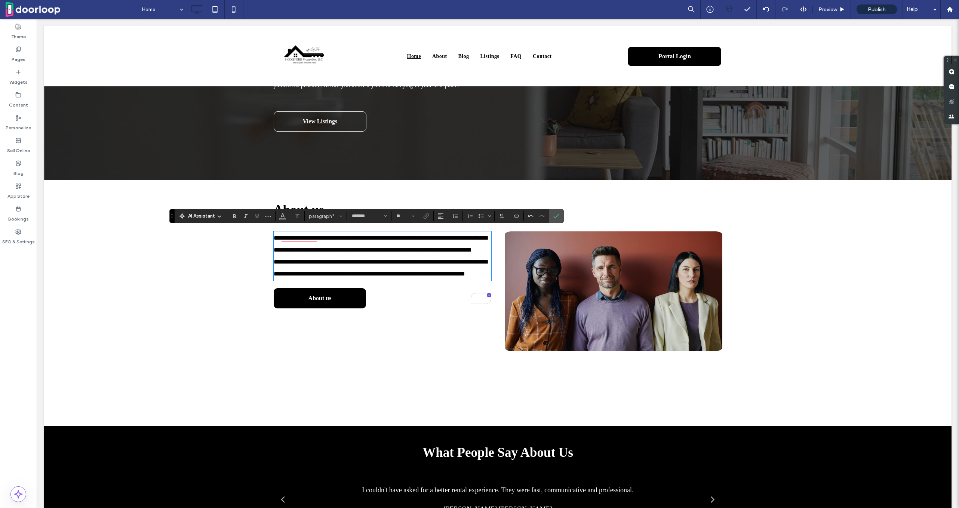
click at [347, 256] on p "**********" at bounding box center [383, 244] width 218 height 24
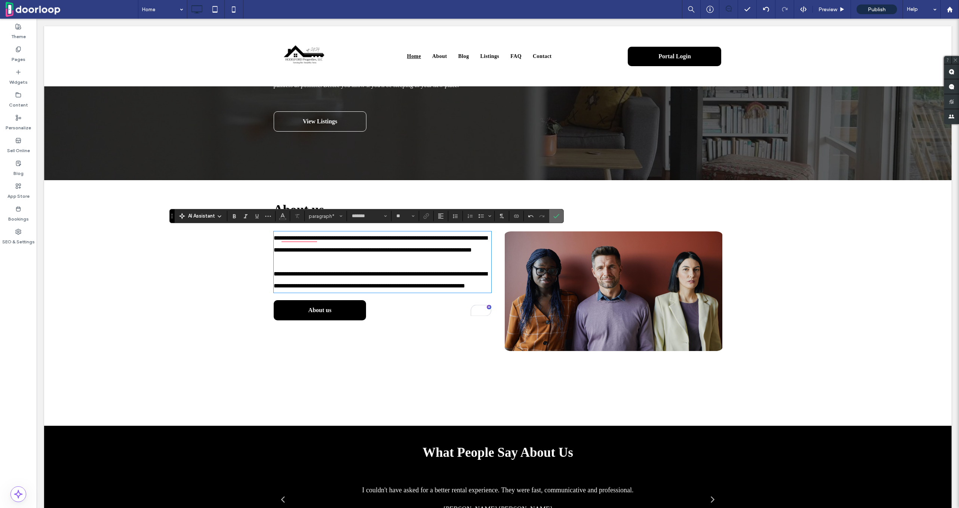
click at [556, 215] on use "Confirm" at bounding box center [557, 216] width 6 height 4
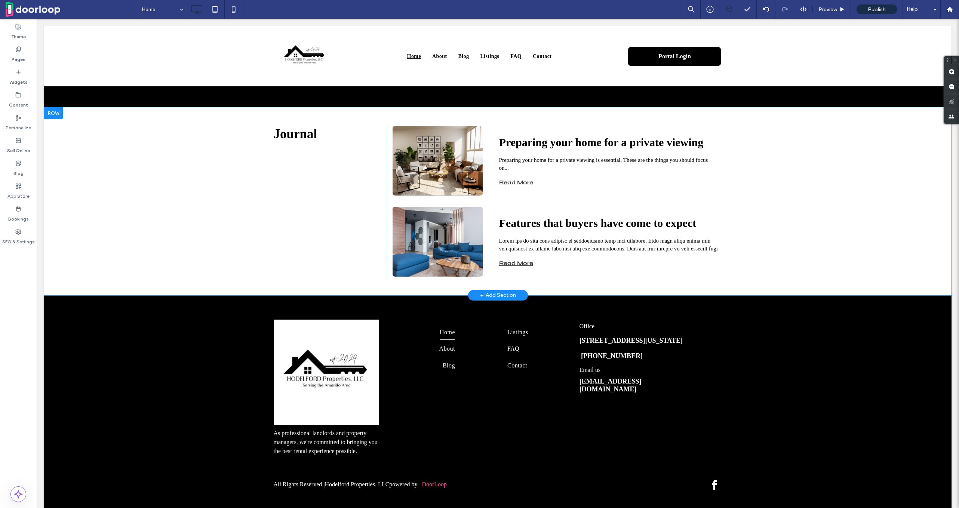
scroll to position [1418, 0]
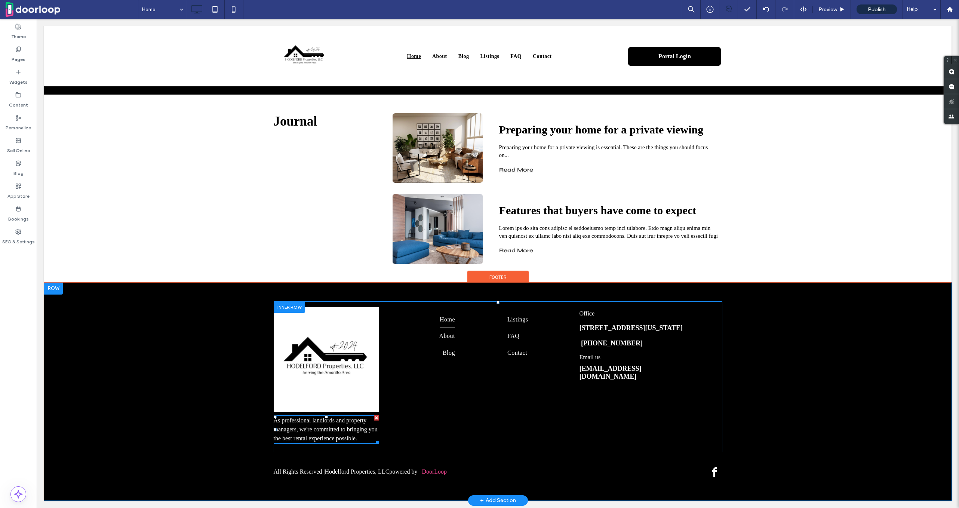
click at [309, 429] on span "As professional landlords and property managers, we're committed to bringing yo…" at bounding box center [326, 429] width 104 height 24
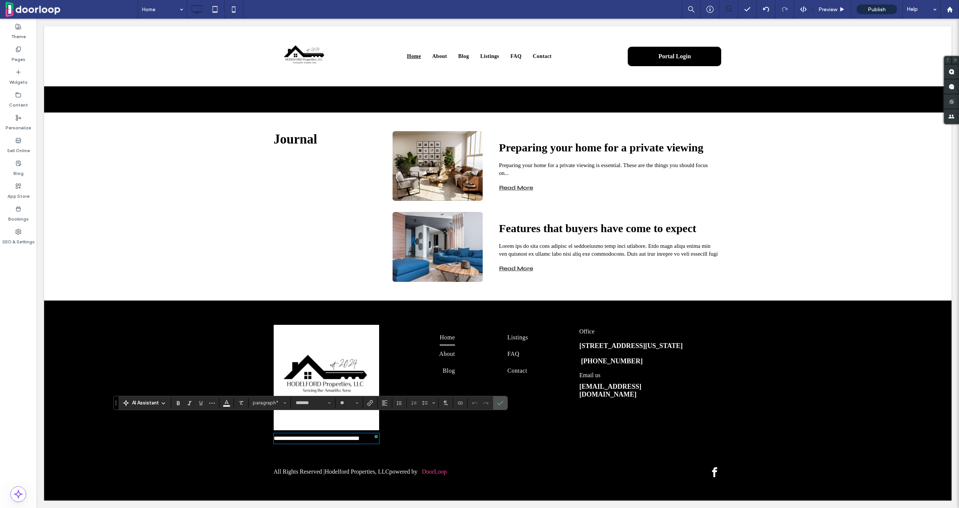
scroll to position [0, 0]
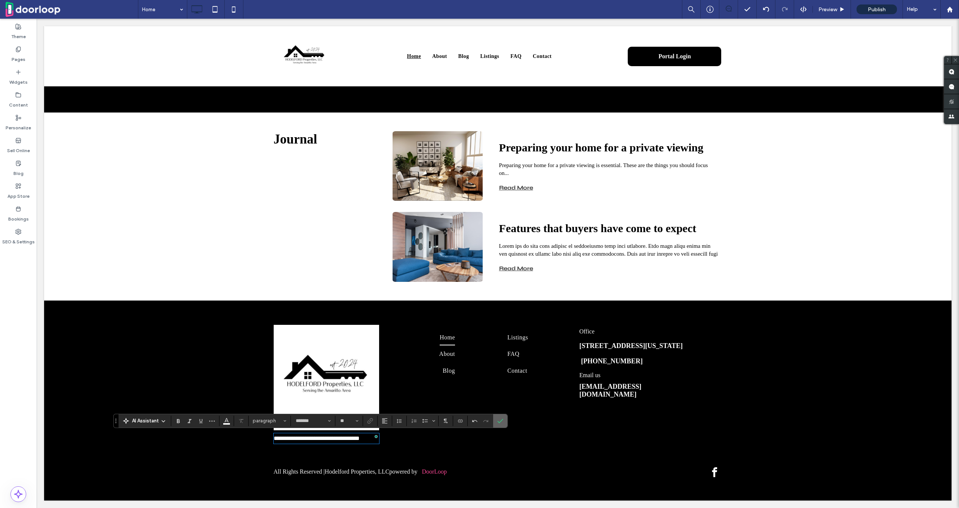
click at [500, 415] on span "Confirm" at bounding box center [500, 421] width 6 height 13
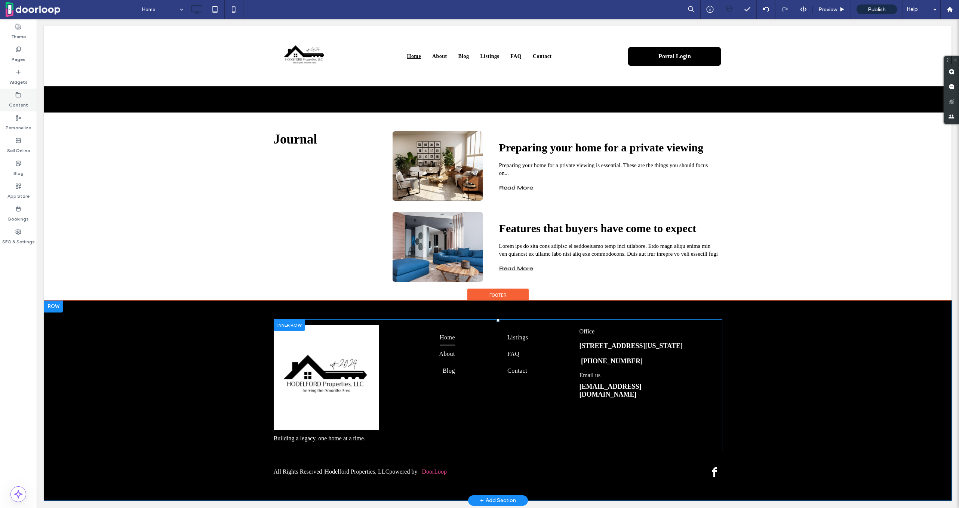
click at [15, 98] on label "Content" at bounding box center [18, 103] width 19 height 10
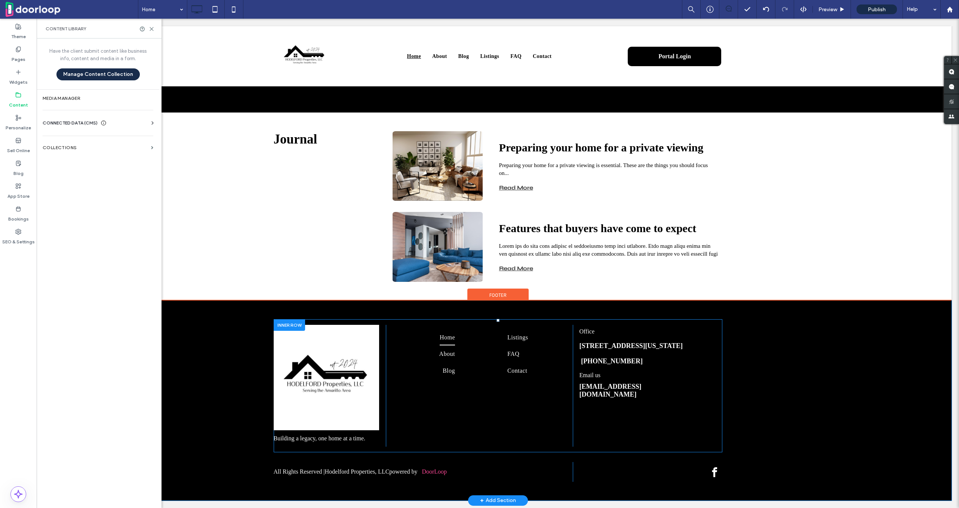
click at [65, 119] on span "CONNECTED DATA (CMS)" at bounding box center [70, 122] width 55 height 7
click at [74, 137] on section "Business Info" at bounding box center [100, 141] width 114 height 17
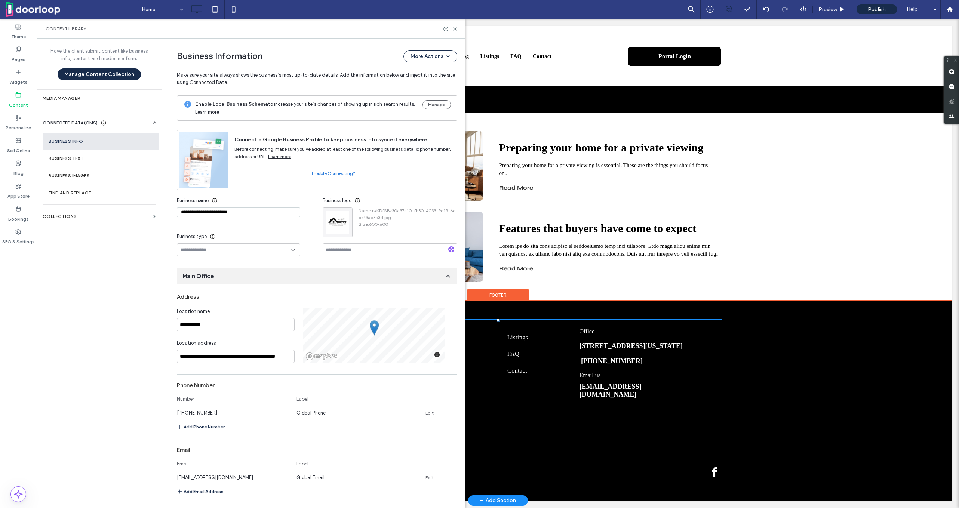
click at [200, 363] on div "**********" at bounding box center [317, 480] width 281 height 380
click at [199, 356] on input "**********" at bounding box center [236, 356] width 118 height 13
paste input
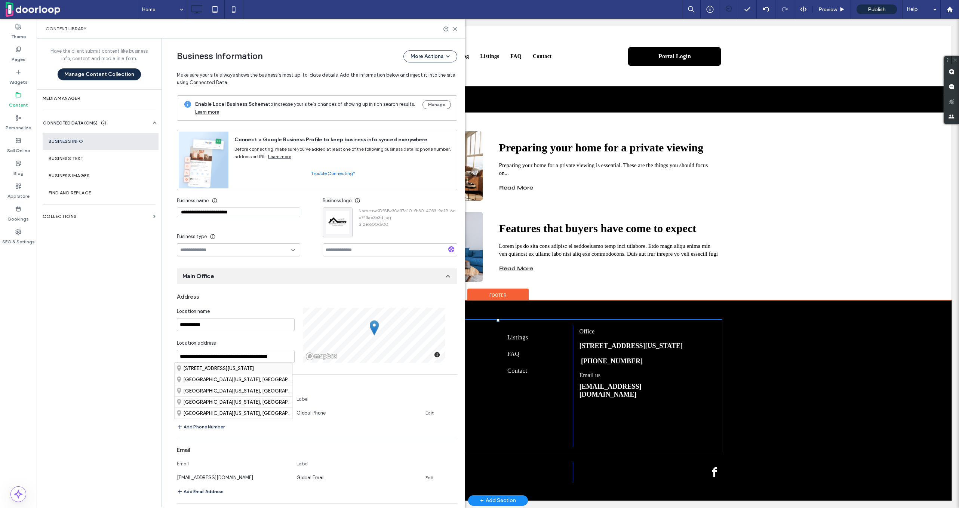
click at [215, 368] on div "5408 Bell Street, Amarillo, Texas 79109, United States" at bounding box center [233, 368] width 117 height 11
type input "**********"
click at [94, 164] on section "Business Text" at bounding box center [101, 158] width 116 height 17
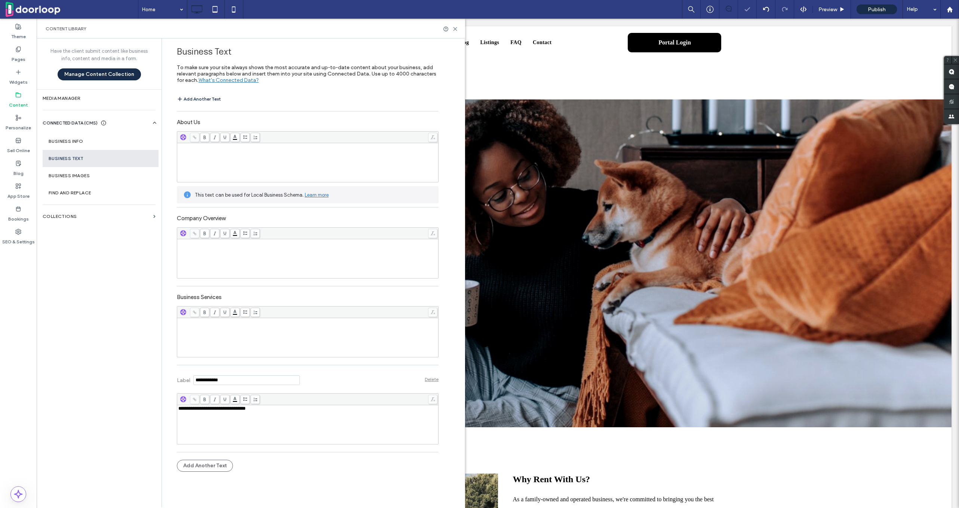
click at [207, 408] on span "**********" at bounding box center [211, 408] width 67 height 5
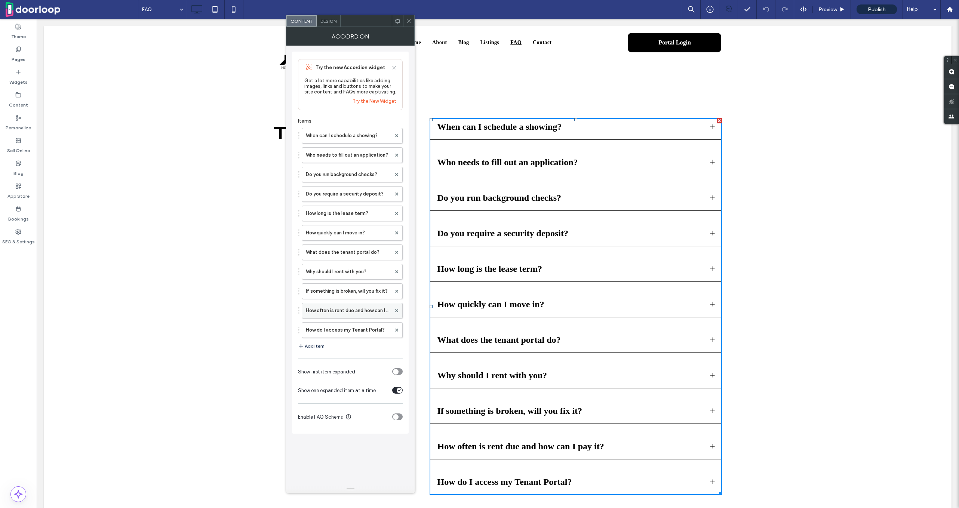
click at [343, 309] on label "How often is rent due and how can I pay it?" at bounding box center [348, 310] width 85 height 15
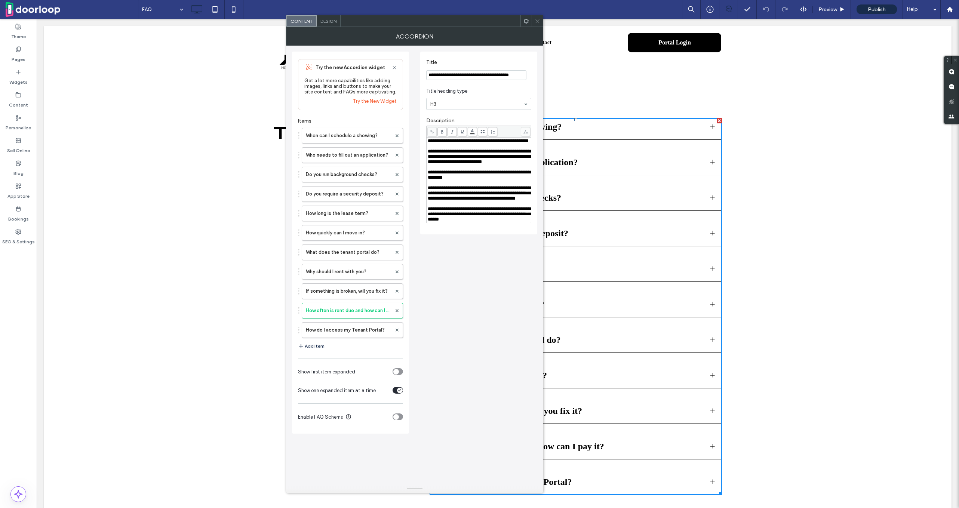
click at [431, 206] on div "To enrich screen reader interactions, please activate Accessibility in Grammarl…" at bounding box center [479, 203] width 102 height 5
click at [486, 300] on div "**********" at bounding box center [414, 240] width 245 height 388
click at [537, 21] on use at bounding box center [538, 21] width 4 height 4
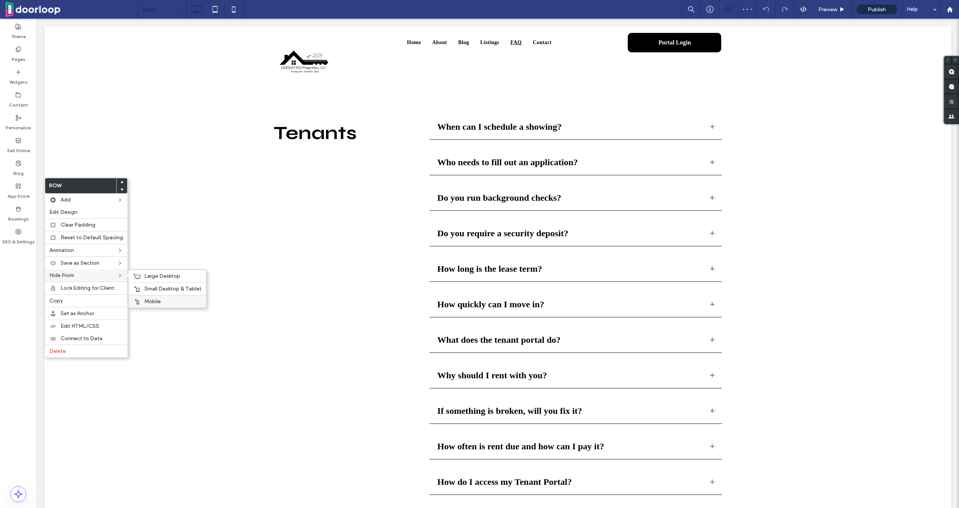
click at [171, 307] on div "Mobile" at bounding box center [167, 301] width 77 height 13
click at [171, 292] on div "Small Desktop & Tablet" at bounding box center [167, 288] width 77 height 13
click at [171, 273] on span "Large Desktop" at bounding box center [162, 276] width 36 height 6
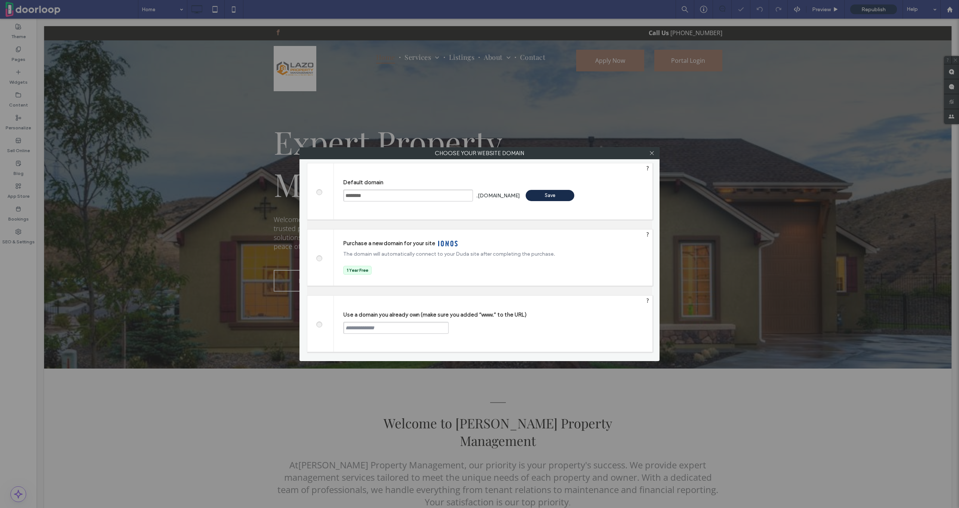
click at [388, 334] on div "Use a domain you already own (make sure you added “www.” to the URL) Continue" at bounding box center [493, 324] width 319 height 56
click at [388, 325] on input "text" at bounding box center [395, 328] width 105 height 12
paste input "**********"
type input "**********"
click at [479, 324] on div "Continue" at bounding box center [477, 327] width 49 height 11
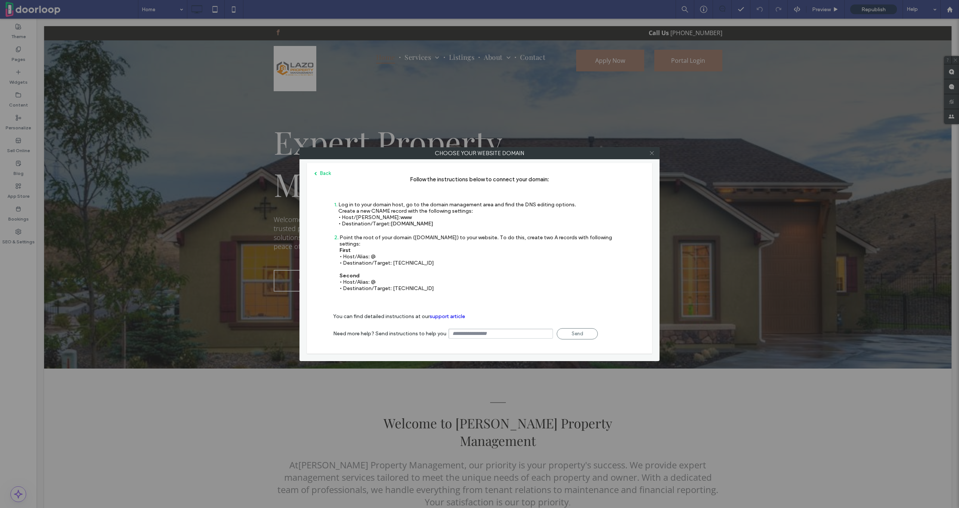
click at [653, 153] on icon at bounding box center [652, 153] width 6 height 6
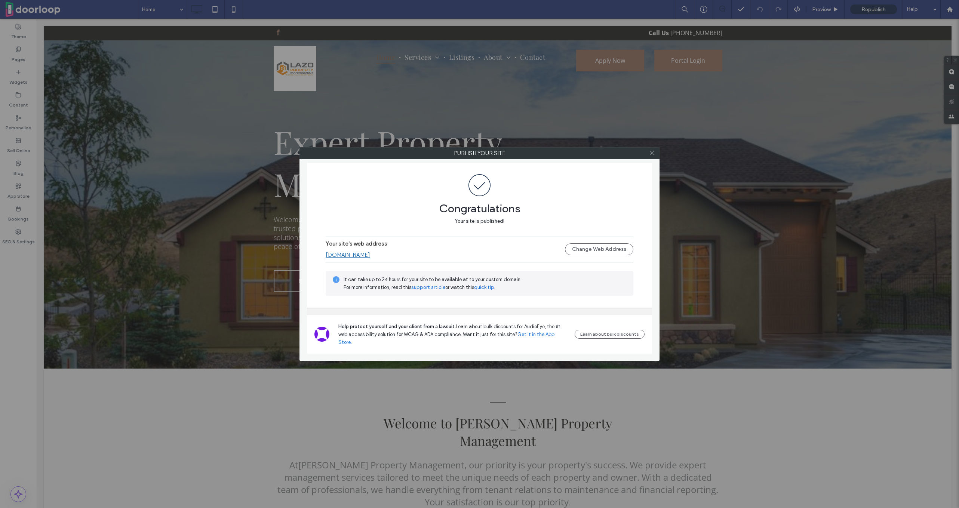
click at [653, 154] on use at bounding box center [652, 153] width 4 height 4
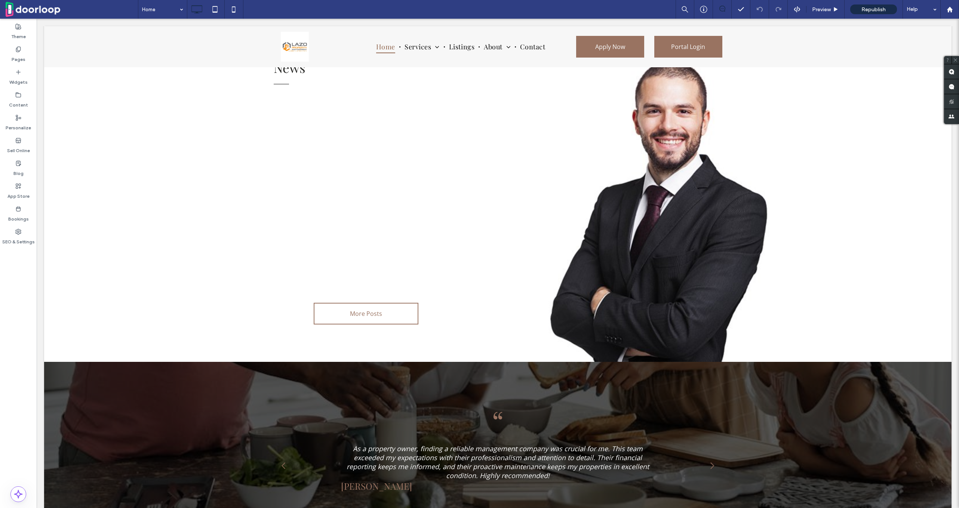
scroll to position [1427, 0]
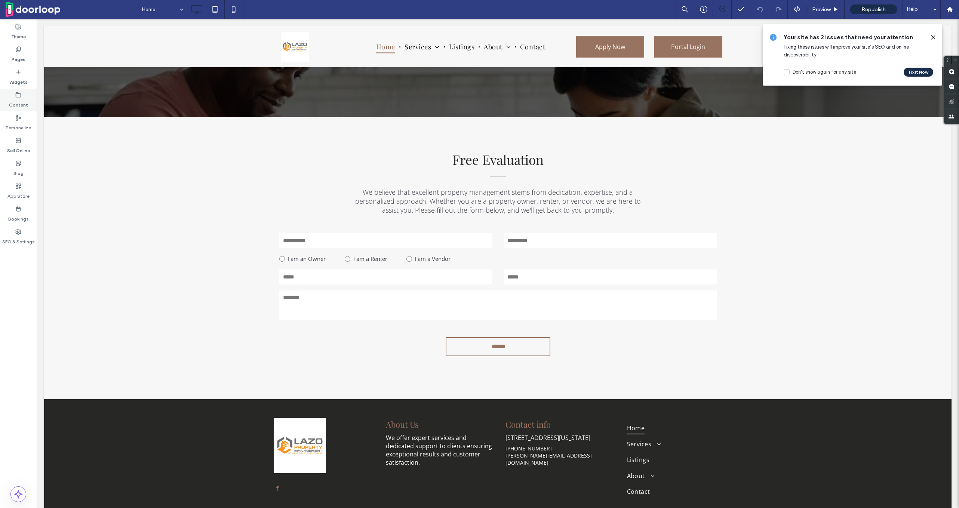
click at [15, 92] on span at bounding box center [18, 95] width 6 height 6
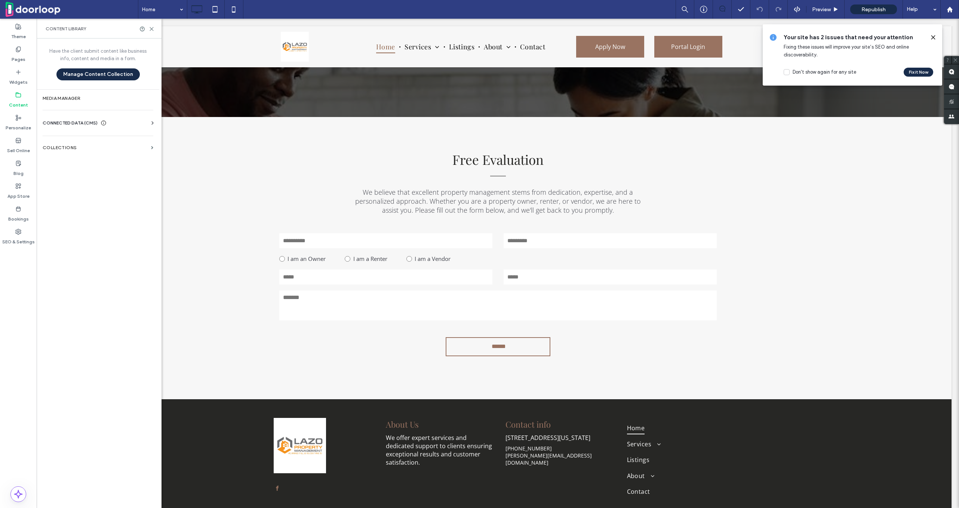
click at [79, 121] on span "CONNECTED DATA (CMS)" at bounding box center [70, 122] width 55 height 7
click at [79, 143] on label "Business Info" at bounding box center [100, 141] width 102 height 5
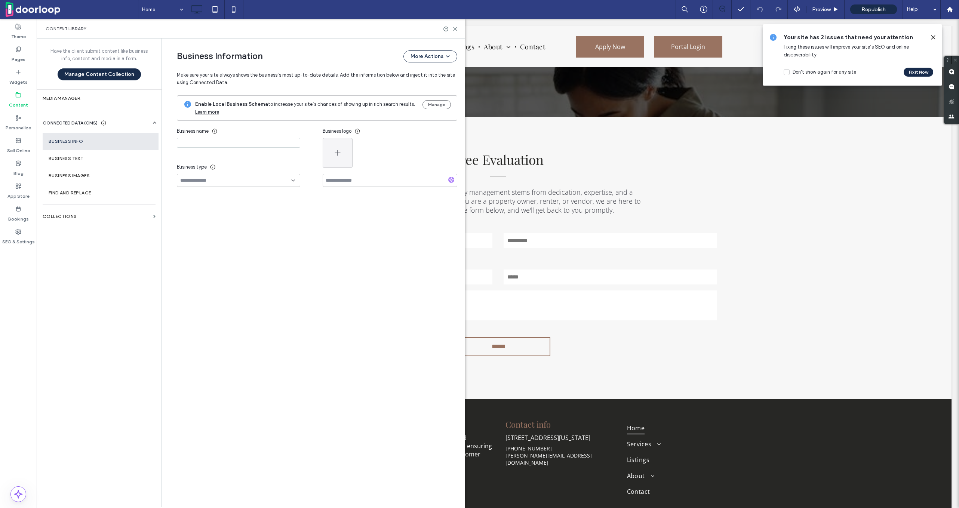
type input "**********"
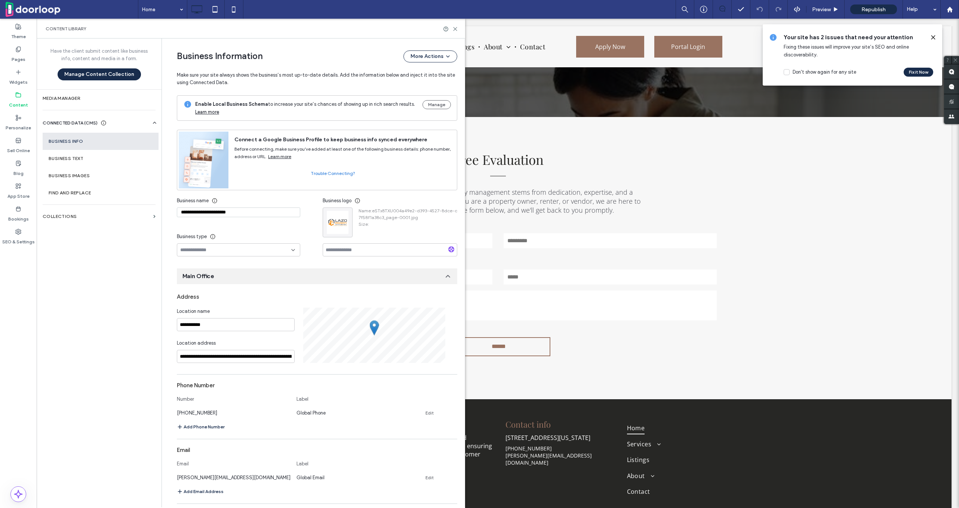
scroll to position [0, 0]
click at [426, 481] on div "[PERSON_NAME][EMAIL_ADDRESS][DOMAIN_NAME] Global Email Edit" at bounding box center [310, 478] width 267 height 8
click at [426, 479] on link "Edit" at bounding box center [430, 478] width 8 height 6
type input "**********"
click at [426, 479] on button "Save" at bounding box center [431, 477] width 34 height 12
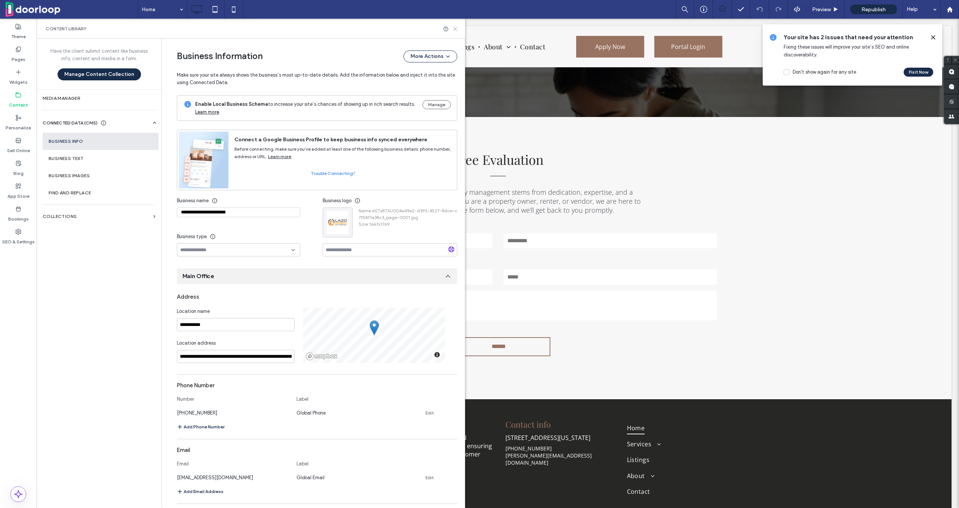
click at [454, 28] on icon at bounding box center [456, 29] width 6 height 6
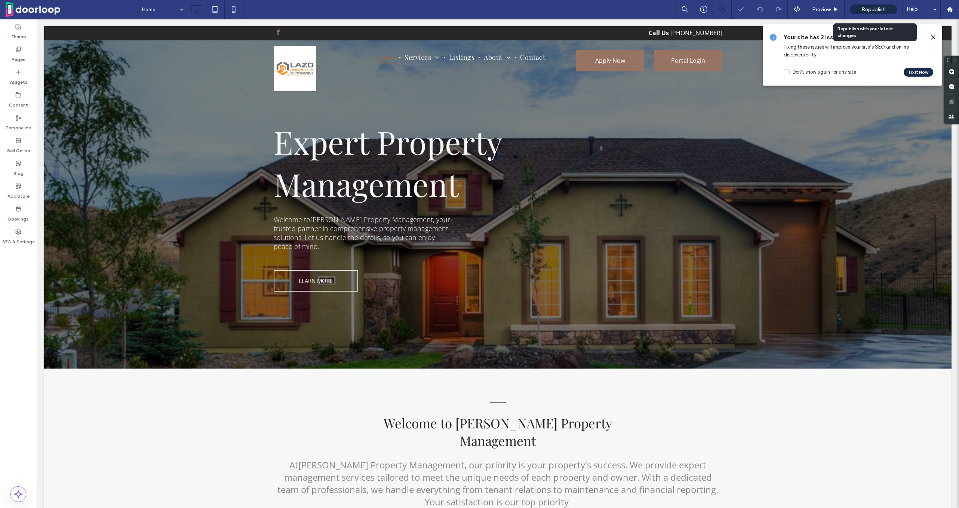
click at [871, 10] on span "Republish" at bounding box center [874, 9] width 24 height 6
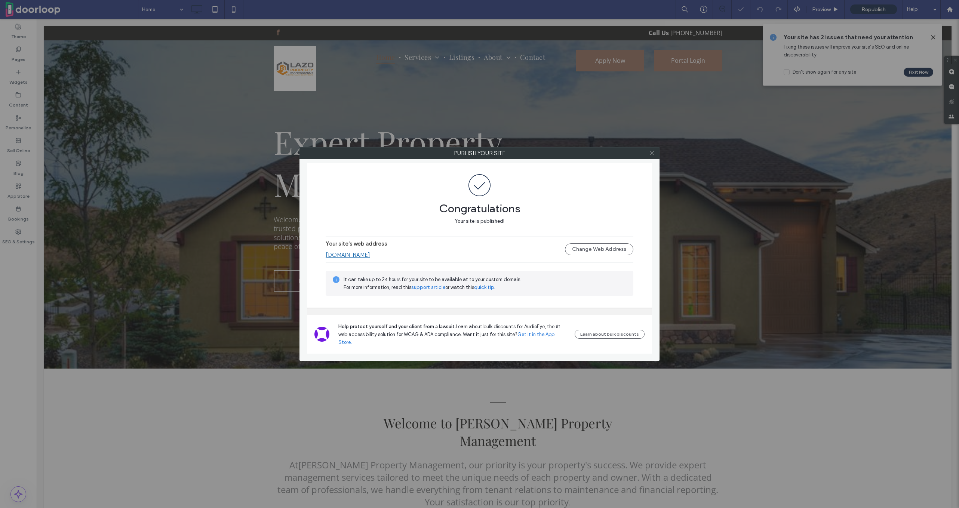
click at [653, 154] on icon at bounding box center [652, 153] width 6 height 6
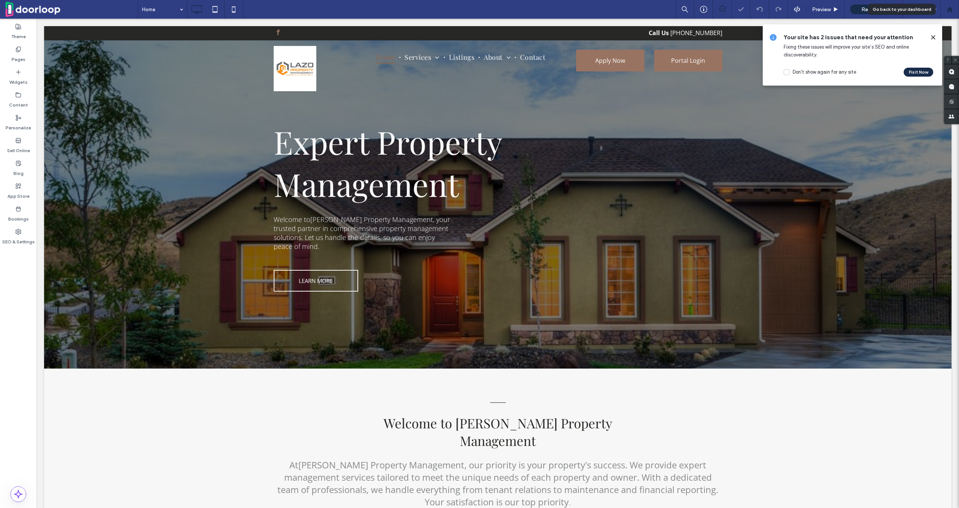
click at [949, 8] on use at bounding box center [950, 9] width 6 height 6
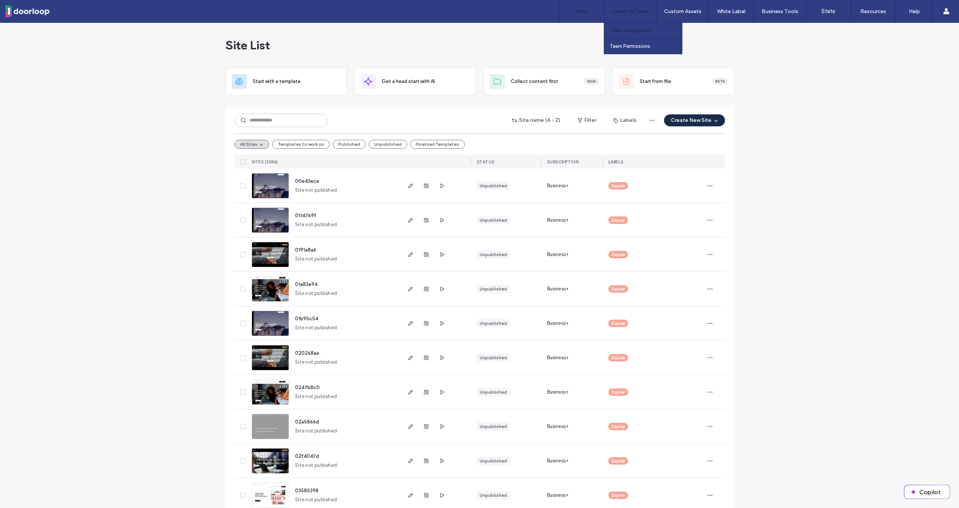
click at [628, 26] on link "Client Management" at bounding box center [646, 30] width 72 height 15
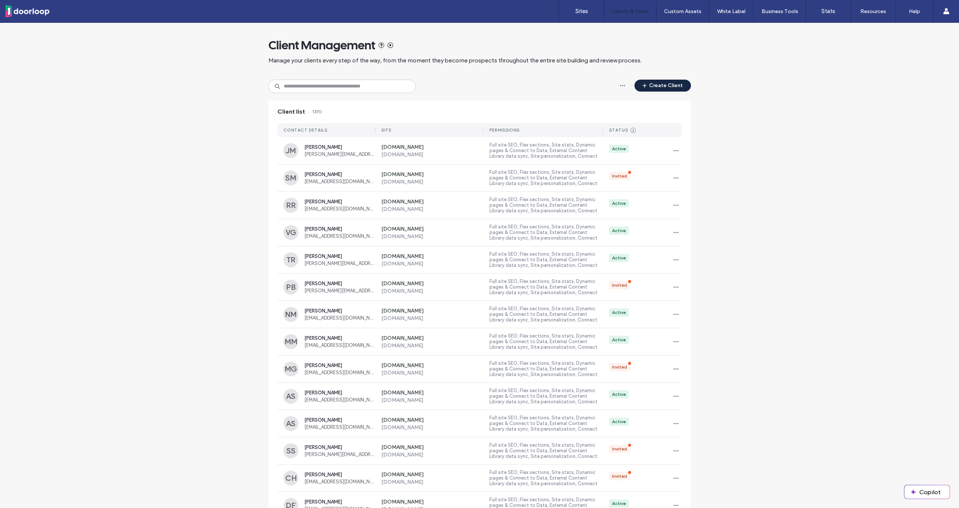
click at [656, 88] on button "Create Client" at bounding box center [663, 86] width 56 height 12
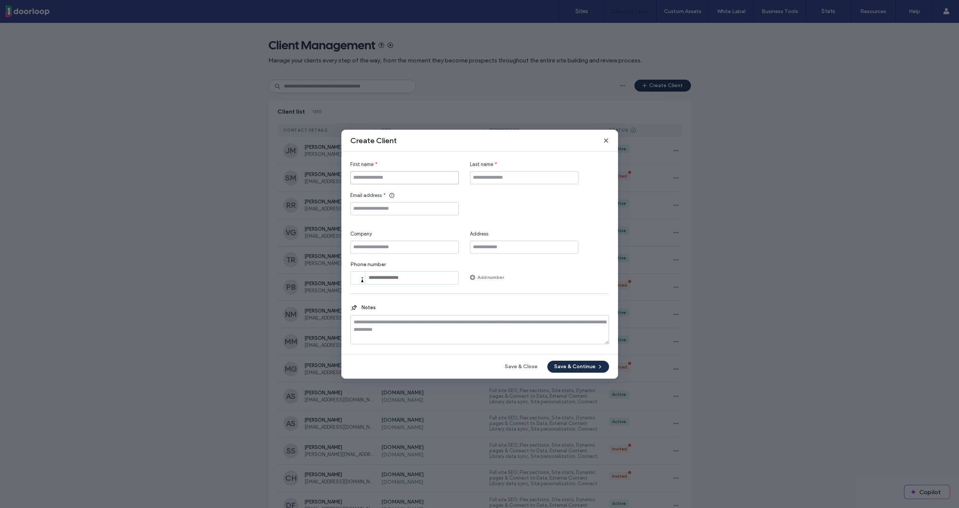
click at [390, 176] on input "First name" at bounding box center [404, 177] width 108 height 13
type input "*******"
type input "****"
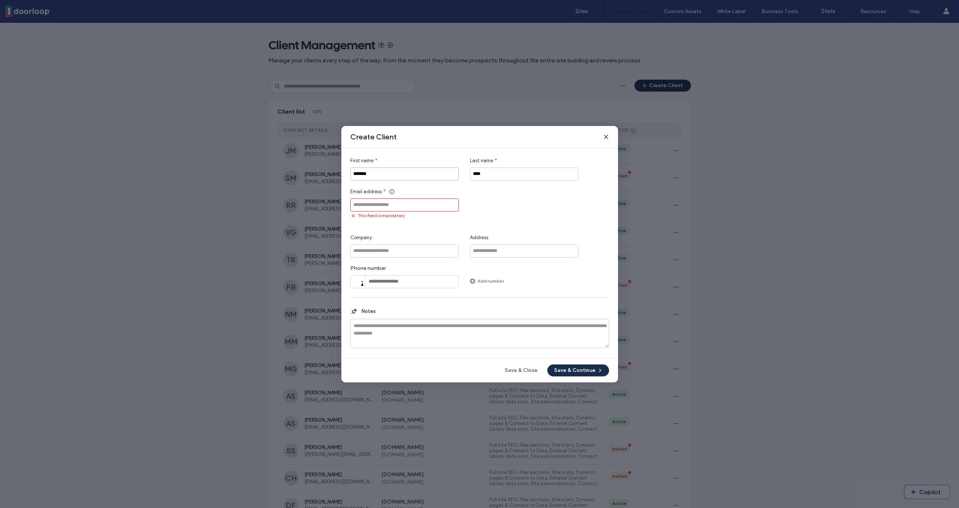
click at [416, 175] on input "*******" at bounding box center [404, 174] width 108 height 13
type input "*******"
paste input "**********"
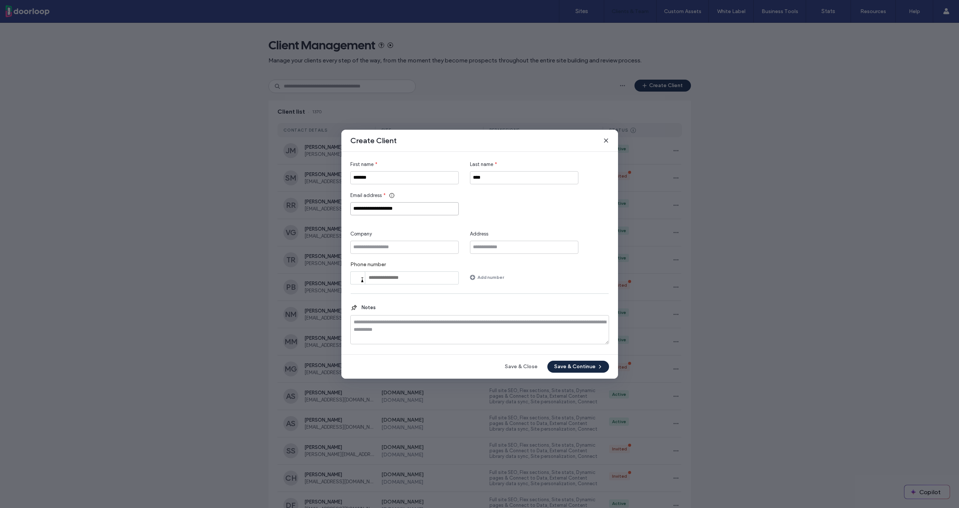
type input "**********"
click at [565, 367] on button "Save & Continue" at bounding box center [579, 367] width 62 height 12
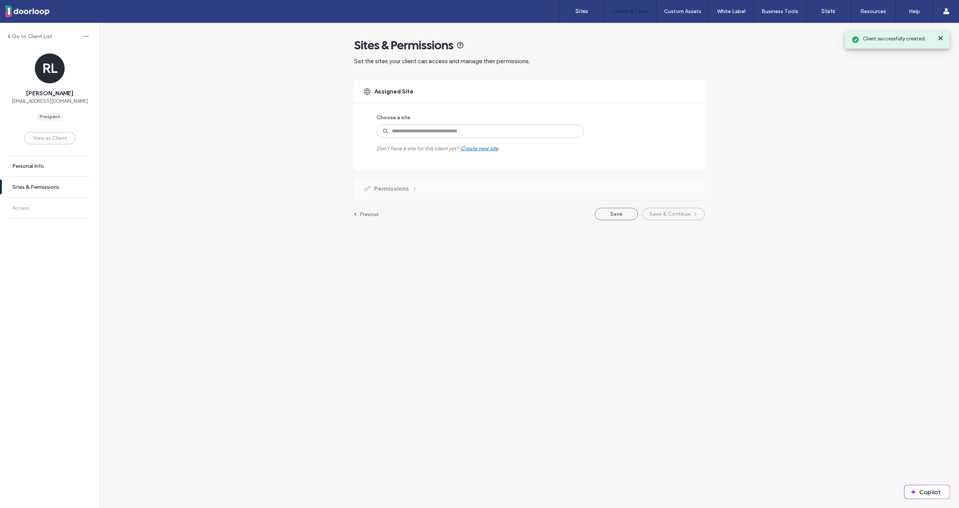
click at [407, 123] on label "Choose a site" at bounding box center [394, 118] width 34 height 14
click at [407, 128] on input at bounding box center [481, 131] width 208 height 13
type input "****"
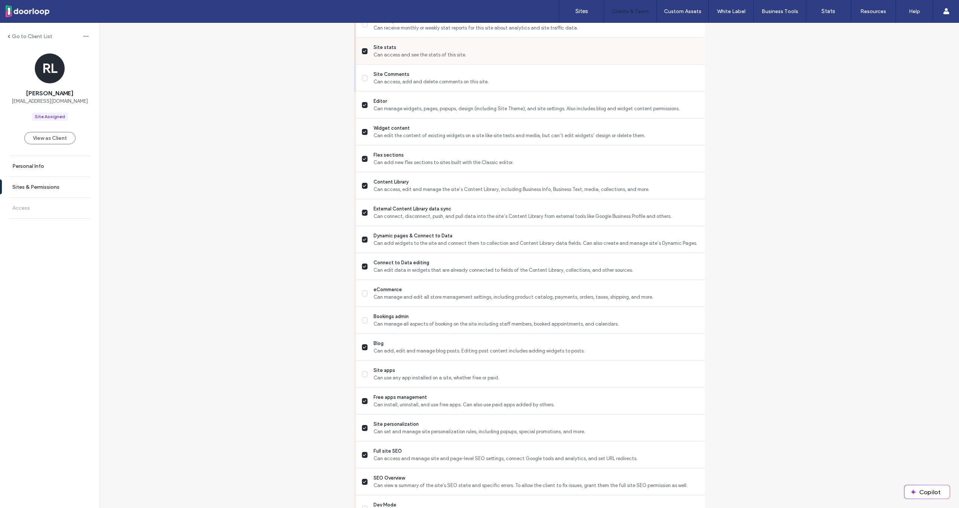
scroll to position [432, 0]
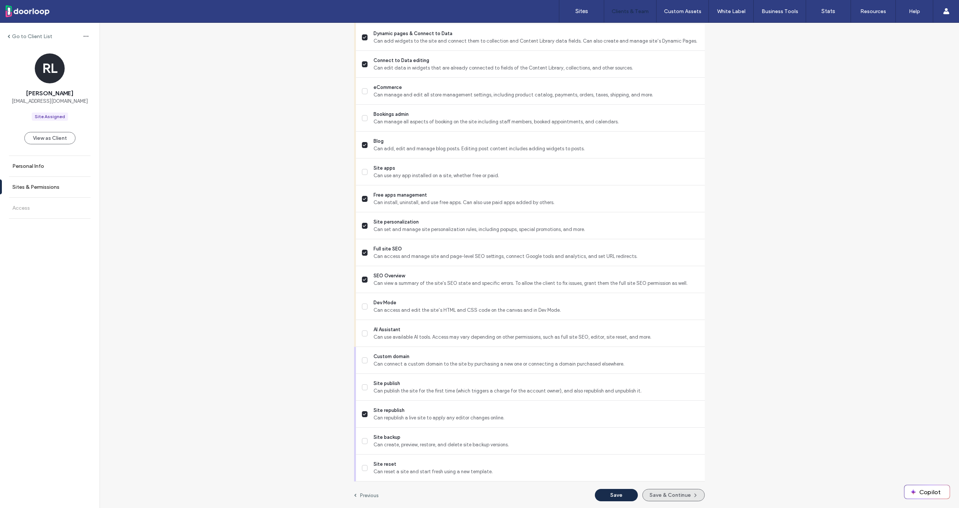
click at [654, 498] on button "Save & Continue" at bounding box center [674, 495] width 62 height 12
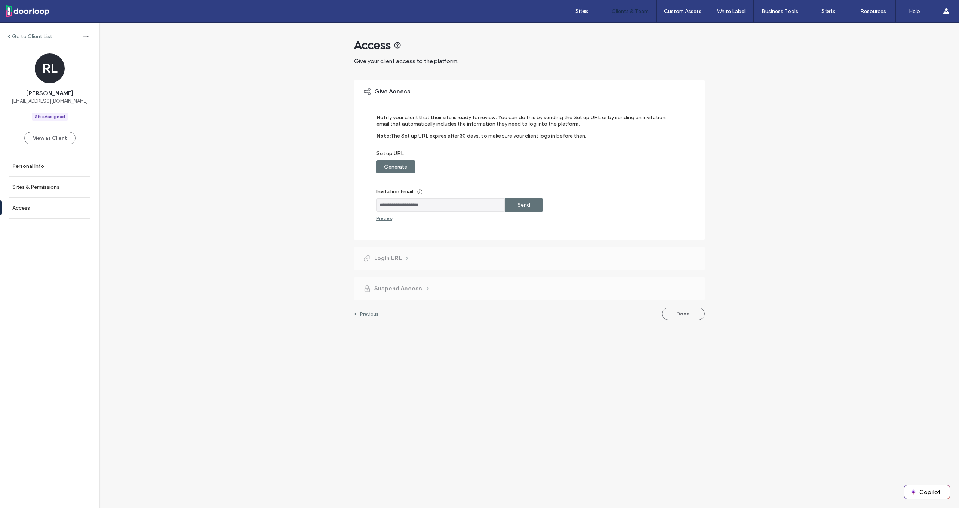
click at [389, 168] on label "Generate" at bounding box center [395, 167] width 23 height 14
click at [521, 171] on label "Copy" at bounding box center [523, 167] width 13 height 14
